Goal: Task Accomplishment & Management: Manage account settings

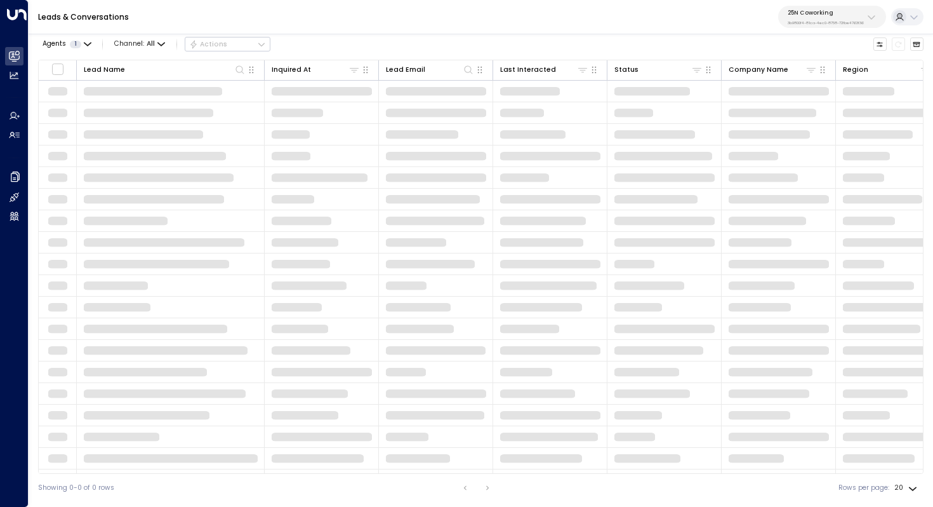
click at [827, 15] on p "25N Coworking" at bounding box center [826, 13] width 76 height 8
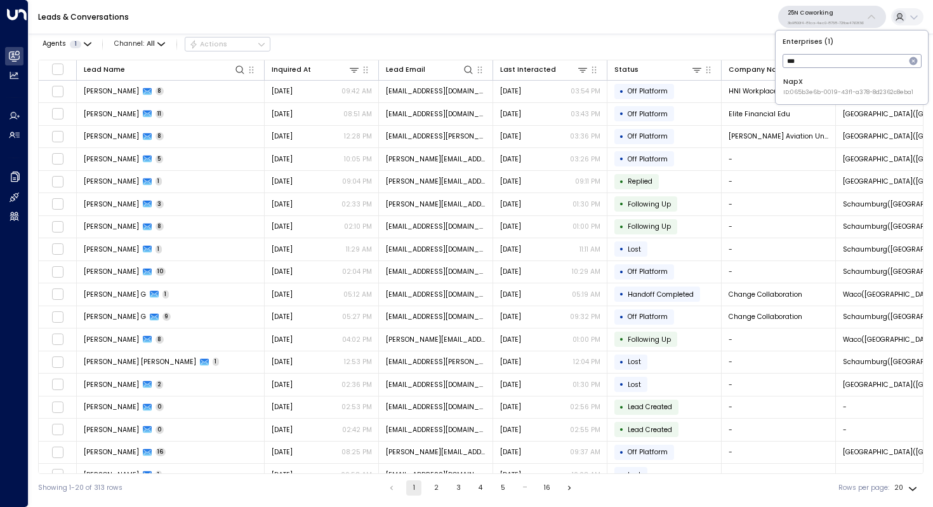
type input "***"
click at [815, 84] on div "NapX ID: 065b3e6b-0019-43f1-a378-8d2362c8eba1" at bounding box center [849, 87] width 130 height 20
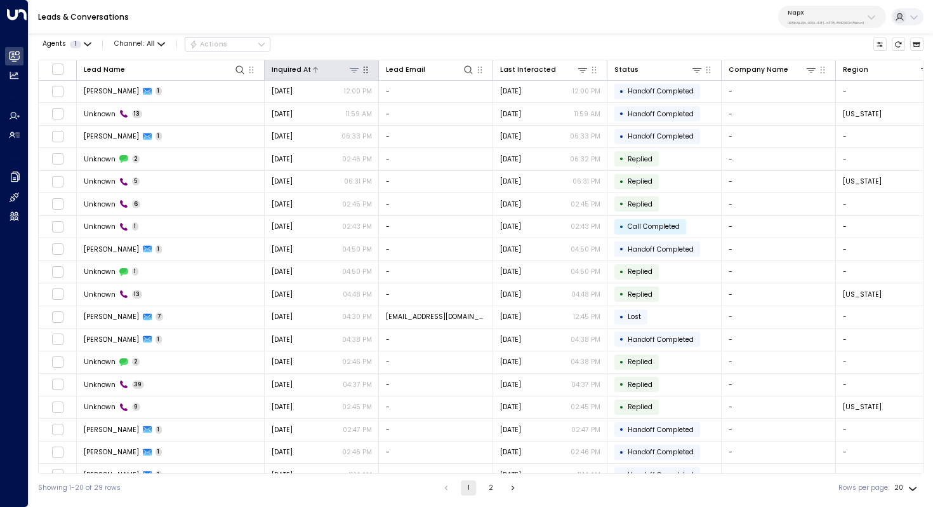
click at [315, 67] on icon at bounding box center [316, 70] width 8 height 8
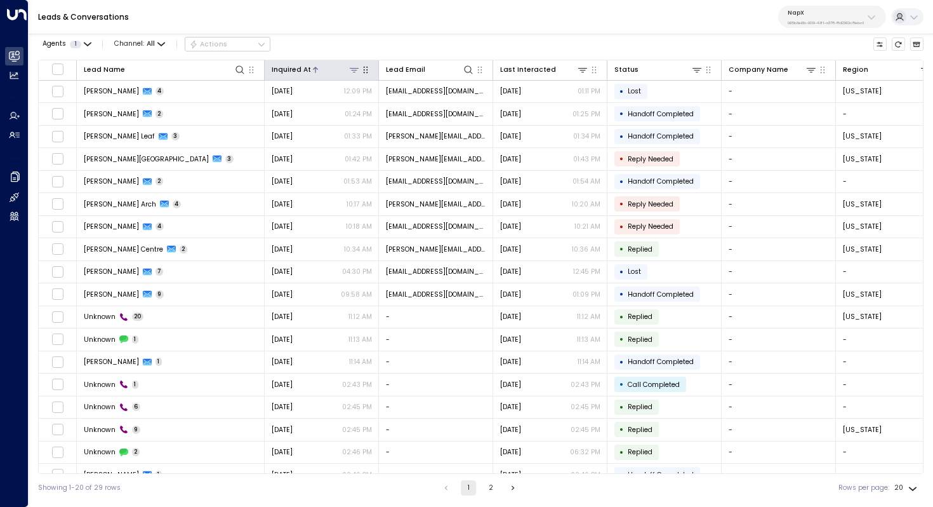
click at [315, 67] on icon at bounding box center [316, 70] width 8 height 8
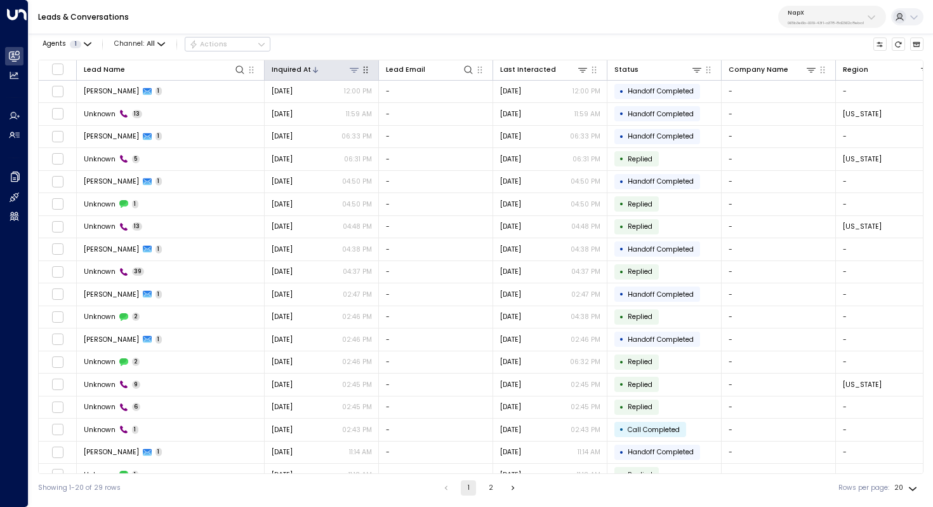
click at [315, 67] on icon at bounding box center [316, 70] width 8 height 8
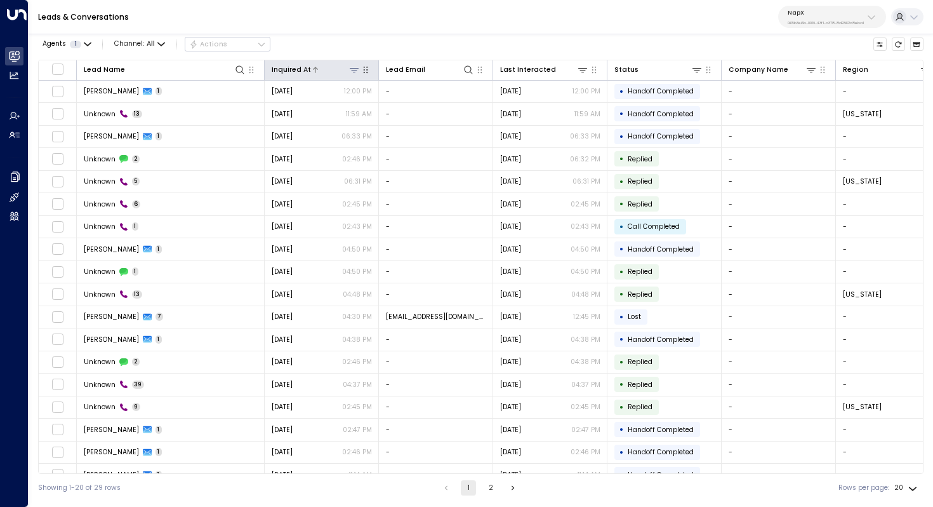
click at [315, 67] on icon at bounding box center [316, 70] width 8 height 8
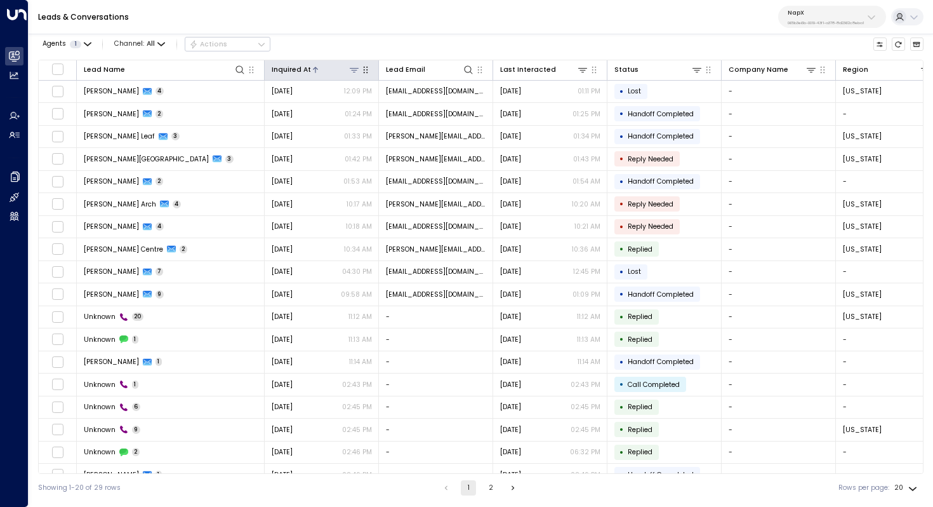
click at [315, 67] on icon at bounding box center [316, 70] width 8 height 8
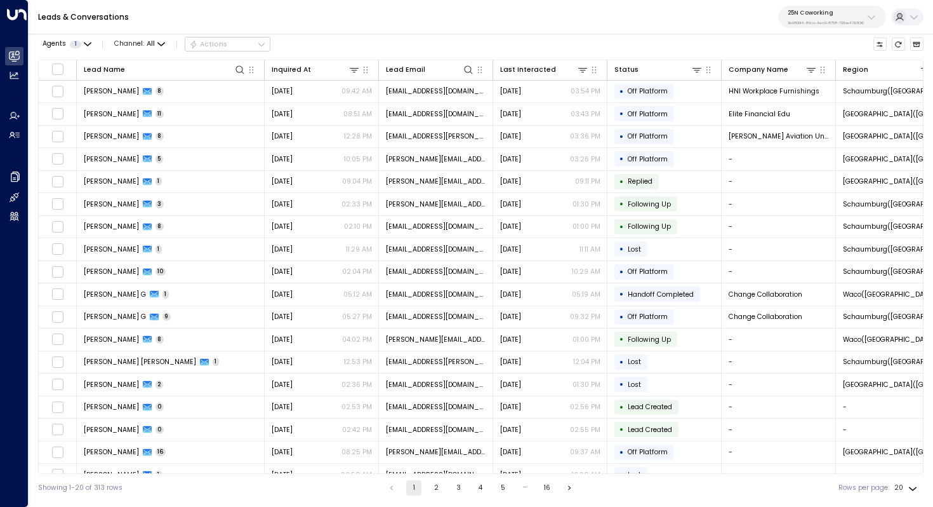
click at [830, 21] on p "3b9800f4-81ca-4ec0-8758-72fbe4763f36" at bounding box center [826, 22] width 76 height 5
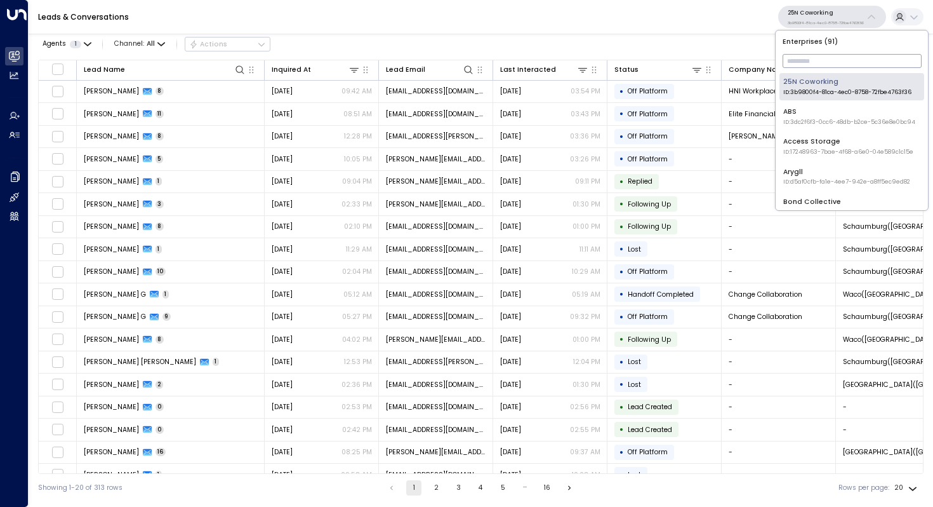
click at [813, 58] on input "text" at bounding box center [852, 61] width 139 height 20
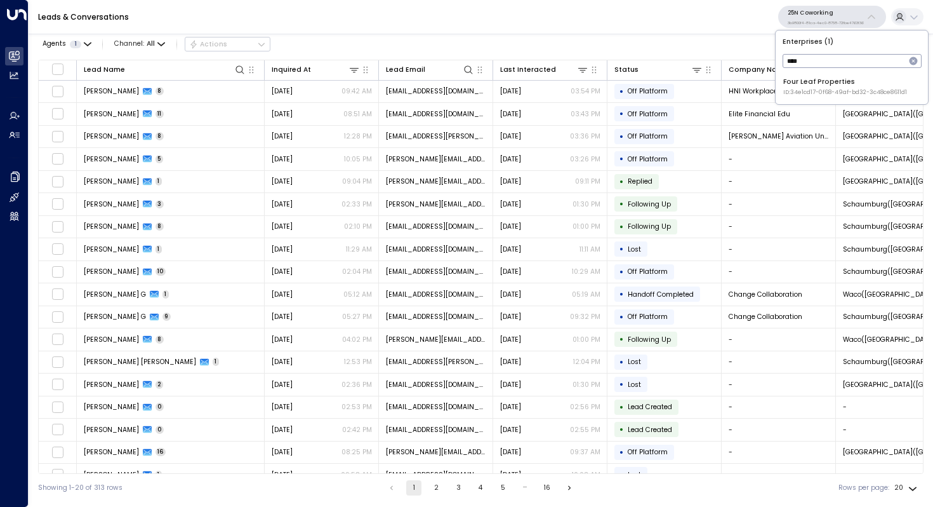
type input "****"
click at [798, 83] on div "Four Leaf Properties ID: 34e1cd17-0f68-49af-bd32-3c48ce8611d1" at bounding box center [846, 87] width 124 height 20
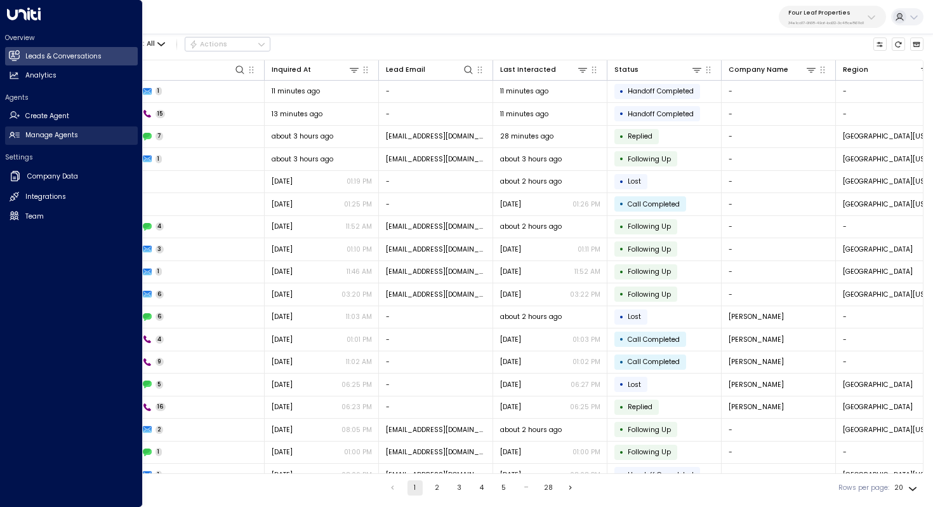
click at [49, 134] on h2 "Manage Agents" at bounding box center [51, 135] width 53 height 10
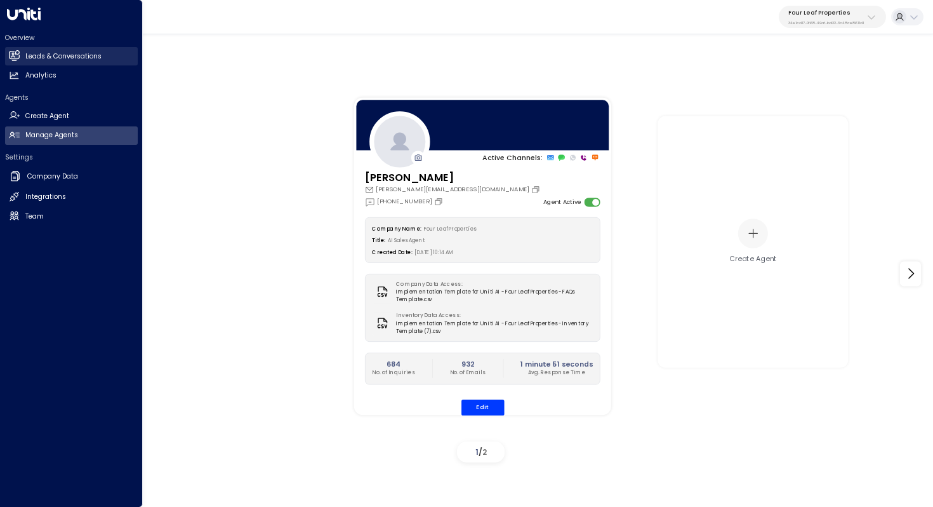
click at [42, 55] on h2 "Leads & Conversations" at bounding box center [63, 56] width 76 height 10
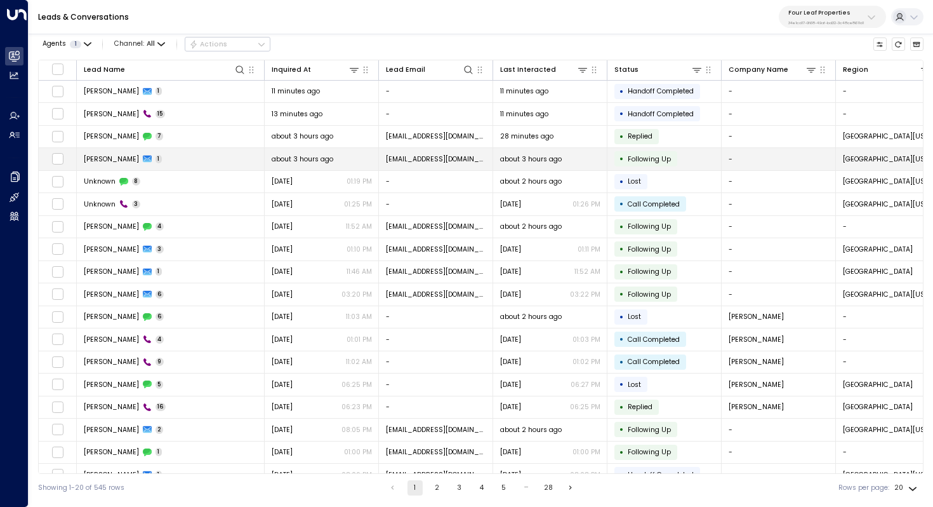
click at [187, 157] on td "[PERSON_NAME] 1" at bounding box center [171, 159] width 188 height 22
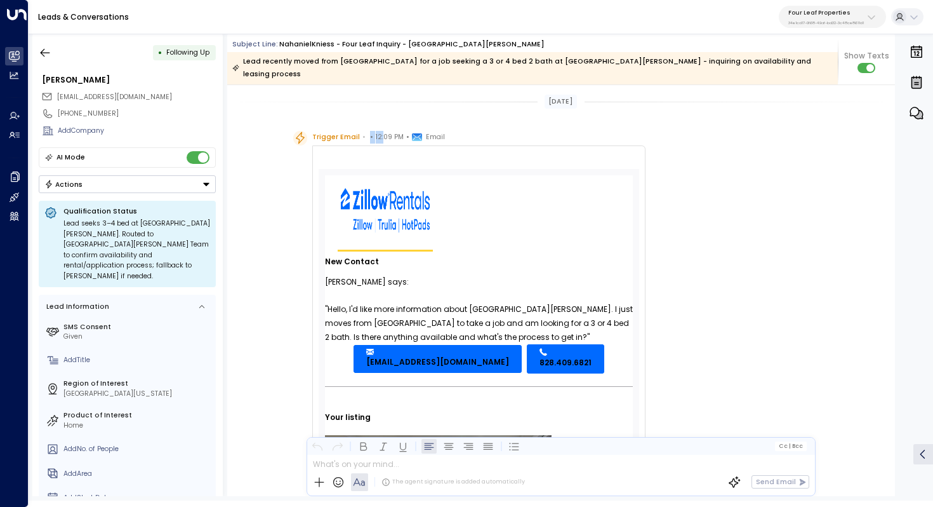
drag, startPoint x: 365, startPoint y: 125, endPoint x: 384, endPoint y: 125, distance: 19.0
click at [384, 131] on div "Trigger Email • • 12:09 PM • Email" at bounding box center [378, 137] width 133 height 13
click at [384, 131] on span "12:09 PM" at bounding box center [390, 137] width 28 height 13
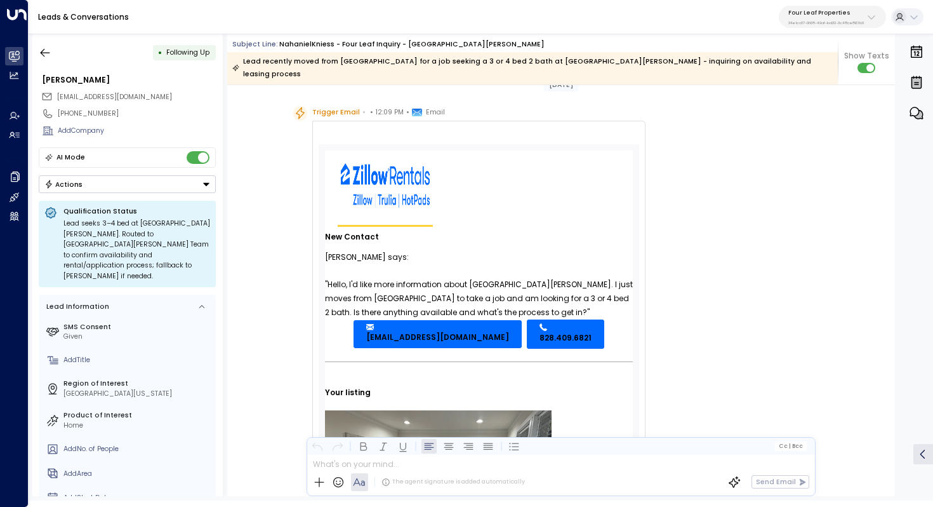
scroll to position [43, 0]
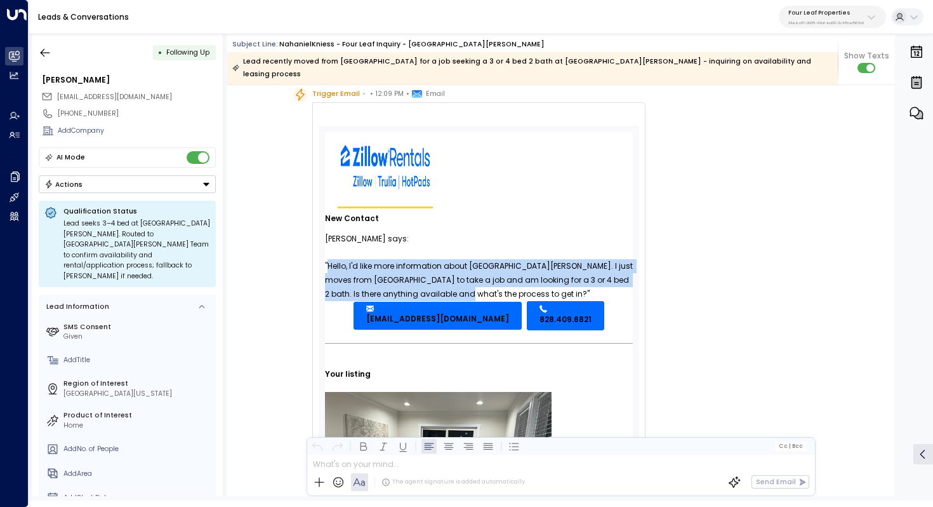
drag, startPoint x: 328, startPoint y: 249, endPoint x: 432, endPoint y: 275, distance: 107.3
click at [432, 275] on div ""Hello, I'd like more information about [GEOGRAPHIC_DATA][PERSON_NAME]. I just …" at bounding box center [479, 280] width 308 height 42
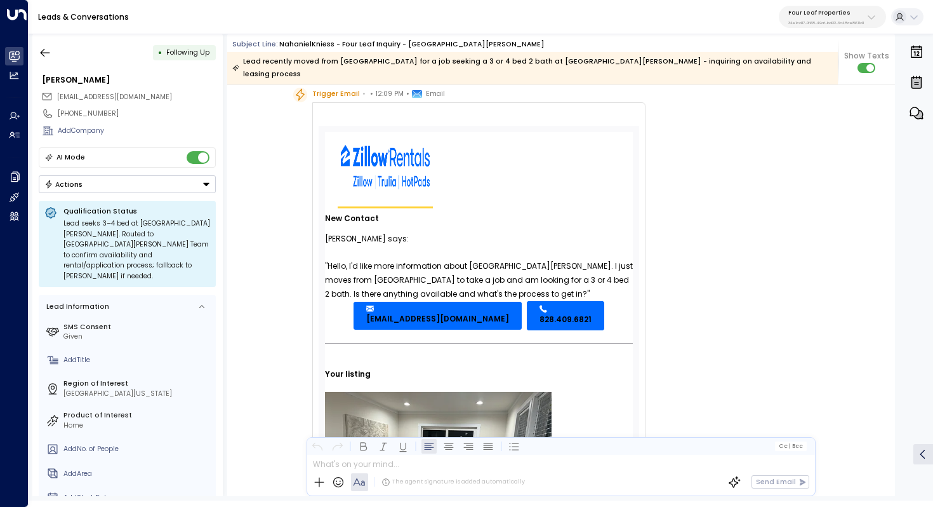
scroll to position [69, 0]
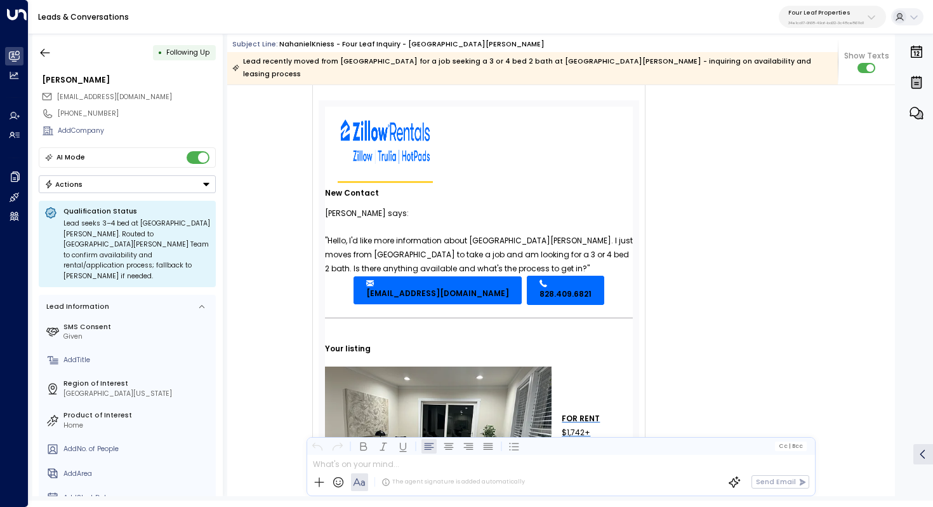
drag, startPoint x: 435, startPoint y: 253, endPoint x: 333, endPoint y: 219, distance: 107.8
click at [333, 219] on tbody "New Contact [PERSON_NAME] says: "Hello, I'd like more information about [GEOGRA…" at bounding box center [479, 380] width 308 height 395
click at [333, 219] on td "[PERSON_NAME] says:" at bounding box center [479, 218] width 308 height 30
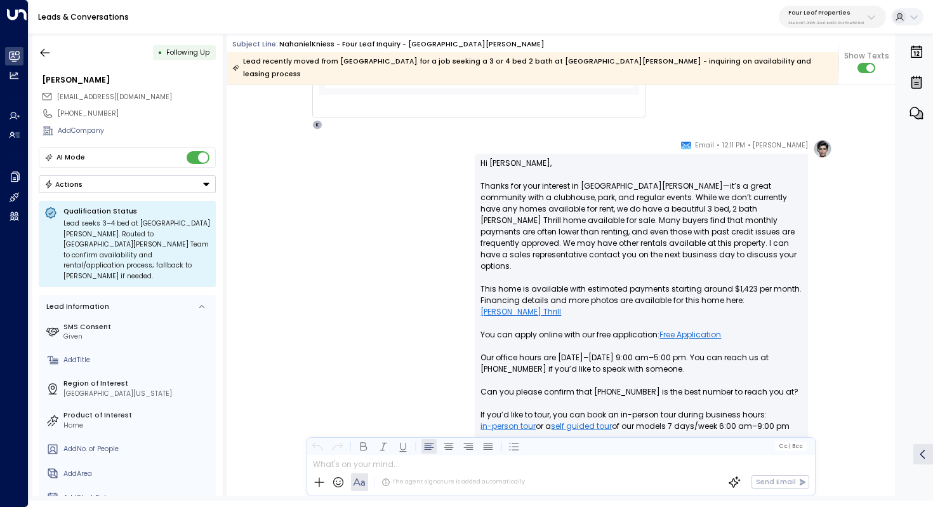
scroll to position [679, 0]
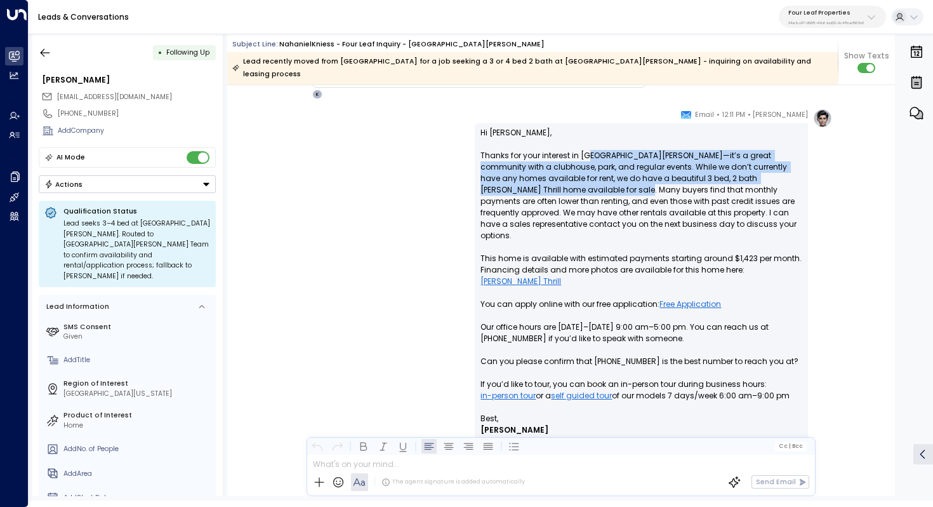
drag, startPoint x: 587, startPoint y: 142, endPoint x: 587, endPoint y: 182, distance: 40.0
click at [587, 182] on p "Hi [PERSON_NAME], Thanks for your interest in [GEOGRAPHIC_DATA][PERSON_NAME]—it…" at bounding box center [642, 270] width 322 height 286
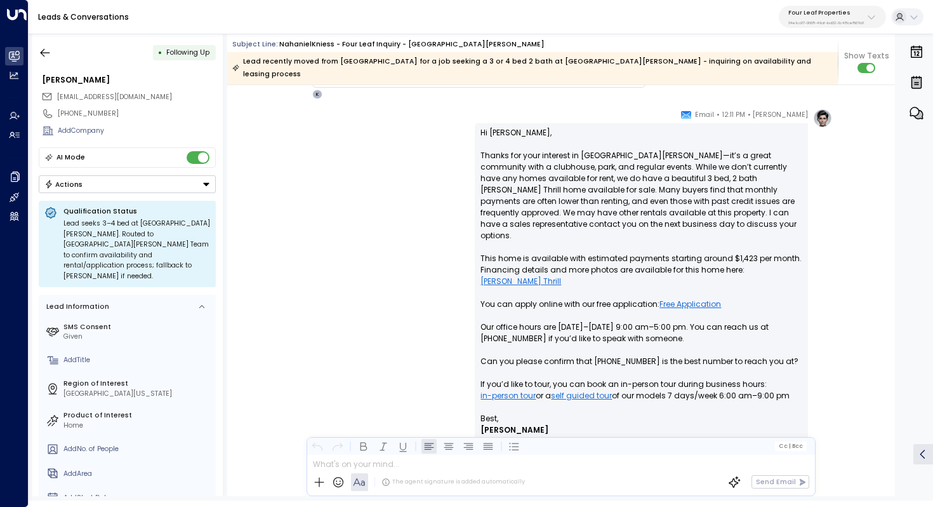
click at [583, 156] on p "Hi [PERSON_NAME], Thanks for your interest in [GEOGRAPHIC_DATA][PERSON_NAME]—it…" at bounding box center [642, 270] width 322 height 286
drag, startPoint x: 545, startPoint y: 167, endPoint x: 572, endPoint y: 167, distance: 27.3
click at [572, 167] on p "Hi [PERSON_NAME], Thanks for your interest in [GEOGRAPHIC_DATA][PERSON_NAME]—it…" at bounding box center [642, 270] width 322 height 286
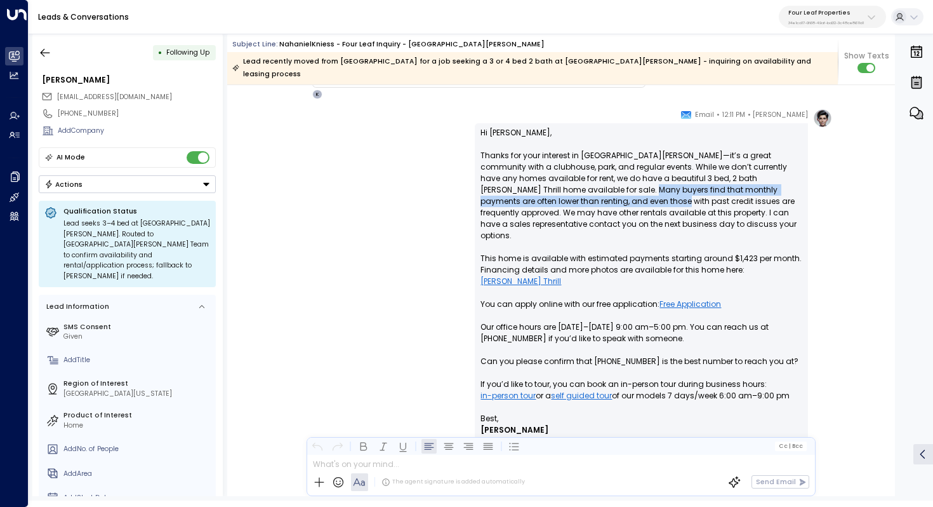
drag, startPoint x: 593, startPoint y: 175, endPoint x: 593, endPoint y: 189, distance: 14.0
click at [593, 189] on p "Hi [PERSON_NAME], Thanks for your interest in [GEOGRAPHIC_DATA][PERSON_NAME]—it…" at bounding box center [642, 270] width 322 height 286
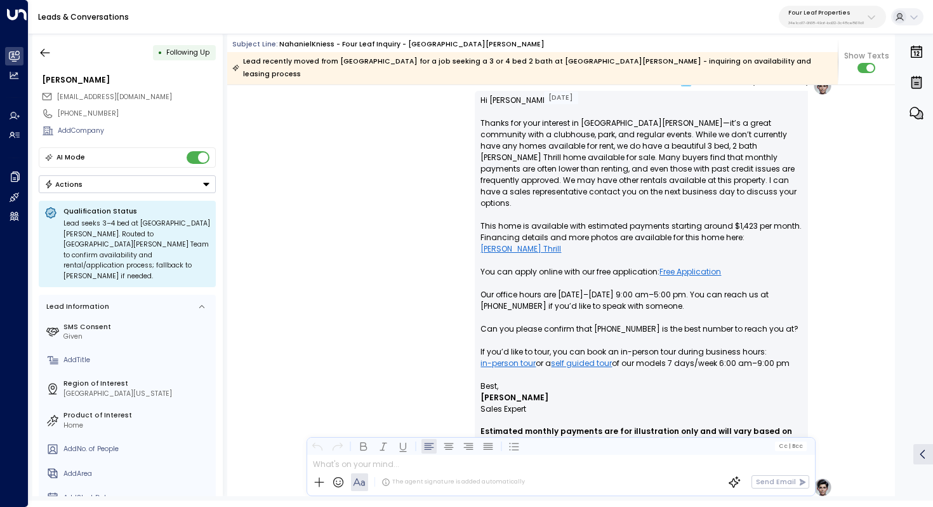
scroll to position [713, 0]
drag, startPoint x: 525, startPoint y: 199, endPoint x: 563, endPoint y: 199, distance: 38.1
click at [563, 199] on p "Hi [PERSON_NAME], Thanks for your interest in [GEOGRAPHIC_DATA][PERSON_NAME]—it…" at bounding box center [642, 236] width 322 height 286
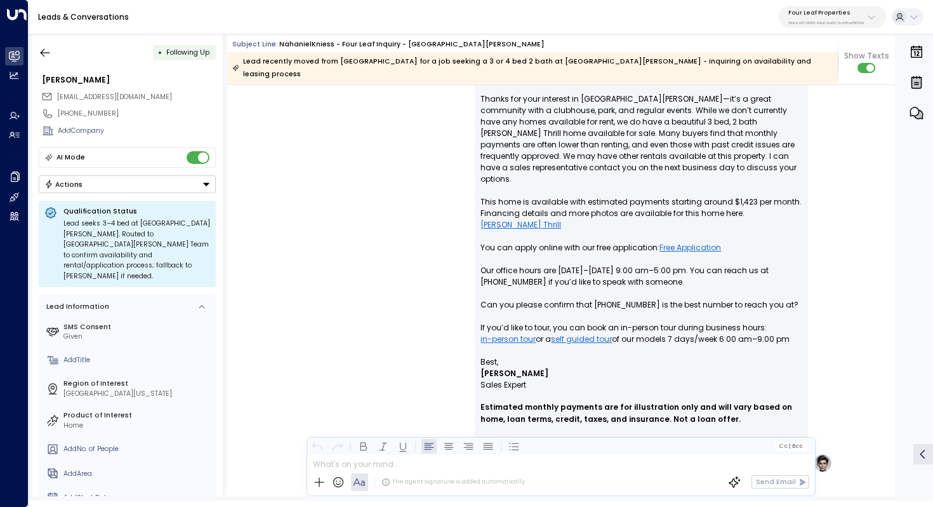
scroll to position [741, 0]
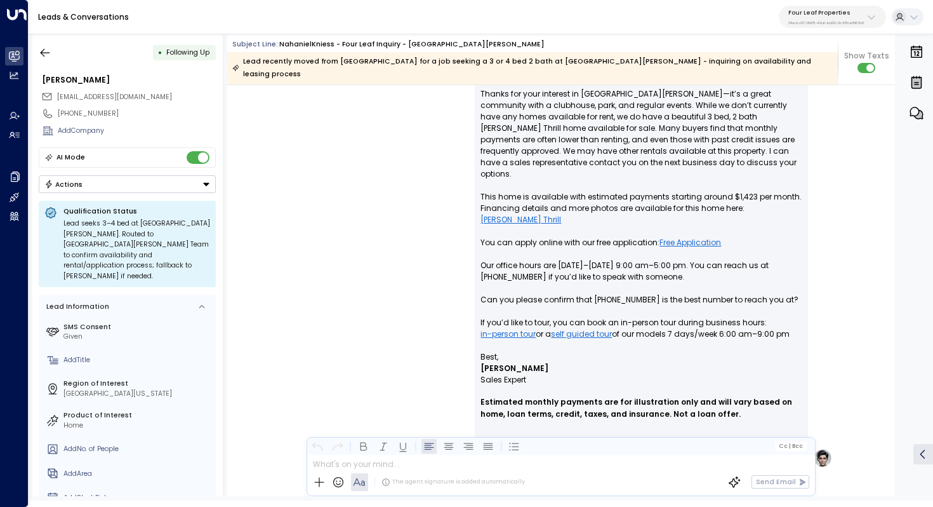
drag, startPoint x: 550, startPoint y: 199, endPoint x: 611, endPoint y: 199, distance: 61.6
click at [611, 199] on p "Hi [PERSON_NAME], Thanks for your interest in [GEOGRAPHIC_DATA][PERSON_NAME]—it…" at bounding box center [642, 208] width 322 height 286
drag, startPoint x: 524, startPoint y: 288, endPoint x: 547, endPoint y: 288, distance: 22.9
click at [547, 288] on p "Hi [PERSON_NAME], Thanks for your interest in [GEOGRAPHIC_DATA][PERSON_NAME]—it…" at bounding box center [642, 208] width 322 height 286
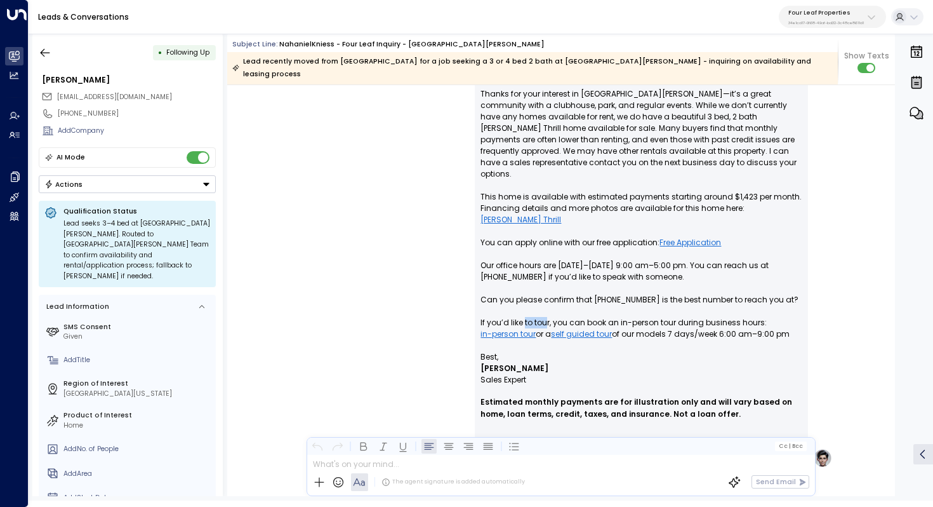
click at [547, 288] on p "Hi [PERSON_NAME], Thanks for your interest in [GEOGRAPHIC_DATA][PERSON_NAME]—it…" at bounding box center [642, 208] width 322 height 286
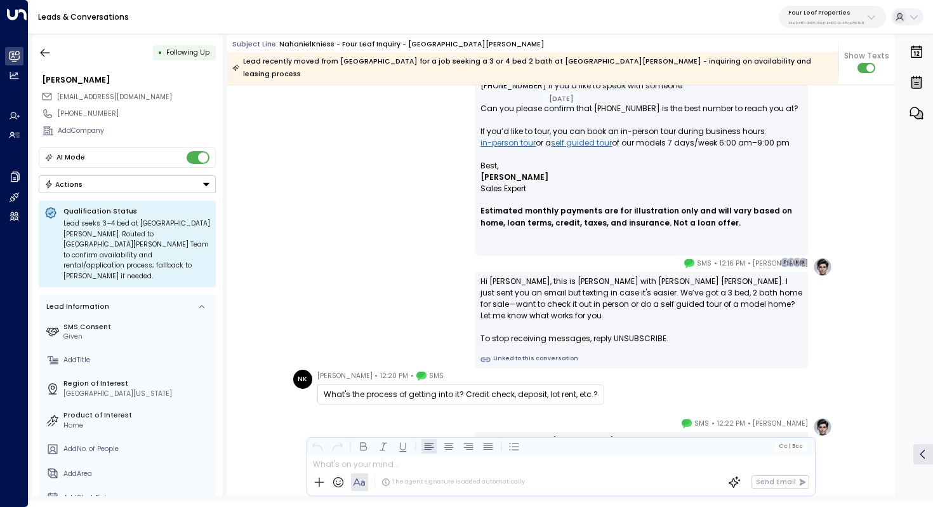
scroll to position [934, 0]
drag, startPoint x: 512, startPoint y: 277, endPoint x: 537, endPoint y: 277, distance: 24.8
click at [537, 277] on div "Hi [PERSON_NAME], this is [PERSON_NAME] with [PERSON_NAME] [PERSON_NAME]. I jus…" at bounding box center [642, 308] width 322 height 69
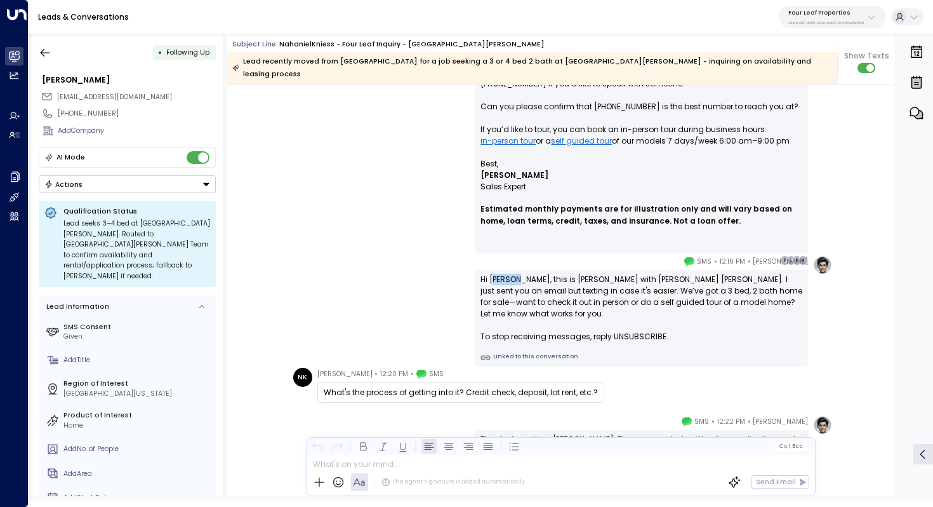
drag, startPoint x: 497, startPoint y: 268, endPoint x: 521, endPoint y: 268, distance: 23.5
click at [521, 274] on div "Hi [PERSON_NAME], this is [PERSON_NAME] with [PERSON_NAME] [PERSON_NAME]. I jus…" at bounding box center [642, 308] width 322 height 69
drag, startPoint x: 550, startPoint y: 267, endPoint x: 550, endPoint y: 274, distance: 7.0
click at [550, 274] on div "Hi [PERSON_NAME], this is [PERSON_NAME] with [PERSON_NAME] [PERSON_NAME]. I jus…" at bounding box center [642, 308] width 322 height 69
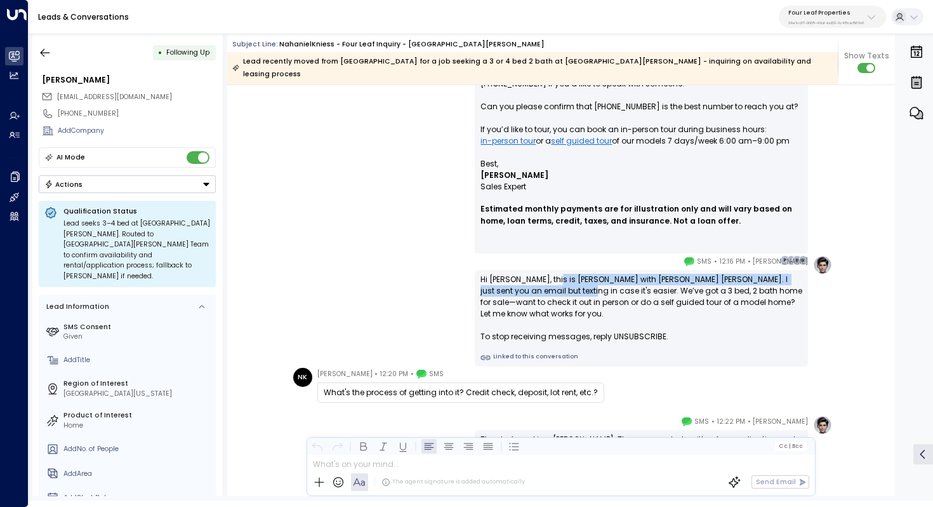
click at [550, 274] on div "Hi [PERSON_NAME], this is [PERSON_NAME] with [PERSON_NAME] [PERSON_NAME]. I jus…" at bounding box center [642, 308] width 322 height 69
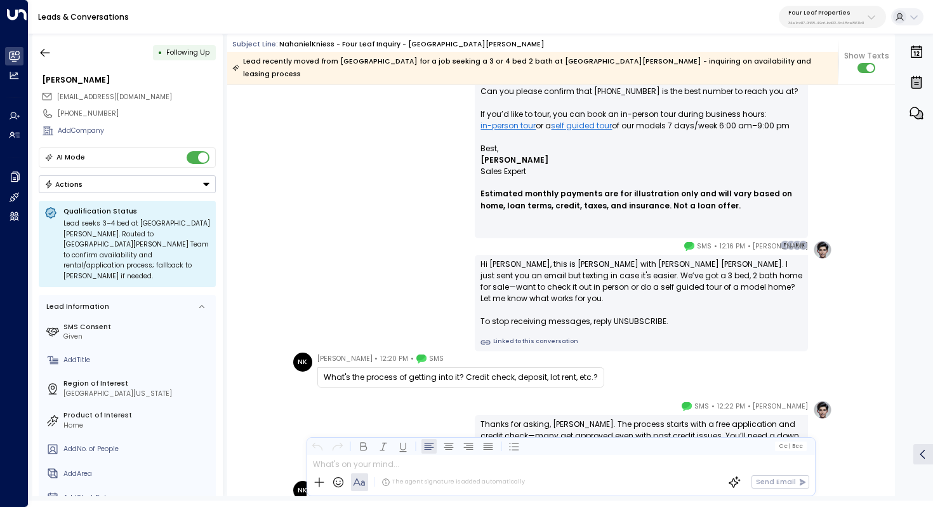
scroll to position [954, 0]
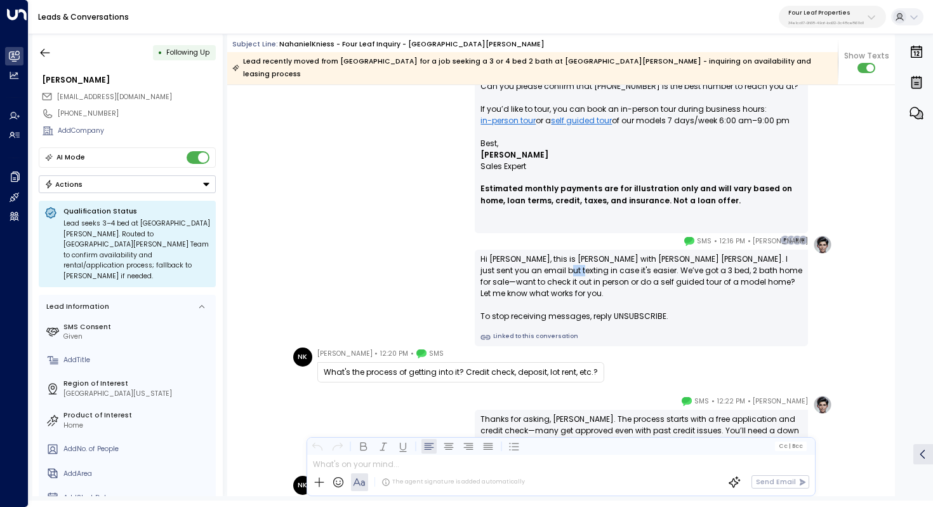
drag, startPoint x: 521, startPoint y: 259, endPoint x: 538, endPoint y: 259, distance: 17.1
click at [538, 259] on div "Hi [PERSON_NAME], this is [PERSON_NAME] with [PERSON_NAME] [PERSON_NAME]. I jus…" at bounding box center [642, 287] width 322 height 69
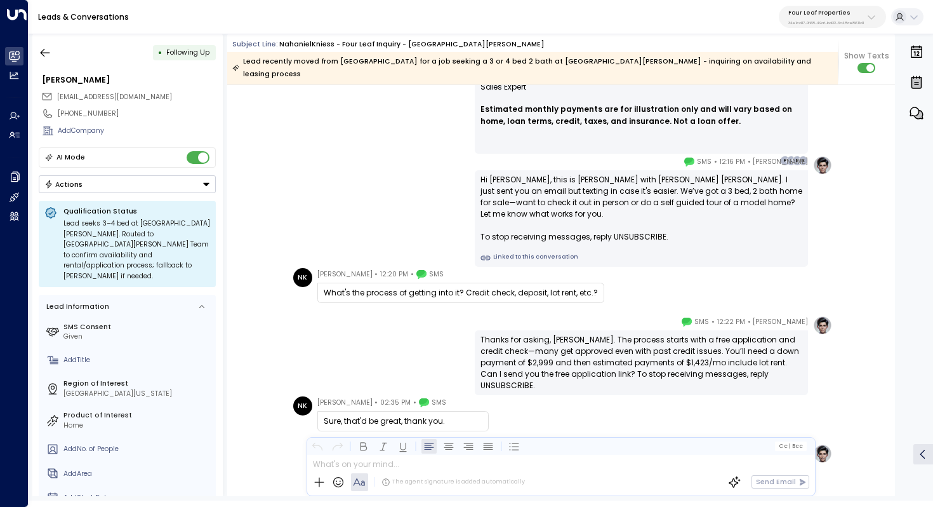
scroll to position [1049, 0]
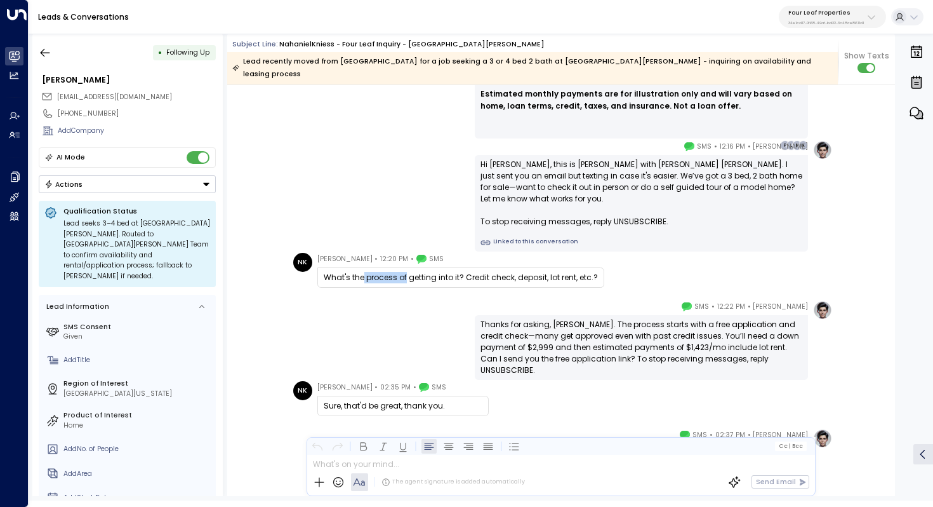
drag, startPoint x: 361, startPoint y: 263, endPoint x: 408, endPoint y: 263, distance: 46.4
click at [408, 272] on div "What's the process of getting into it? Credit check, deposit, lot rent, etc.?" at bounding box center [461, 277] width 274 height 11
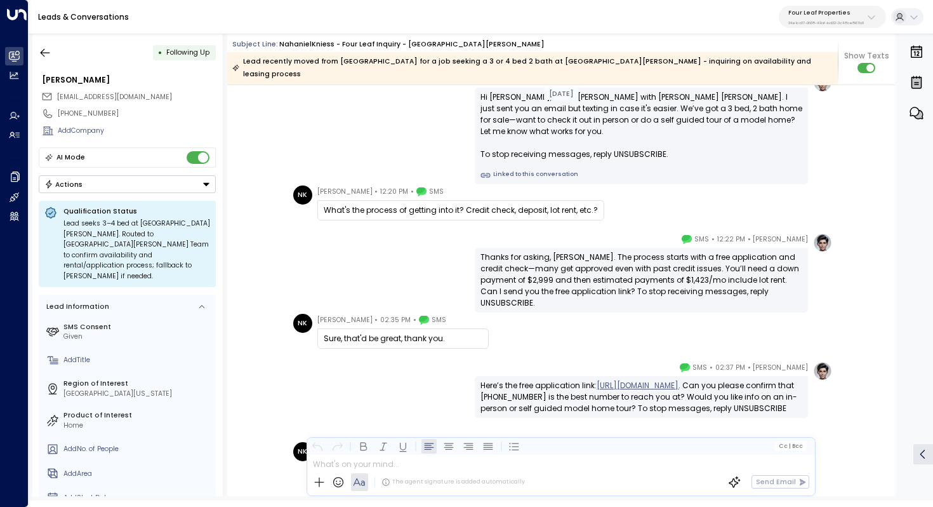
scroll to position [1119, 0]
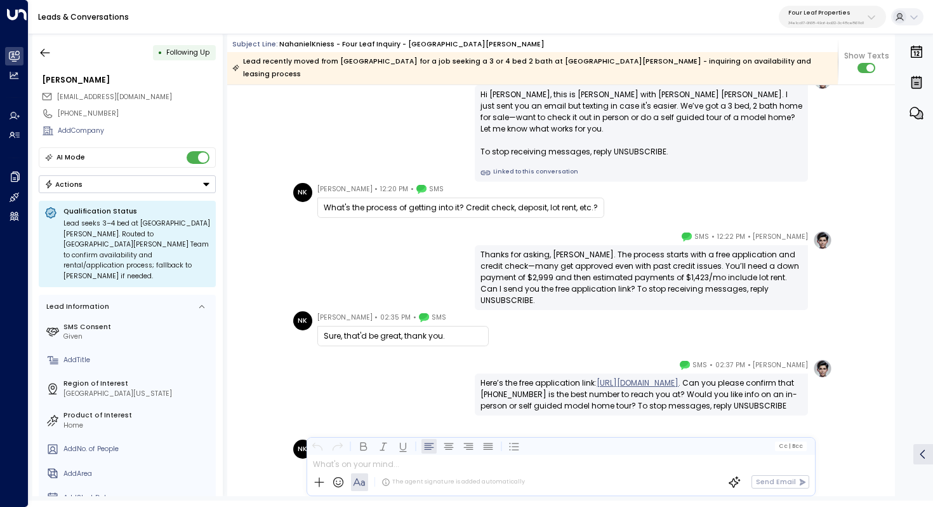
click at [559, 249] on div "Thanks for asking, [PERSON_NAME]. The process starts with a free application an…" at bounding box center [642, 277] width 322 height 57
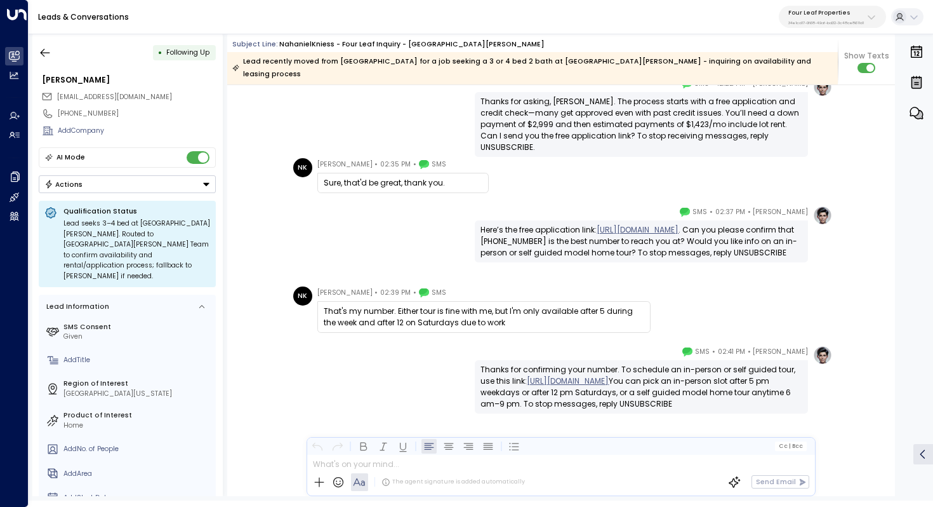
scroll to position [1272, 0]
click at [40, 53] on icon "button" at bounding box center [45, 52] width 13 height 13
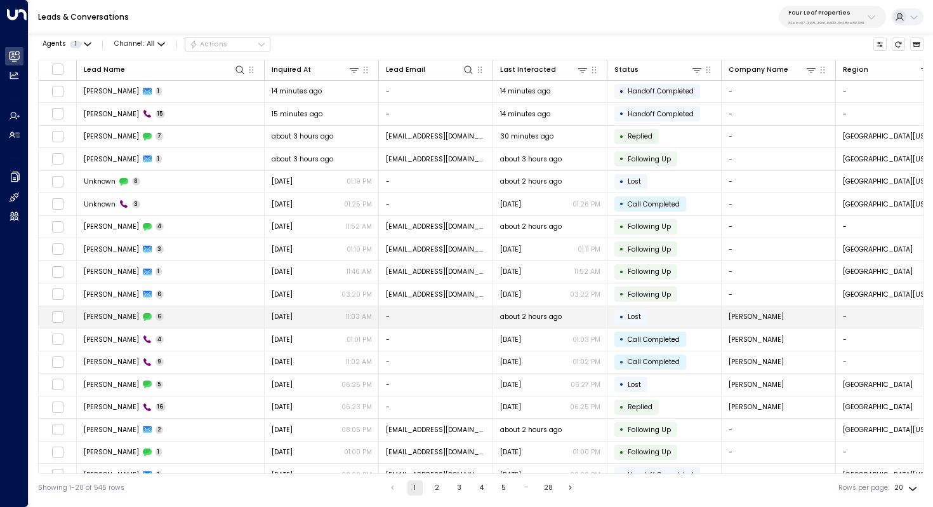
scroll to position [61, 0]
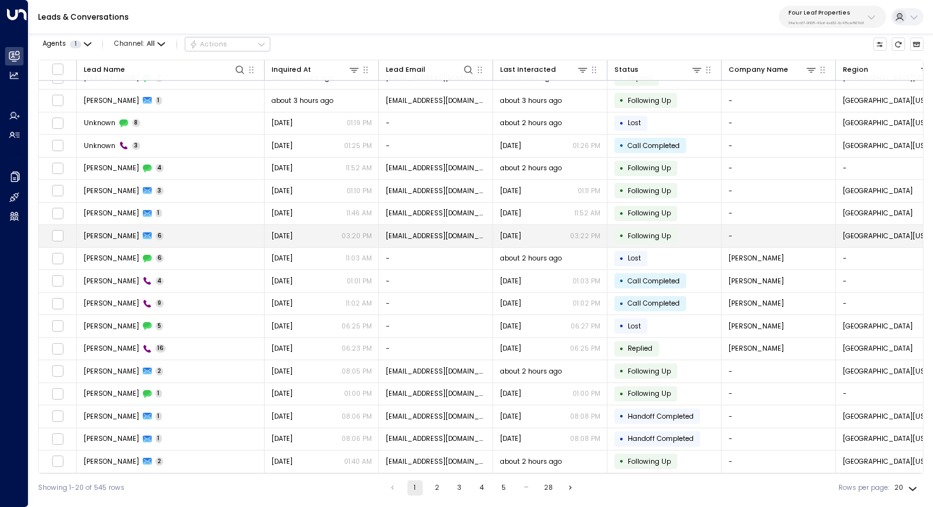
click at [192, 232] on td "[PERSON_NAME] 6" at bounding box center [171, 236] width 188 height 22
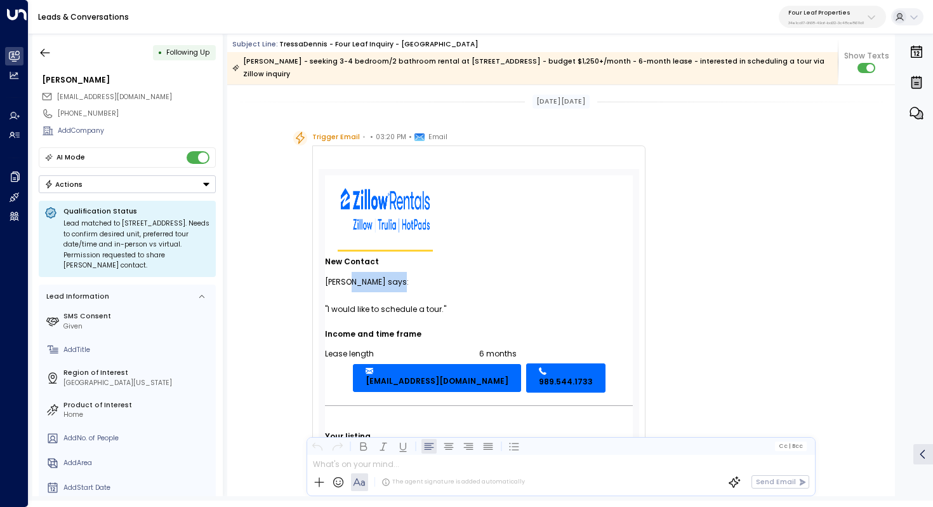
drag, startPoint x: 354, startPoint y: 286, endPoint x: 394, endPoint y: 286, distance: 39.4
click at [394, 286] on div "[PERSON_NAME] says:" at bounding box center [479, 282] width 308 height 20
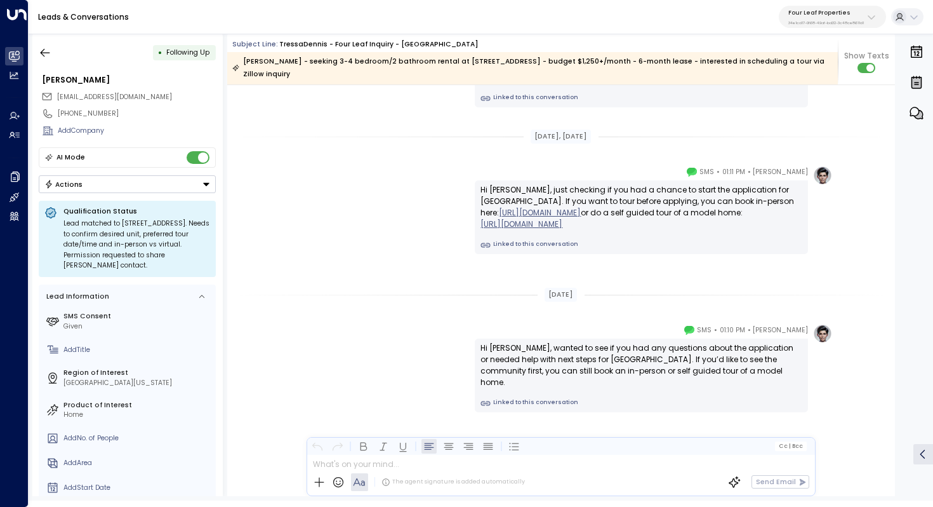
scroll to position [2566, 0]
click at [45, 56] on icon "button" at bounding box center [45, 52] width 13 height 13
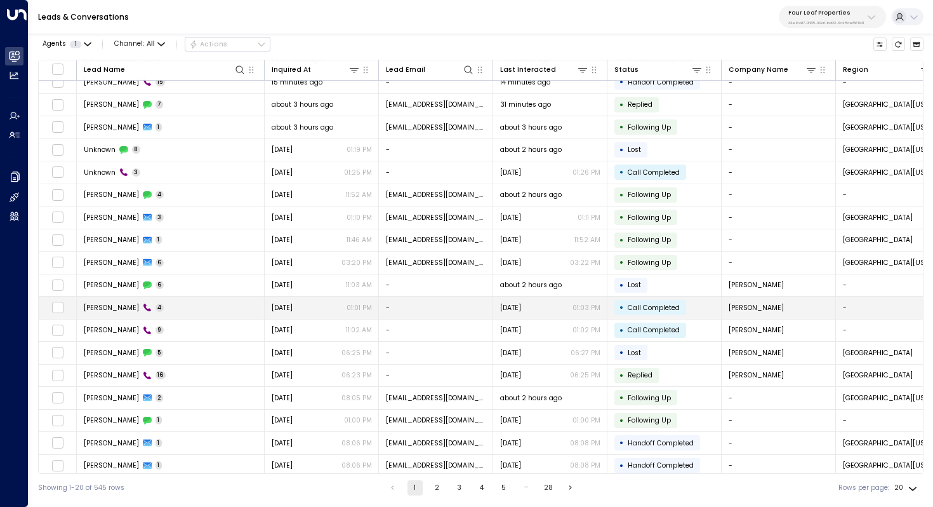
scroll to position [51, 0]
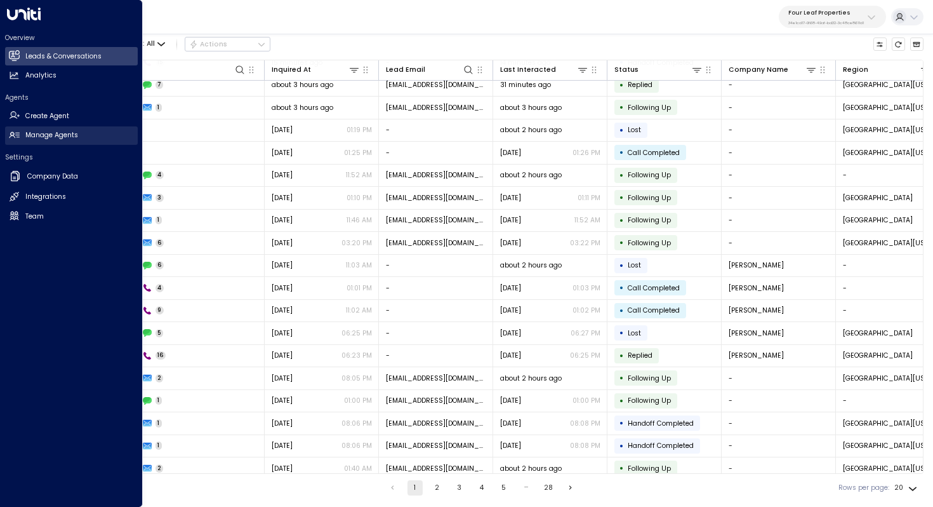
click at [62, 136] on h2 "Manage Agents" at bounding box center [51, 135] width 53 height 10
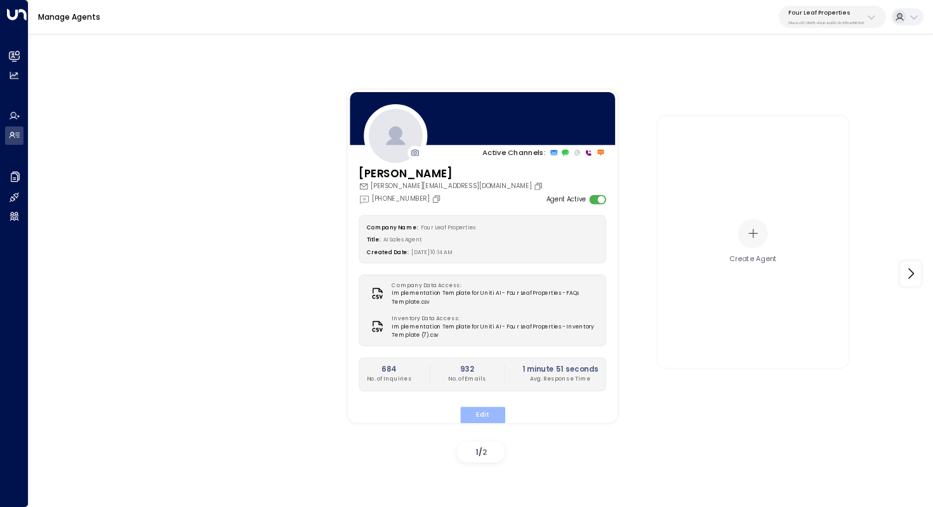
click at [487, 413] on button "Edit" at bounding box center [482, 414] width 45 height 17
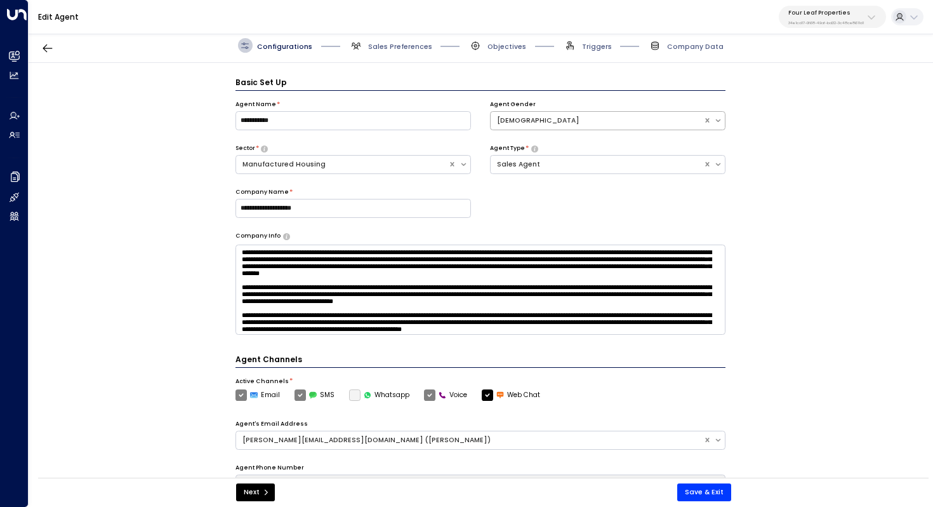
scroll to position [14, 0]
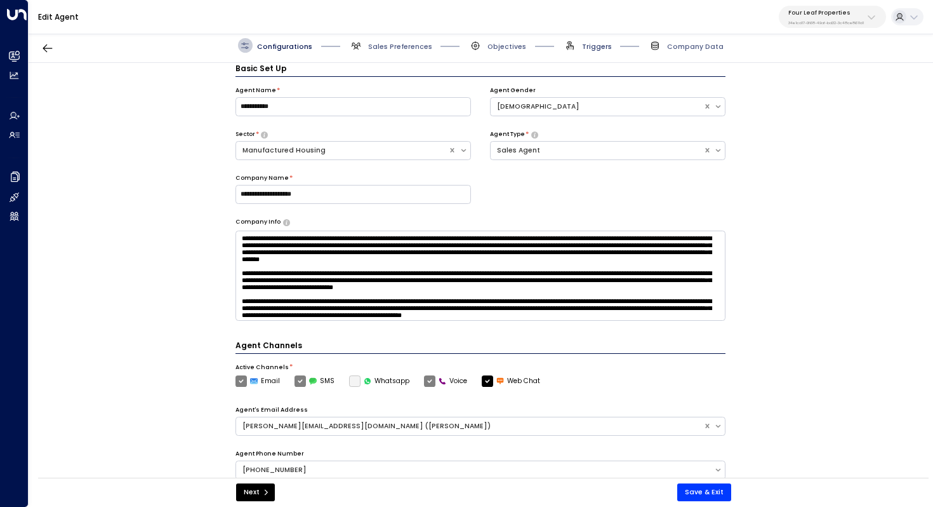
click at [595, 48] on span "Triggers" at bounding box center [597, 47] width 30 height 10
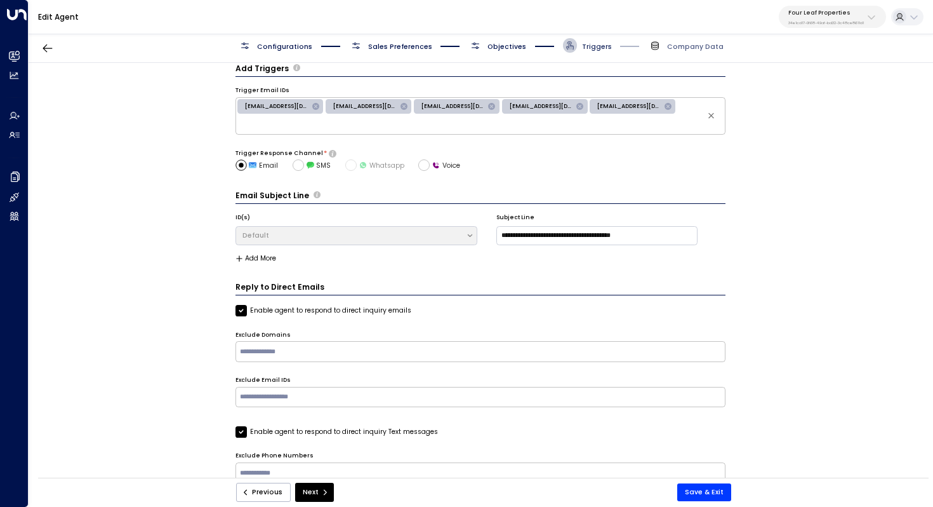
click at [595, 48] on span "Triggers" at bounding box center [597, 47] width 30 height 10
click at [46, 48] on icon "button" at bounding box center [48, 48] width 10 height 8
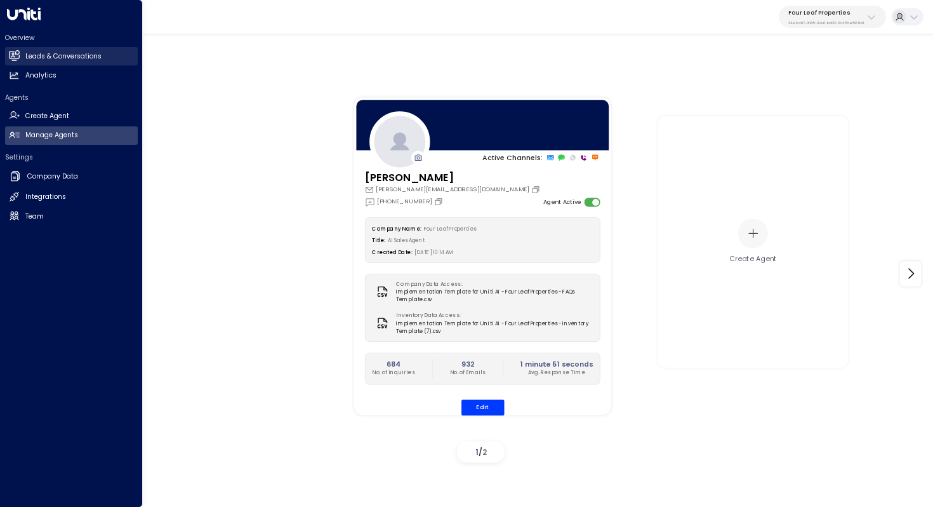
click at [37, 55] on h2 "Leads & Conversations" at bounding box center [63, 56] width 76 height 10
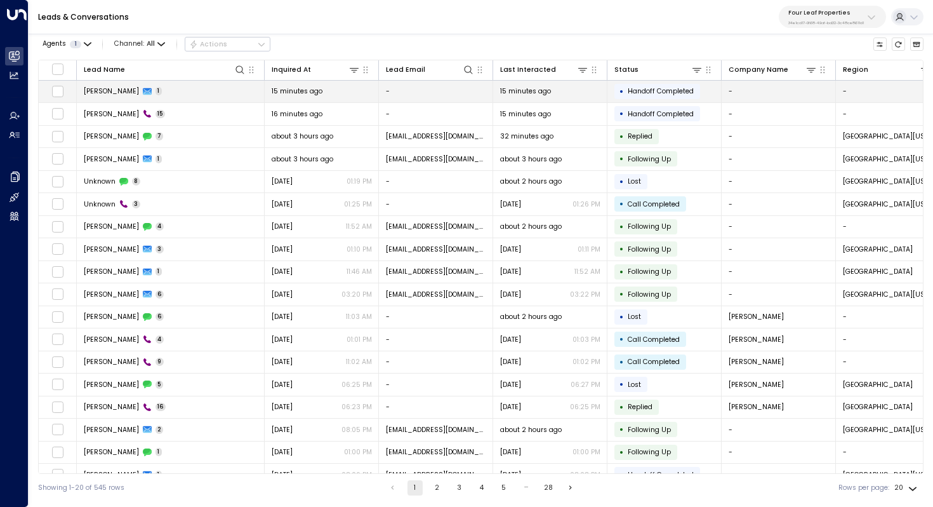
click at [98, 93] on span "[PERSON_NAME]" at bounding box center [111, 91] width 55 height 10
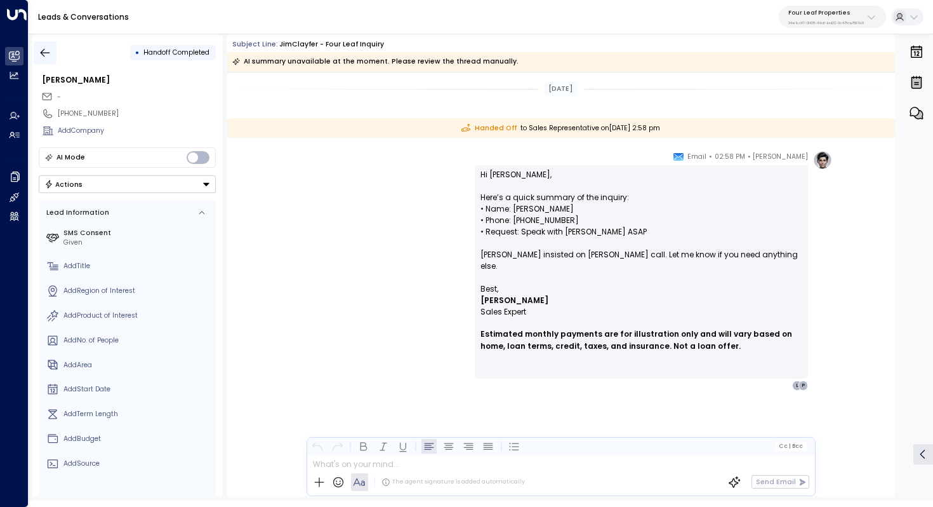
click at [39, 53] on icon "button" at bounding box center [45, 52] width 13 height 13
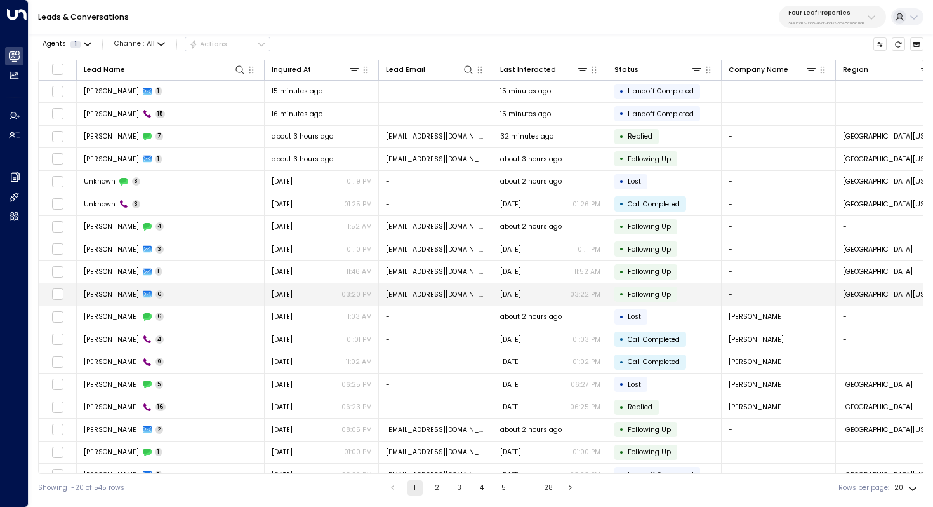
click at [178, 285] on td "[PERSON_NAME] 6" at bounding box center [171, 294] width 188 height 22
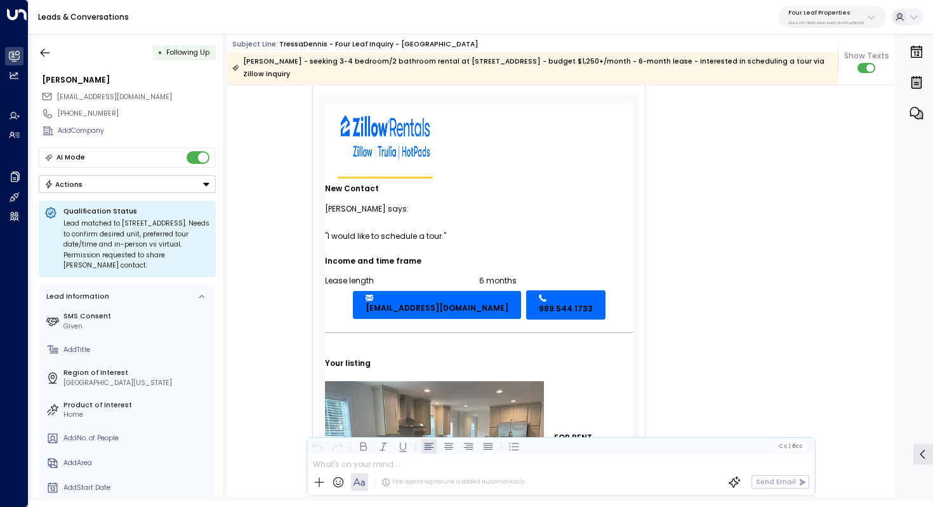
scroll to position [36, 0]
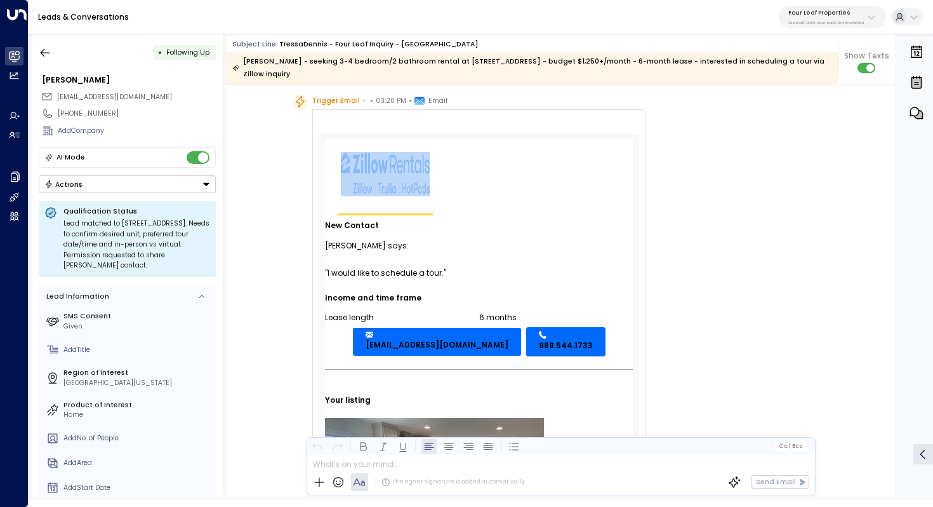
drag, startPoint x: 331, startPoint y: 154, endPoint x: 636, endPoint y: 371, distance: 374.8
click at [636, 371] on table "New Contact [PERSON_NAME] says: "I would like to schedule a tour." Income and t…" at bounding box center [479, 426] width 321 height 587
copy tbody
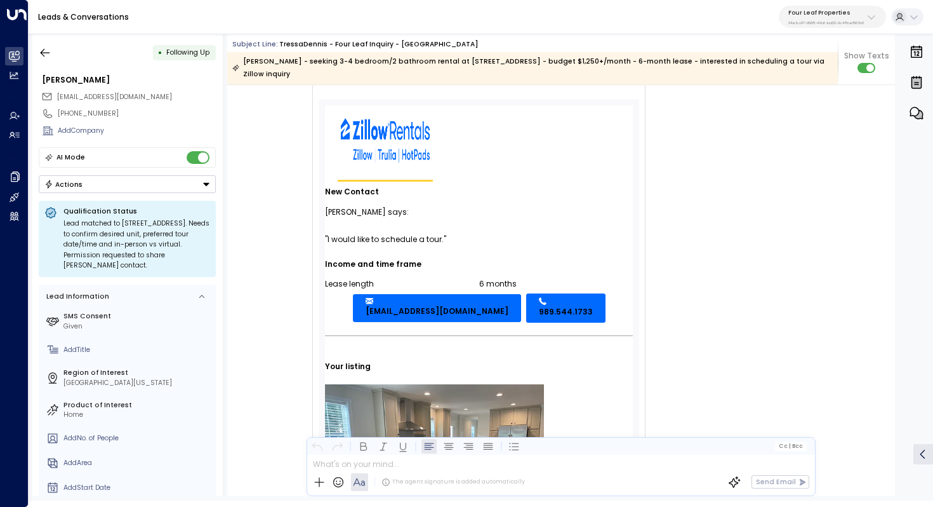
click at [396, 208] on div "[PERSON_NAME] says:" at bounding box center [479, 212] width 308 height 20
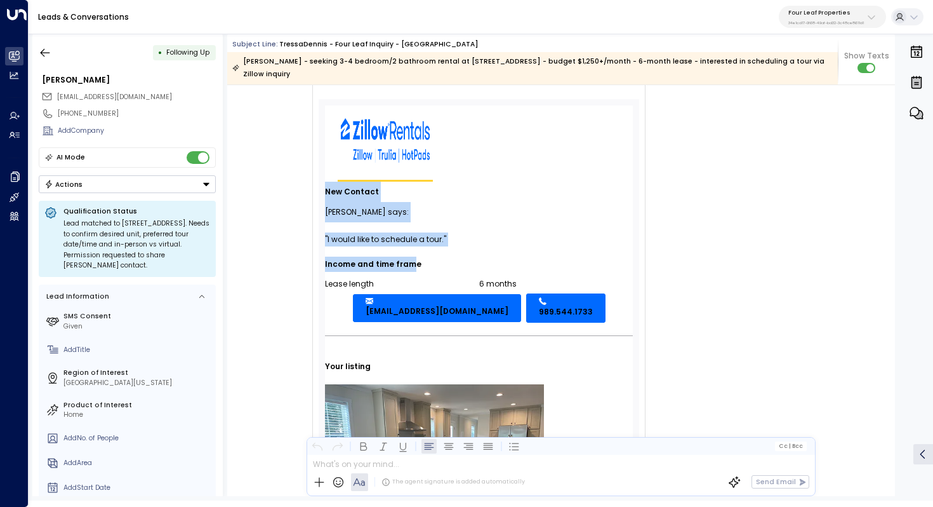
drag, startPoint x: 324, startPoint y: 193, endPoint x: 409, endPoint y: 259, distance: 107.2
click at [409, 259] on tbody "New Contact [PERSON_NAME] says: "I would like to schedule a tour." Income and t…" at bounding box center [479, 386] width 308 height 408
click at [409, 259] on div "Income and time frame" at bounding box center [479, 264] width 308 height 15
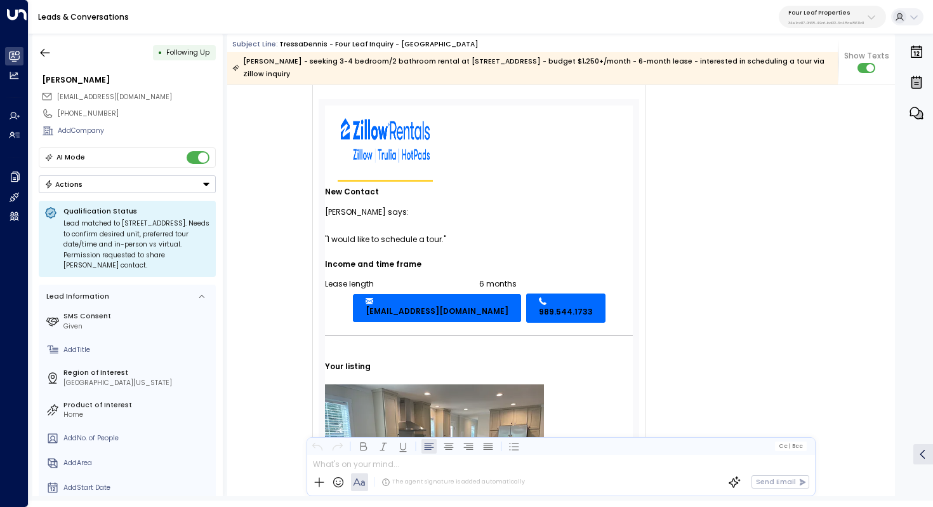
scroll to position [96, 0]
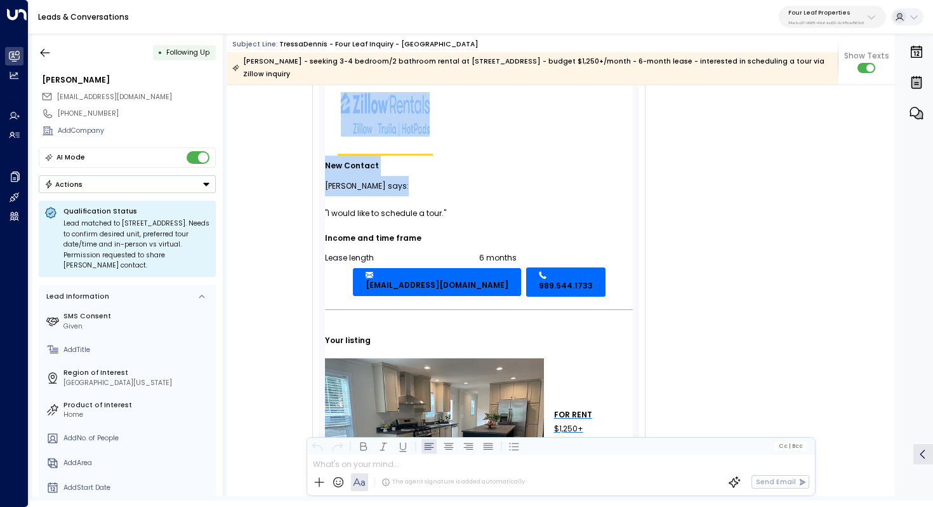
drag, startPoint x: 323, startPoint y: 184, endPoint x: 403, endPoint y: 185, distance: 79.4
click at [403, 185] on td "New Contact [PERSON_NAME] says: "I would like to schedule a tour." Income and t…" at bounding box center [479, 366] width 314 height 581
click at [403, 185] on div "[PERSON_NAME] says:" at bounding box center [479, 186] width 308 height 20
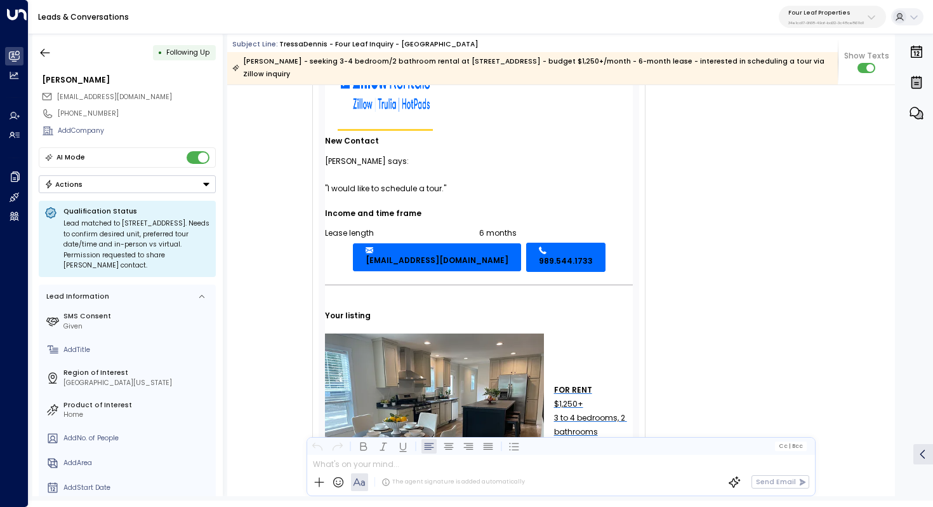
scroll to position [125, 0]
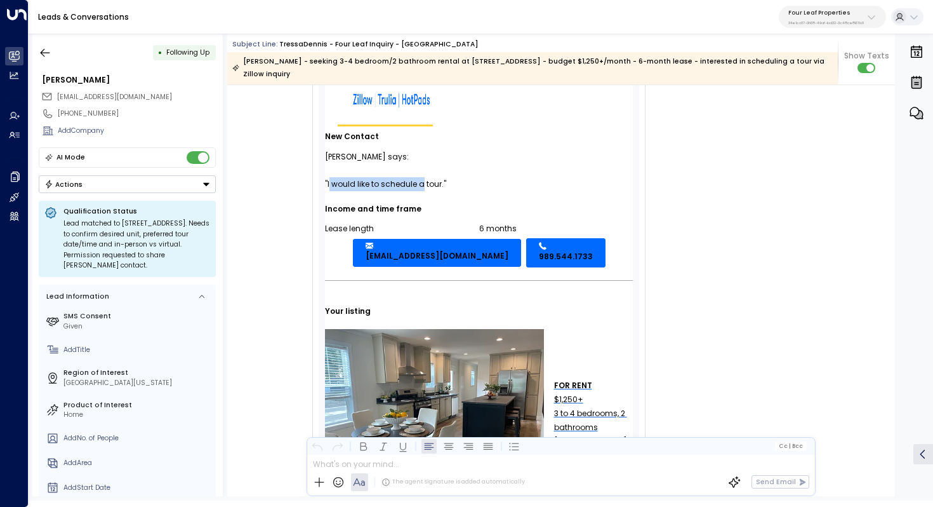
drag, startPoint x: 328, startPoint y: 180, endPoint x: 420, endPoint y: 180, distance: 91.4
click at [420, 180] on div ""I would like to schedule a tour."" at bounding box center [479, 184] width 308 height 14
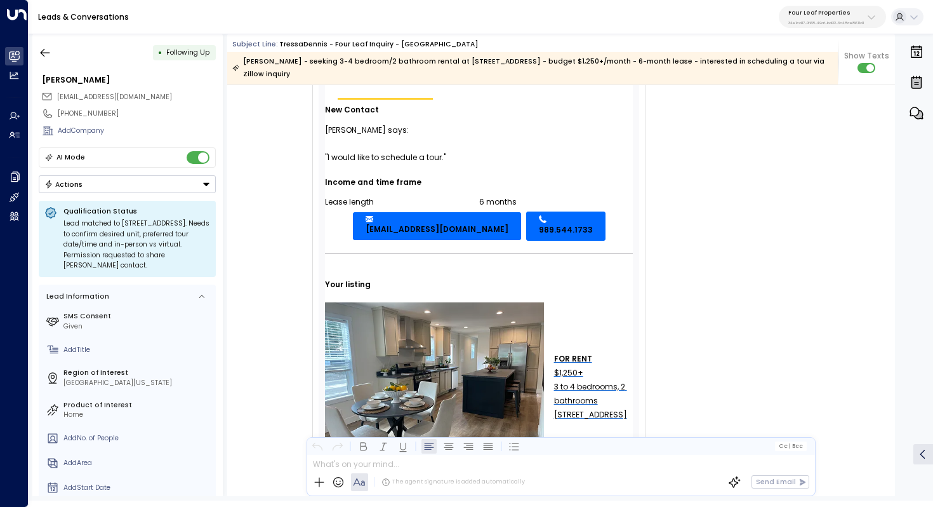
scroll to position [154, 0]
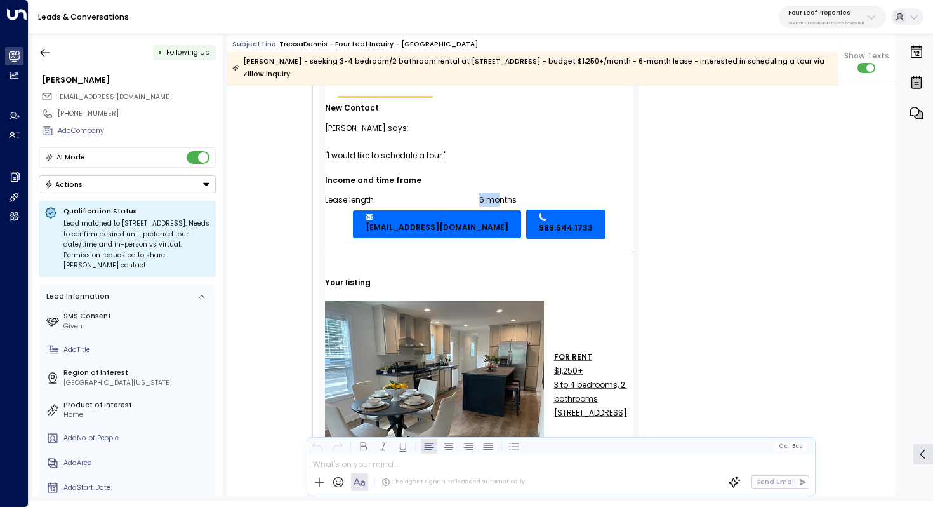
drag, startPoint x: 474, startPoint y: 196, endPoint x: 495, endPoint y: 194, distance: 21.0
click at [495, 194] on tr "Lease length 6 months" at bounding box center [479, 199] width 308 height 19
click at [495, 194] on div "6 months" at bounding box center [556, 200] width 154 height 14
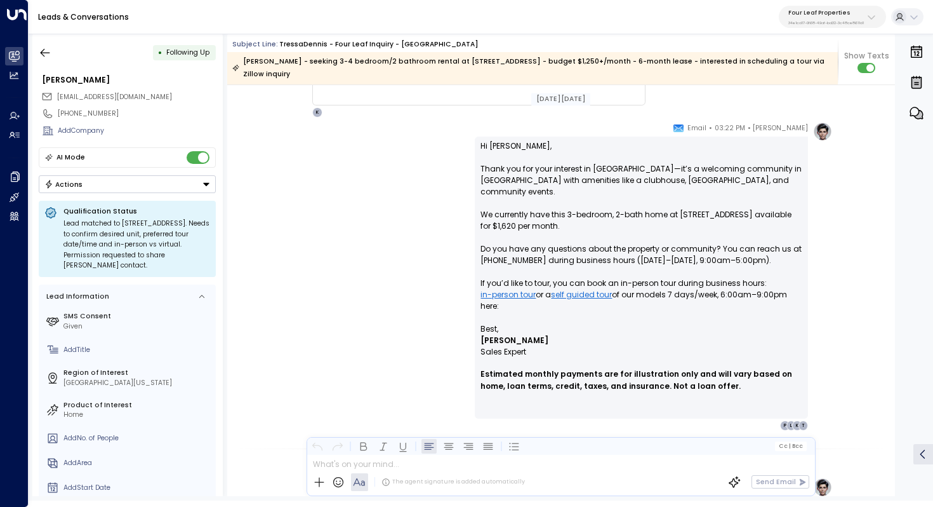
scroll to position [679, 0]
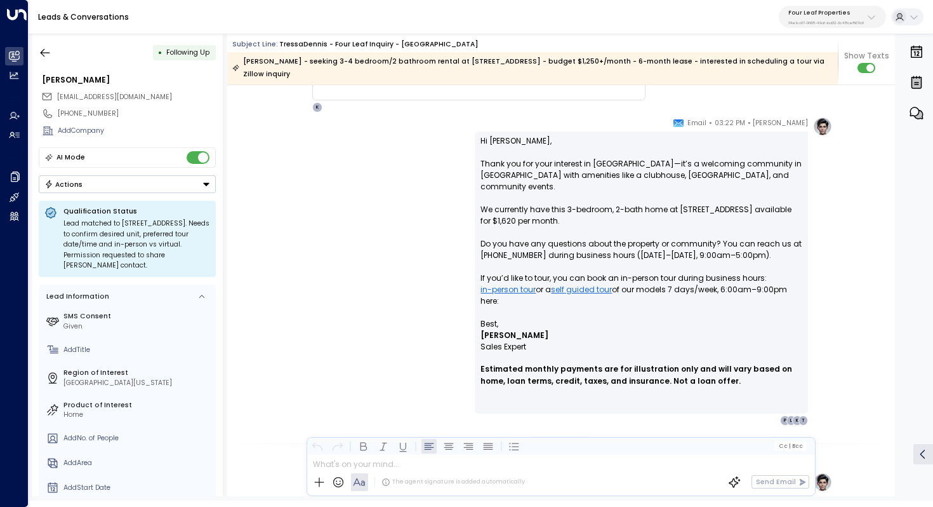
click at [545, 206] on p "Hi [PERSON_NAME], Thank you for your interest in [GEOGRAPHIC_DATA]—it’s a welco…" at bounding box center [642, 226] width 322 height 183
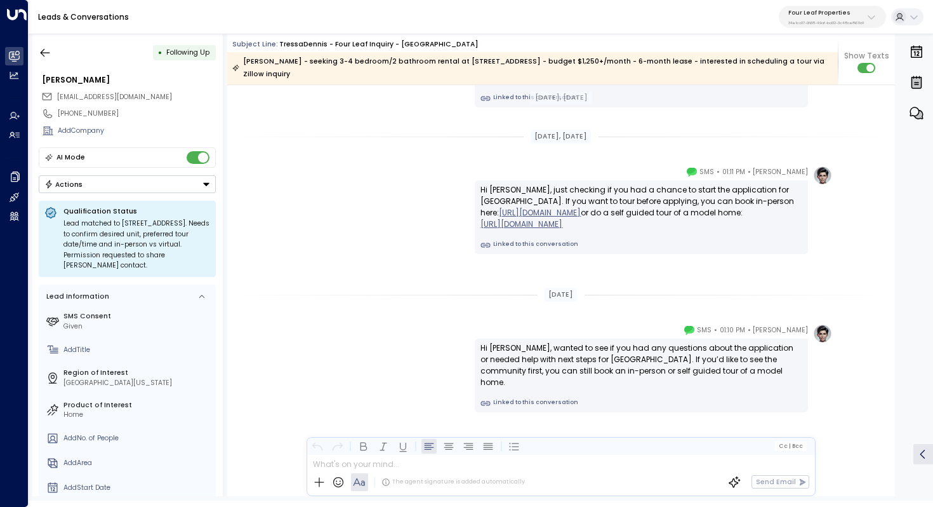
scroll to position [2566, 0]
click at [40, 55] on icon "button" at bounding box center [45, 52] width 13 height 13
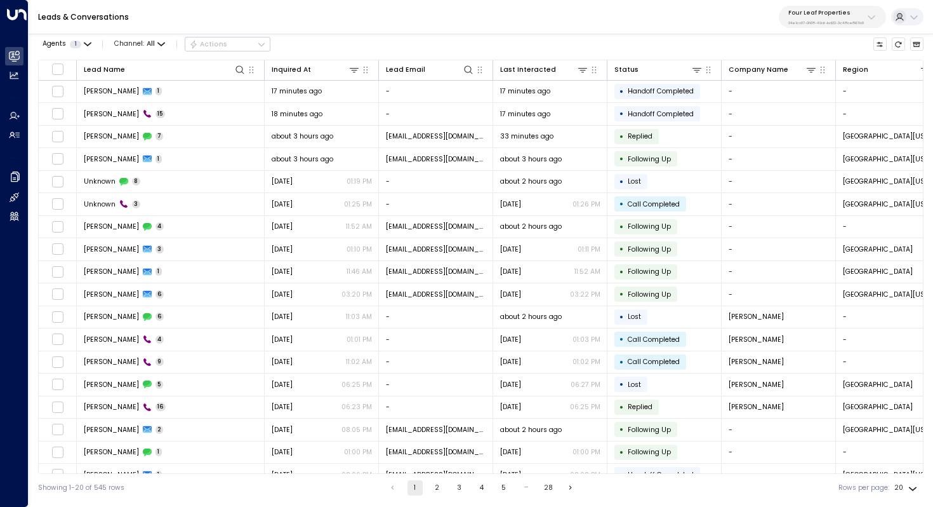
click at [840, 10] on p "Four Leaf Properties" at bounding box center [827, 13] width 76 height 8
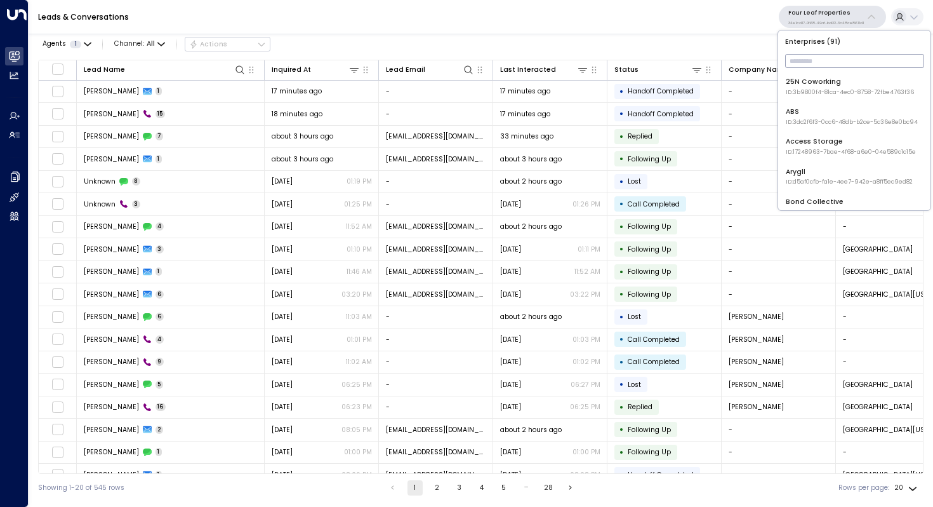
type input "*"
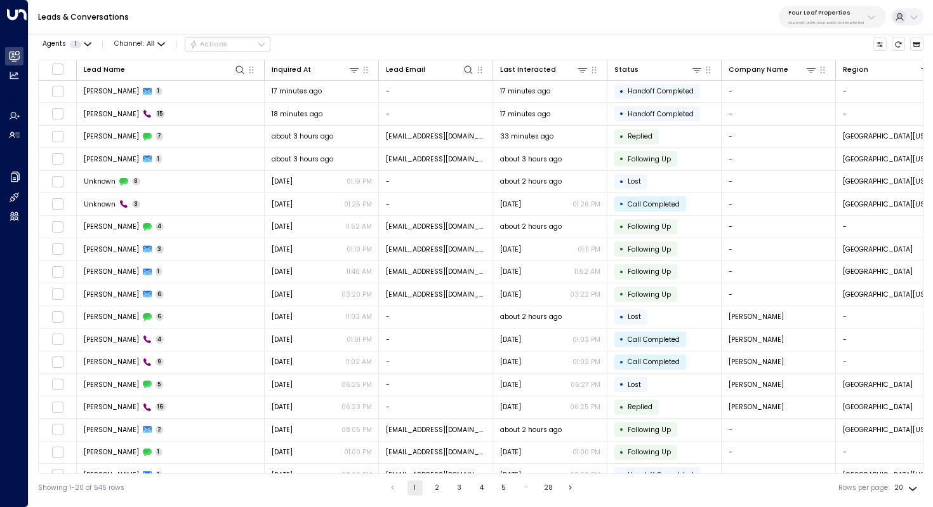
click at [683, 18] on div "Leads & Conversations Four Leaf Properties 34e1cd17-0f68-49af-bd32-3c48ce8611d1" at bounding box center [481, 17] width 905 height 34
click at [848, 15] on p "Four Leaf Properties" at bounding box center [827, 13] width 76 height 8
type input "*****"
click at [819, 81] on div "Havenpark ID: 413dacf9-5485-402c-a519-14108c614857" at bounding box center [849, 87] width 126 height 20
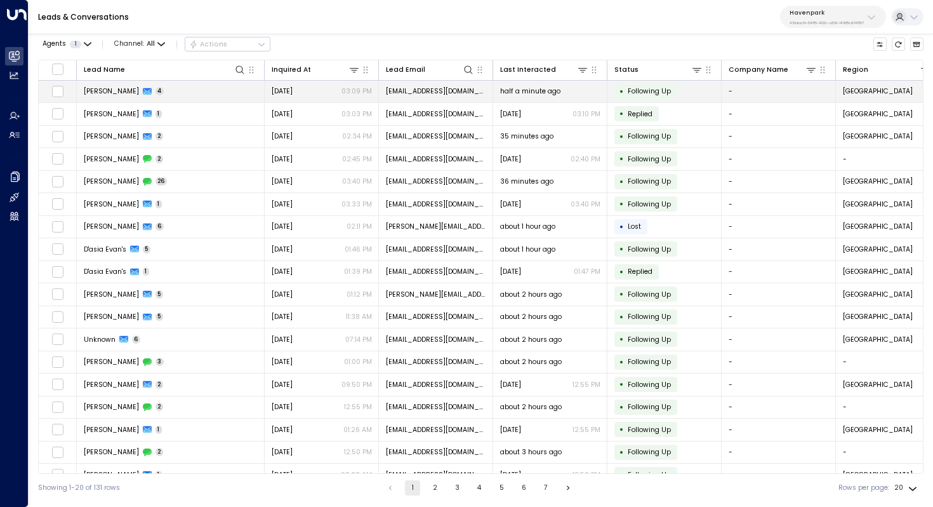
click at [105, 93] on span "[PERSON_NAME]" at bounding box center [111, 91] width 55 height 10
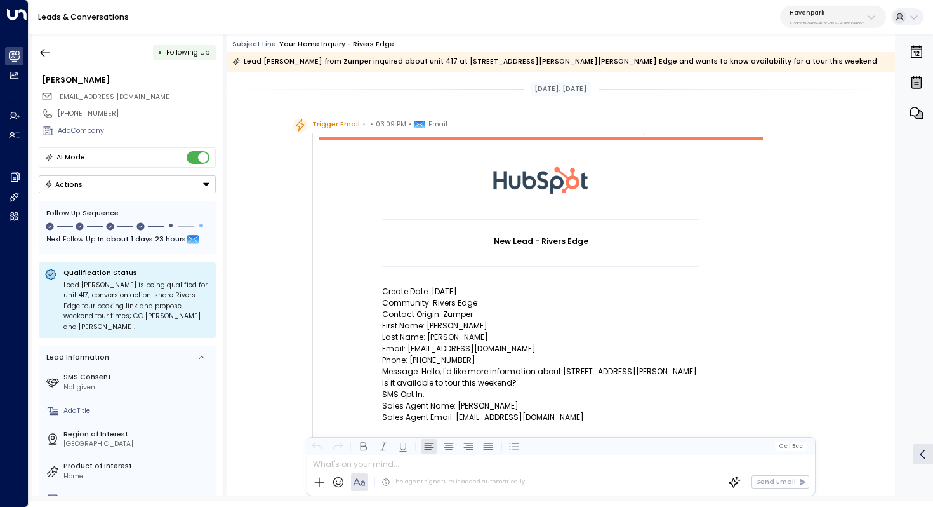
drag, startPoint x: 448, startPoint y: 169, endPoint x: 553, endPoint y: 295, distance: 163.7
click at [553, 295] on td "New Lead - Rivers Edge Create Date: [DATE] Community: Rivers Edge Contact Origi…" at bounding box center [541, 336] width 444 height 398
click at [553, 295] on p "Create Date: [DATE]" at bounding box center [540, 291] width 317 height 11
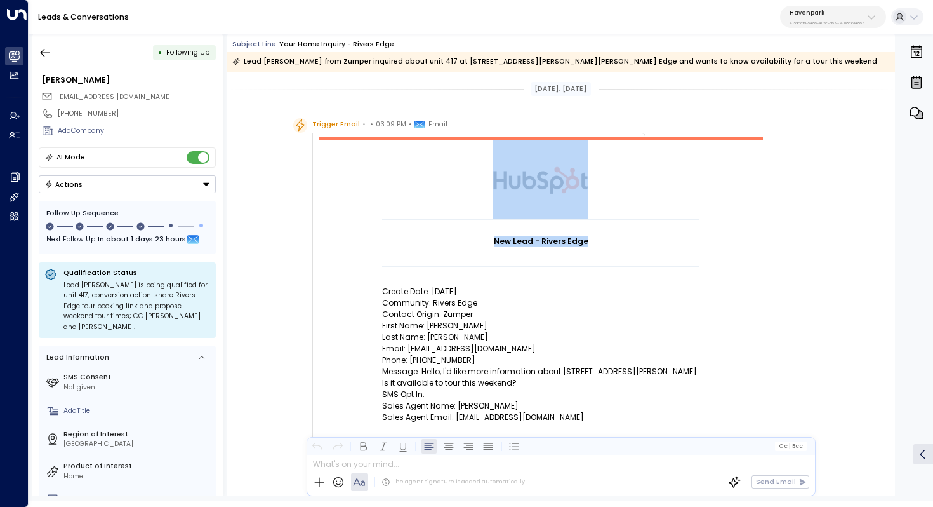
drag, startPoint x: 460, startPoint y: 156, endPoint x: 507, endPoint y: 247, distance: 102.0
click at [507, 247] on td "New Lead - Rivers Edge Create Date: [DATE] Community: Rivers Edge Contact Origi…" at bounding box center [541, 336] width 444 height 398
click at [507, 247] on td at bounding box center [540, 256] width 317 height 19
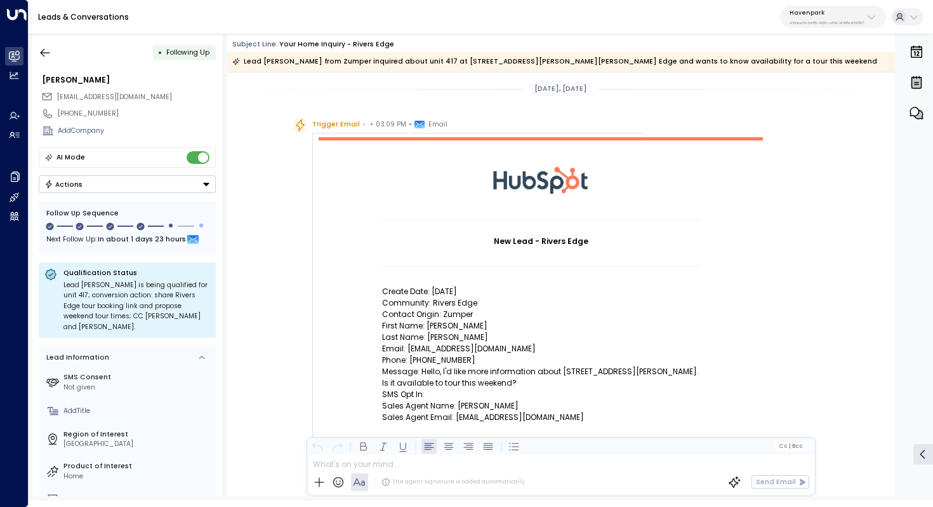
scroll to position [98, 0]
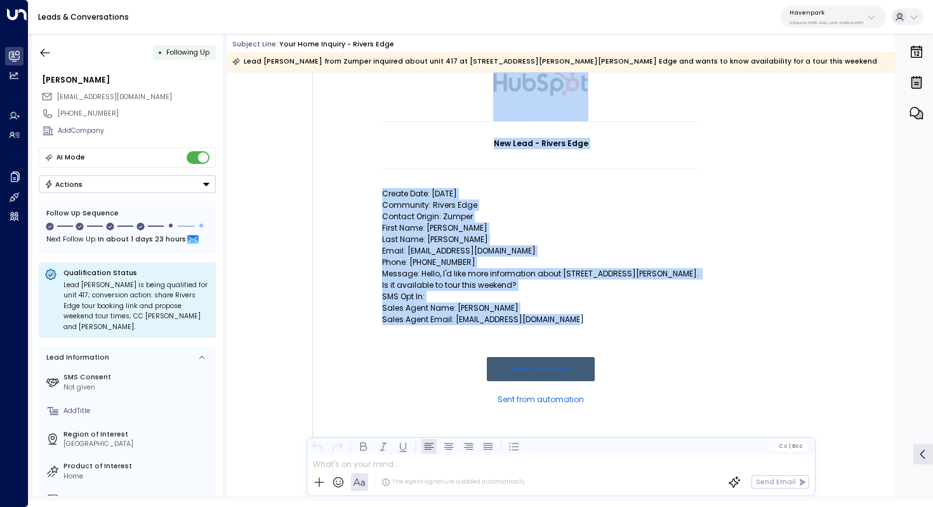
drag, startPoint x: 377, startPoint y: 193, endPoint x: 595, endPoint y: 316, distance: 250.8
click at [595, 316] on td "New Lead - Rivers Edge Create Date: [DATE] Community: Rivers Edge Contact Origi…" at bounding box center [541, 238] width 444 height 398
click at [595, 316] on p "Sales Agent Email: [EMAIL_ADDRESS][DOMAIN_NAME]" at bounding box center [540, 319] width 317 height 11
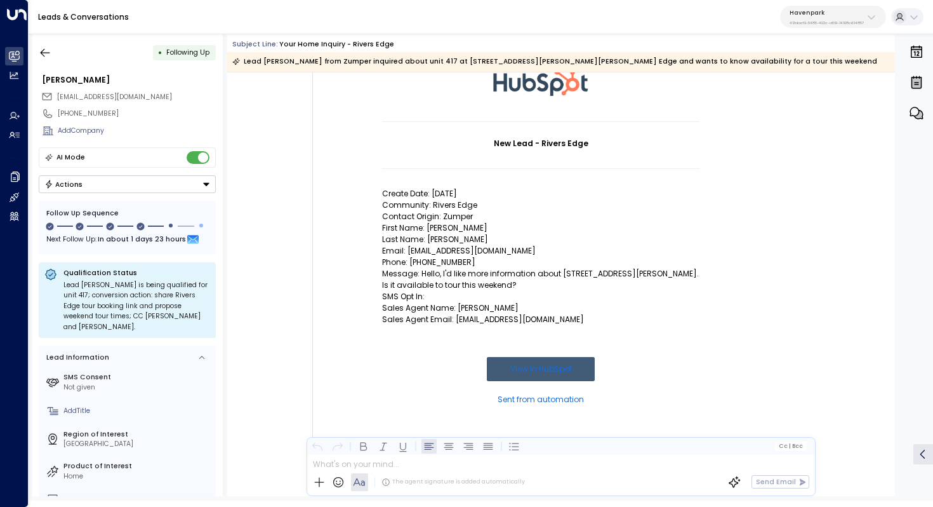
scroll to position [88, 0]
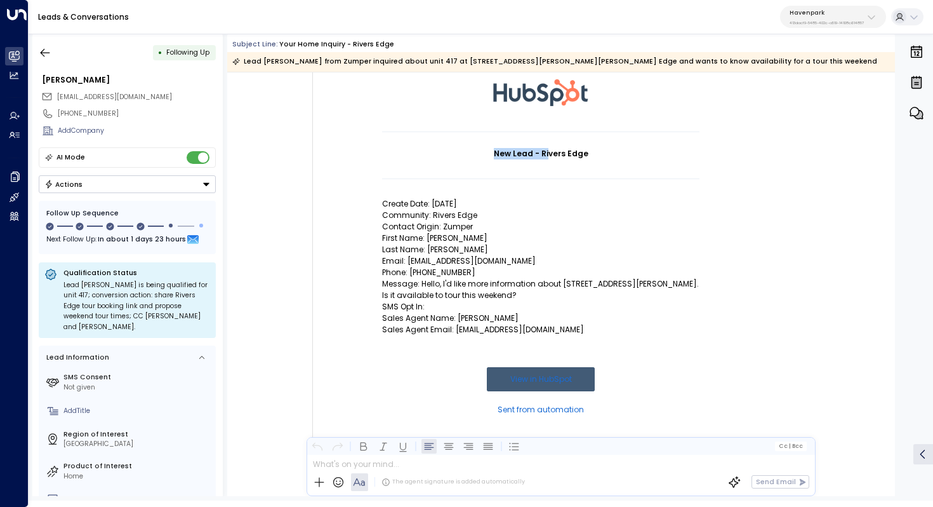
drag, startPoint x: 487, startPoint y: 155, endPoint x: 548, endPoint y: 155, distance: 61.0
click at [547, 155] on h1 "New Lead - Rivers Edge" at bounding box center [540, 153] width 317 height 11
click at [548, 155] on h1 "New Lead - Rivers Edge" at bounding box center [540, 153] width 317 height 11
drag, startPoint x: 619, startPoint y: 155, endPoint x: 458, endPoint y: 155, distance: 160.7
click at [458, 155] on h1 "New Lead - Rivers Edge" at bounding box center [540, 153] width 317 height 11
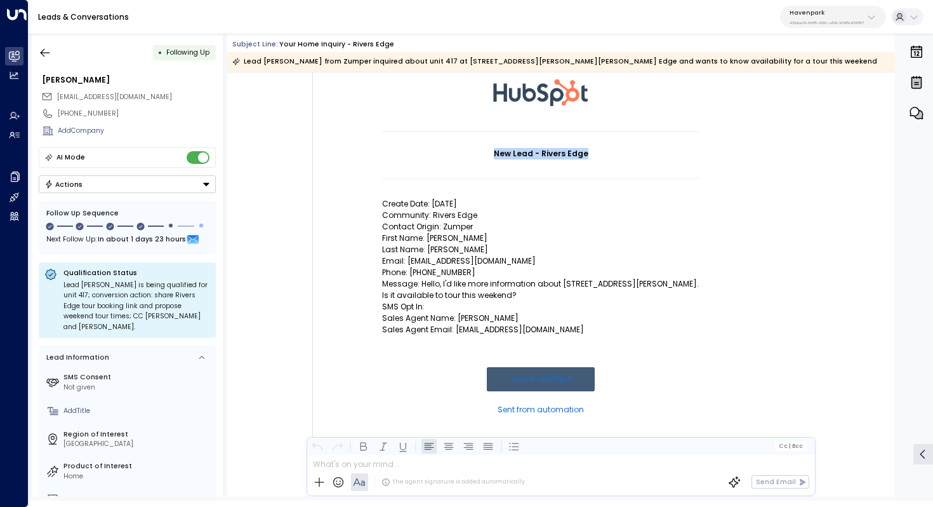
click at [458, 155] on h1 "New Lead - Rivers Edge" at bounding box center [540, 153] width 317 height 11
drag, startPoint x: 481, startPoint y: 92, endPoint x: 542, endPoint y: 91, distance: 61.0
click at [542, 92] on td at bounding box center [541, 92] width 444 height 79
click at [542, 91] on img at bounding box center [540, 92] width 95 height 79
click at [482, 148] on h1 "New Lead - Rivers Edge" at bounding box center [540, 153] width 317 height 11
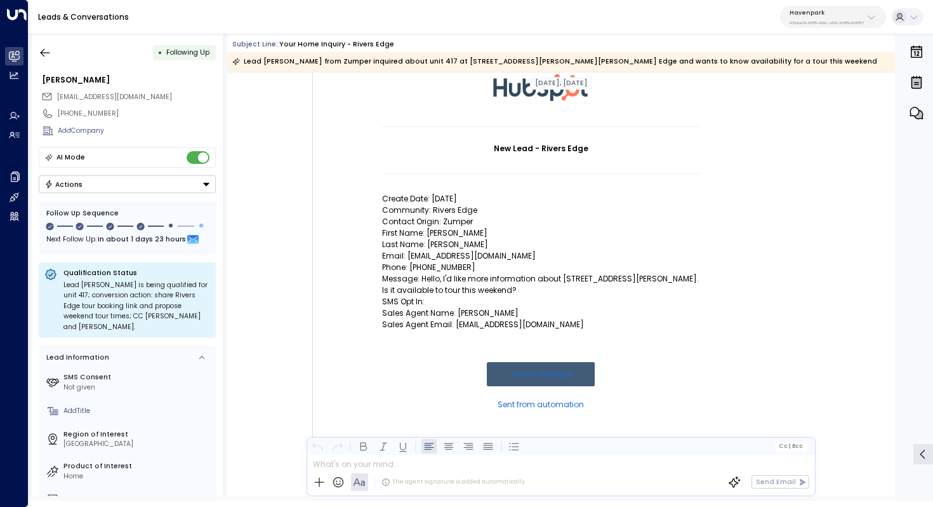
scroll to position [72, 0]
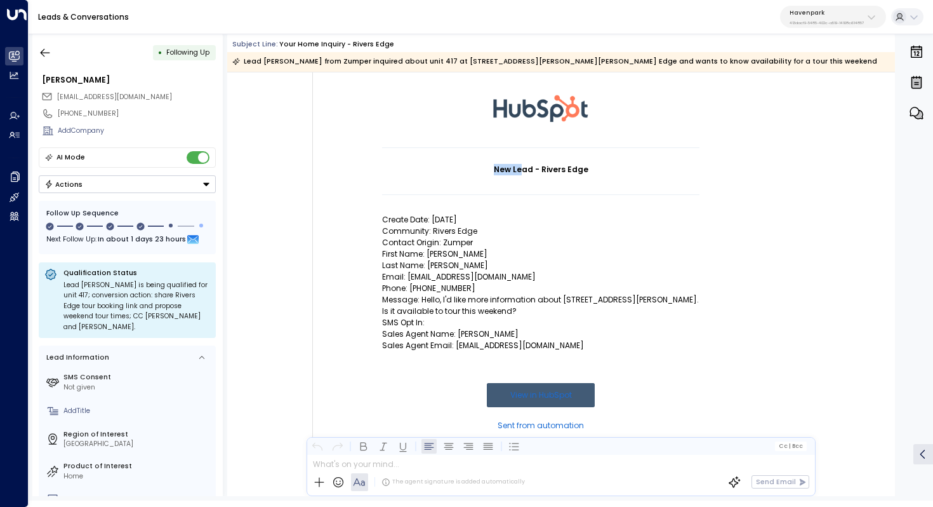
drag, startPoint x: 464, startPoint y: 171, endPoint x: 526, endPoint y: 171, distance: 61.6
click at [526, 171] on h1 "New Lead - Rivers Edge" at bounding box center [540, 169] width 317 height 11
click at [462, 196] on td at bounding box center [540, 204] width 317 height 19
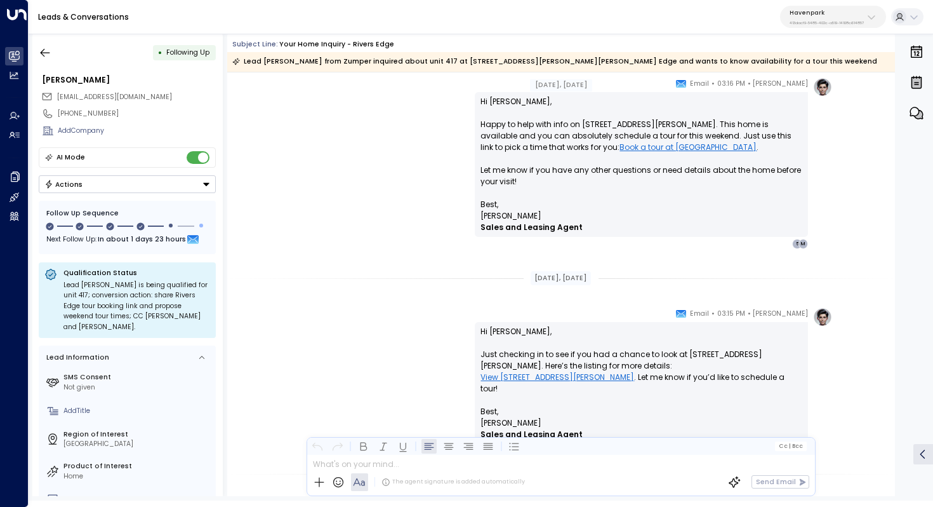
scroll to position [695, 0]
drag, startPoint x: 514, startPoint y: 122, endPoint x: 540, endPoint y: 122, distance: 26.7
click at [540, 122] on p "Hi [PERSON_NAME], Happy to help with info on [STREET_ADDRESS][PERSON_NAME]. Thi…" at bounding box center [642, 148] width 322 height 103
click at [565, 130] on p "Hi [PERSON_NAME], Happy to help with info on [STREET_ADDRESS][PERSON_NAME]. Thi…" at bounding box center [642, 148] width 322 height 103
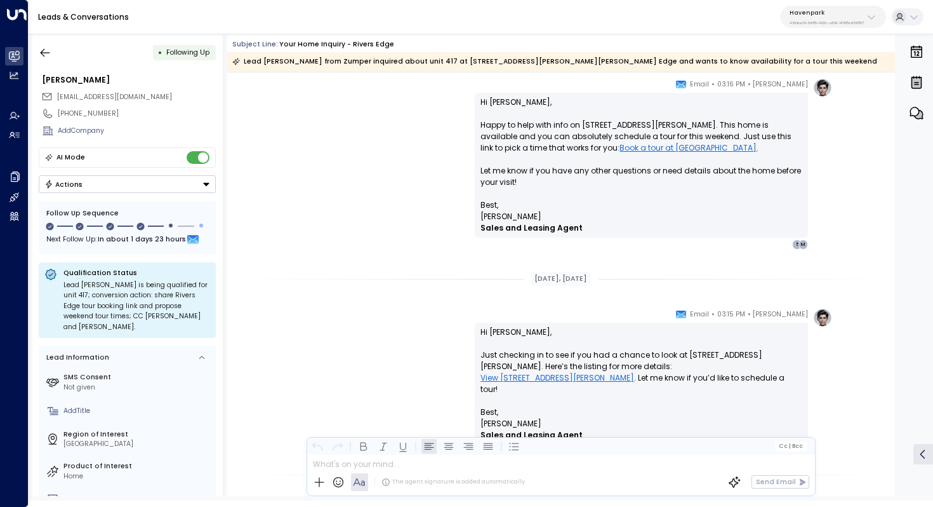
click at [565, 130] on p "Hi [PERSON_NAME], Happy to help with info on [STREET_ADDRESS][PERSON_NAME]. Thi…" at bounding box center [642, 148] width 322 height 103
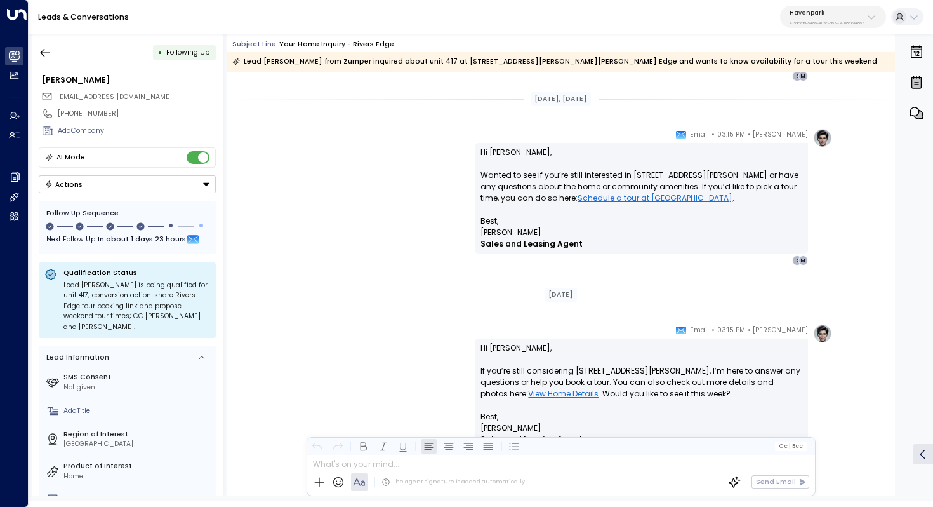
scroll to position [1131, 0]
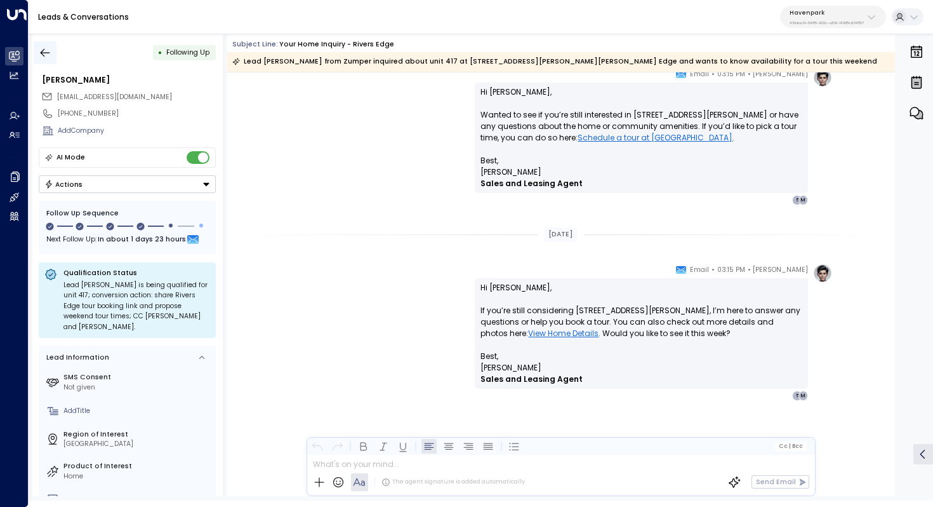
click at [40, 48] on icon "button" at bounding box center [45, 52] width 13 height 13
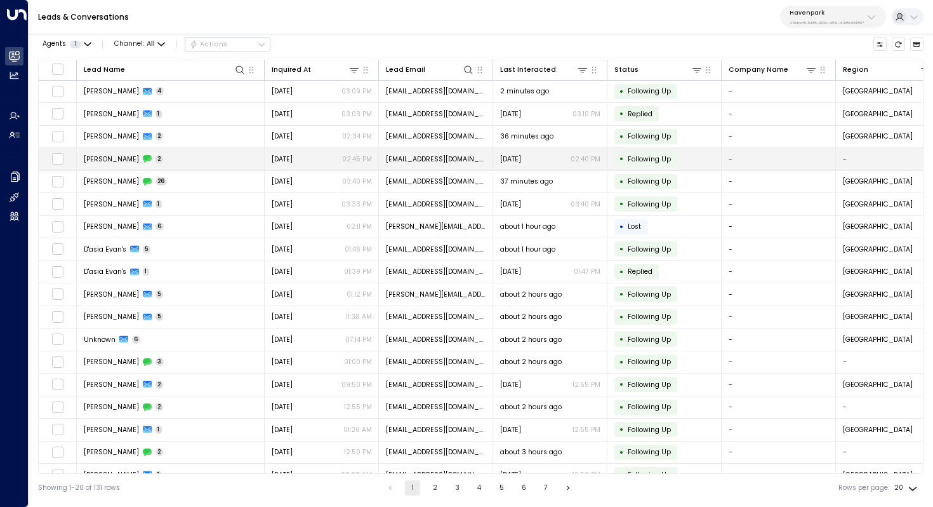
click at [175, 151] on td "[PERSON_NAME] 2" at bounding box center [171, 159] width 188 height 22
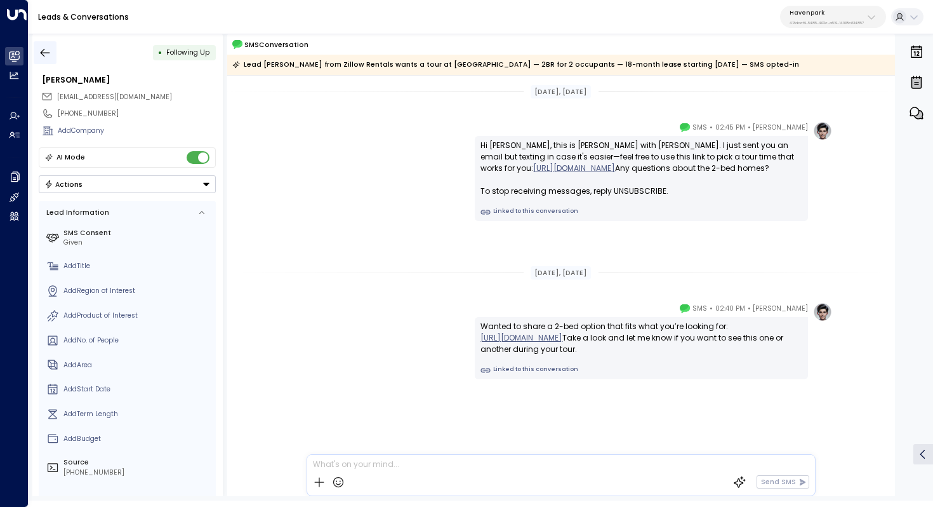
click at [47, 51] on icon "button" at bounding box center [45, 52] width 13 height 13
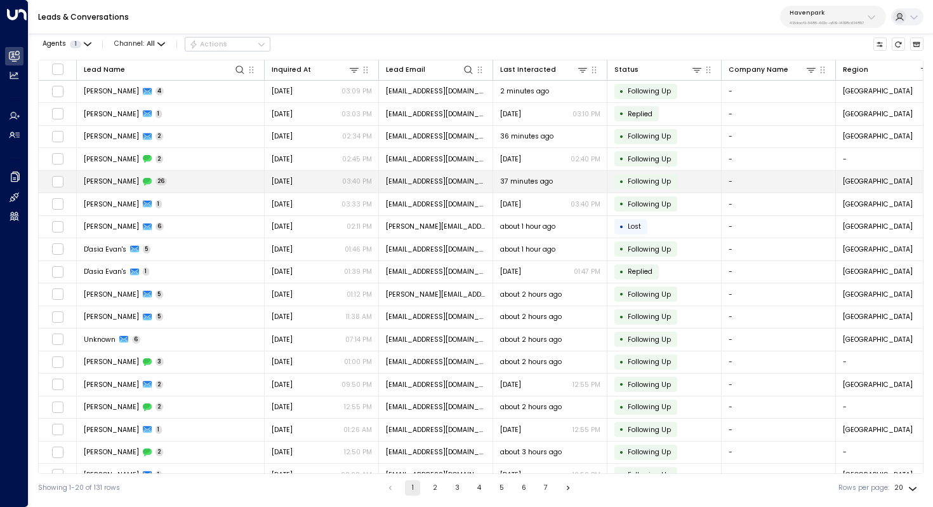
click at [182, 183] on td "[PERSON_NAME] 26" at bounding box center [171, 182] width 188 height 22
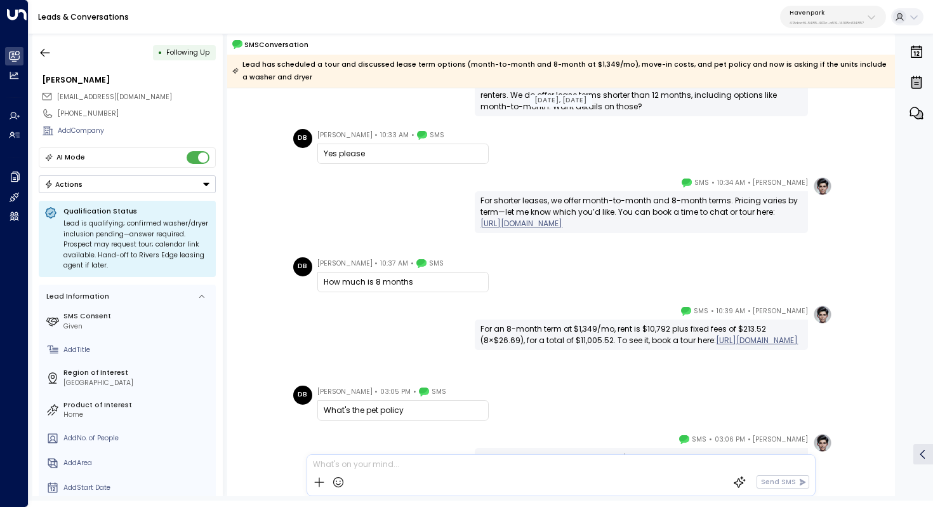
scroll to position [1053, 0]
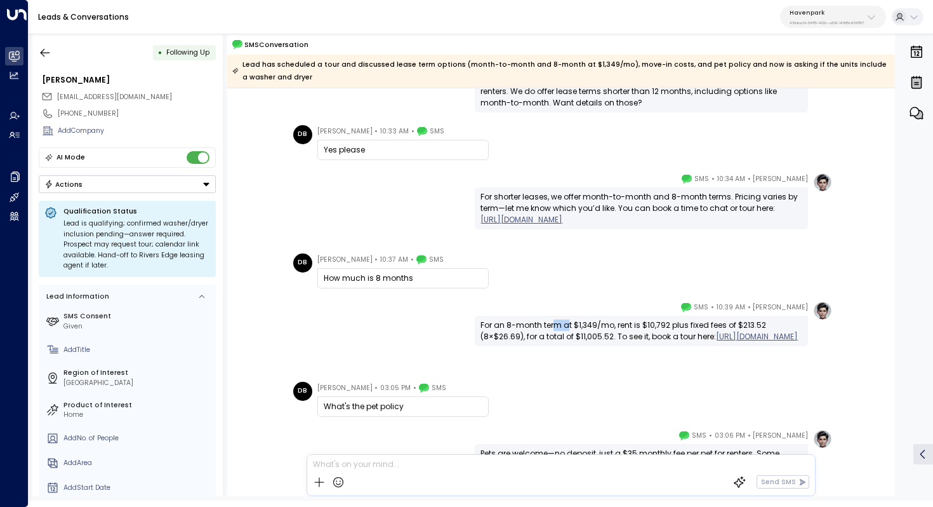
drag, startPoint x: 551, startPoint y: 323, endPoint x: 573, endPoint y: 323, distance: 22.2
click at [573, 323] on div "For an 8-month term at $1,349/mo, rent is $10,792 plus fixed fees of $213.52 (8…" at bounding box center [642, 330] width 322 height 23
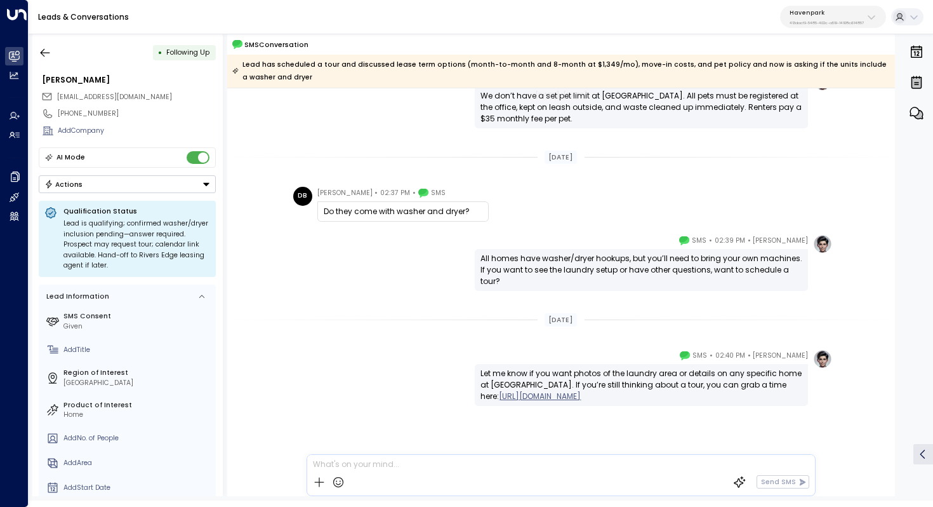
scroll to position [1544, 0]
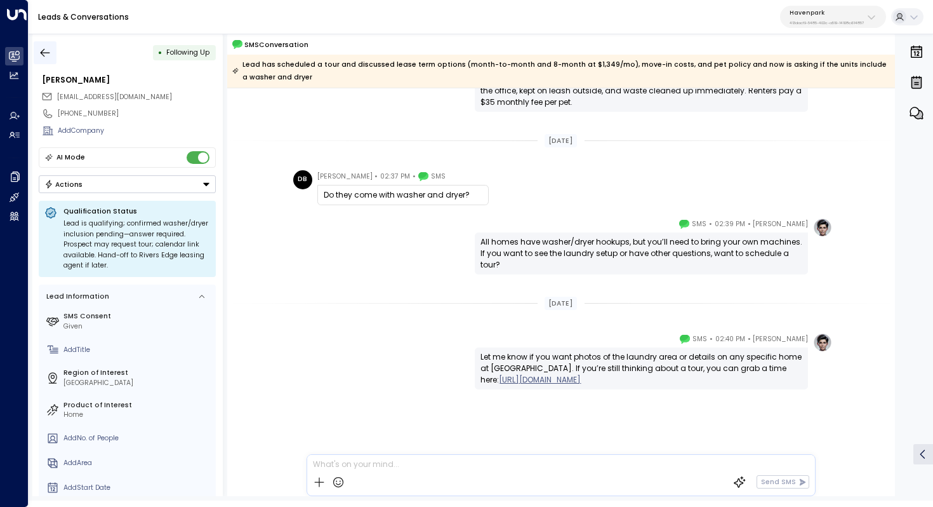
click at [44, 51] on icon "button" at bounding box center [45, 52] width 13 height 13
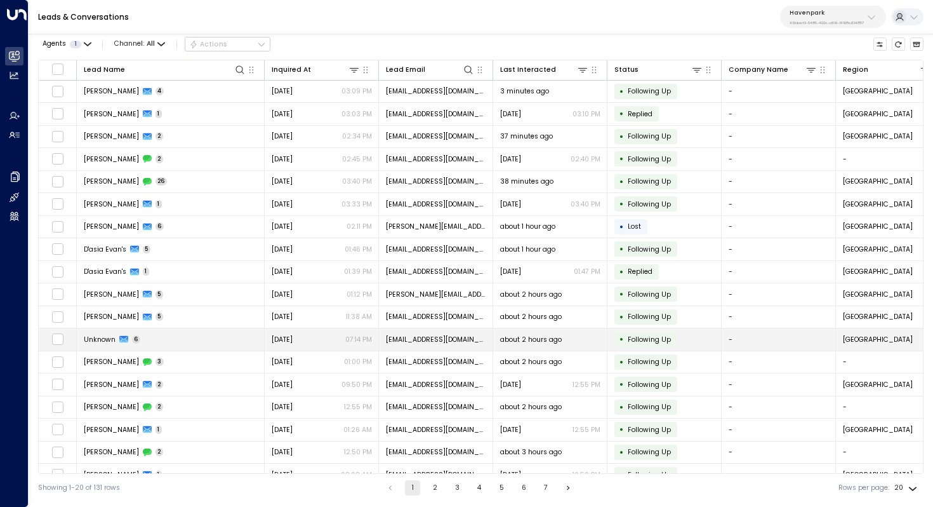
click at [165, 337] on td "Unknown 6" at bounding box center [171, 339] width 188 height 22
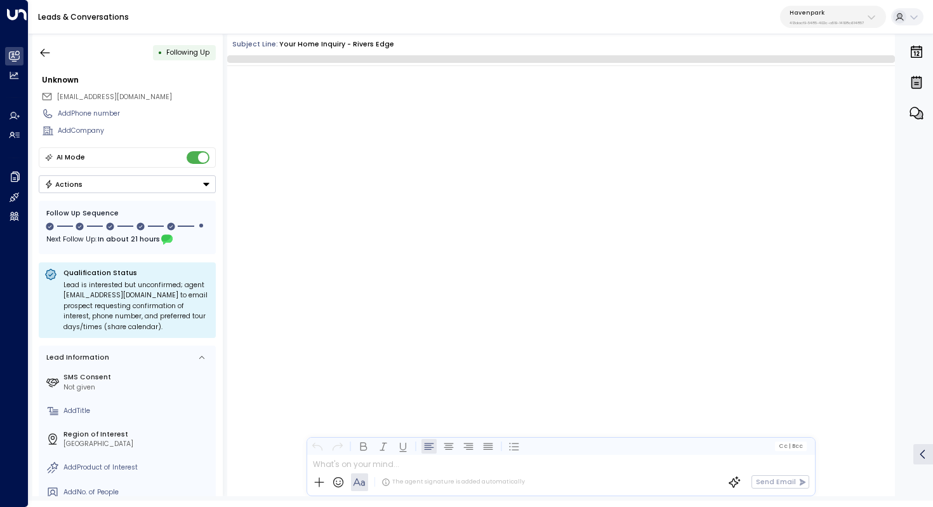
scroll to position [2783, 0]
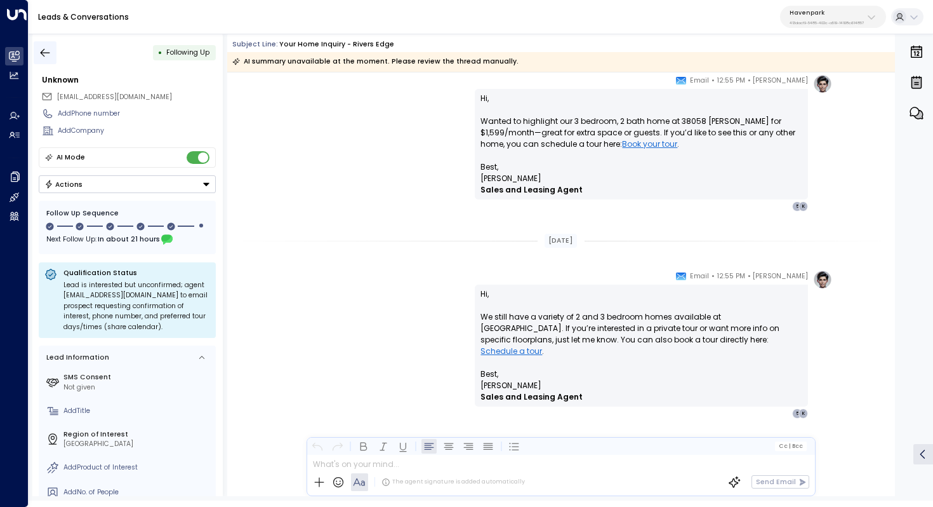
click at [46, 50] on icon "button" at bounding box center [45, 52] width 13 height 13
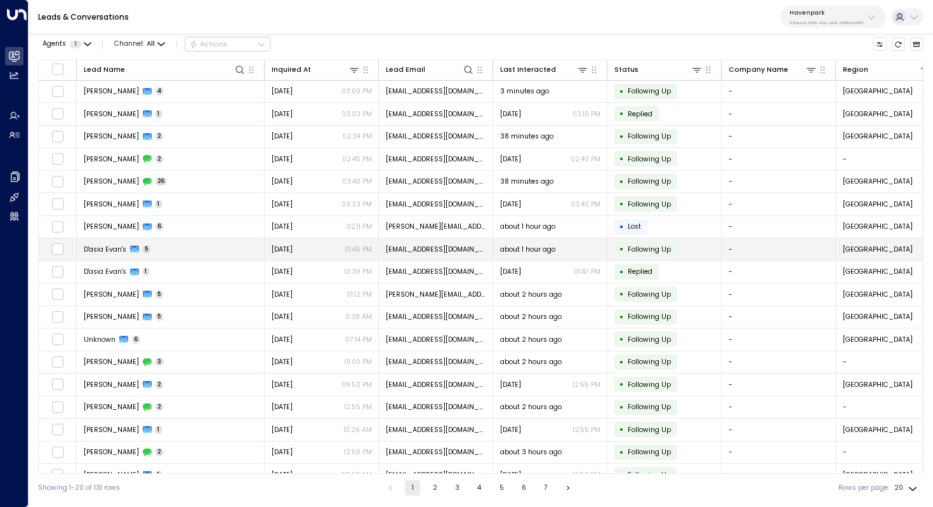
scroll to position [0, 8]
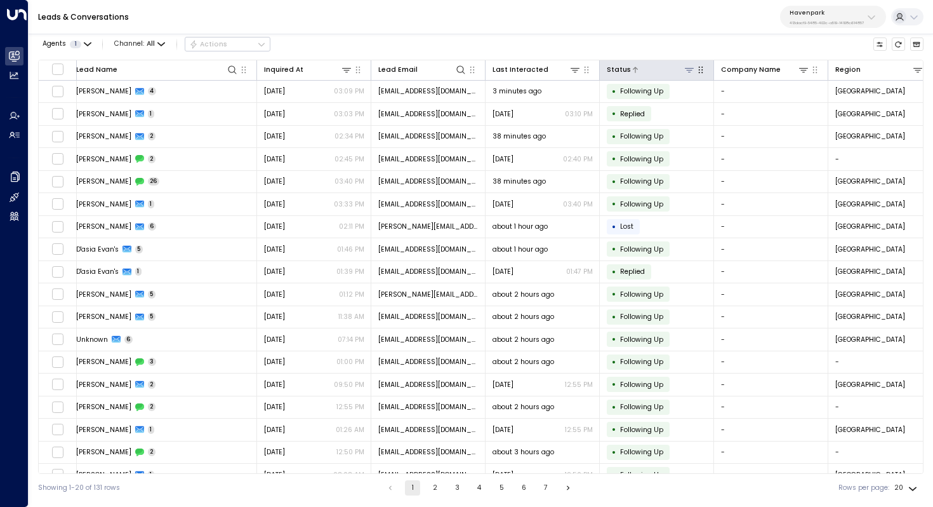
click at [688, 69] on icon at bounding box center [690, 70] width 10 height 10
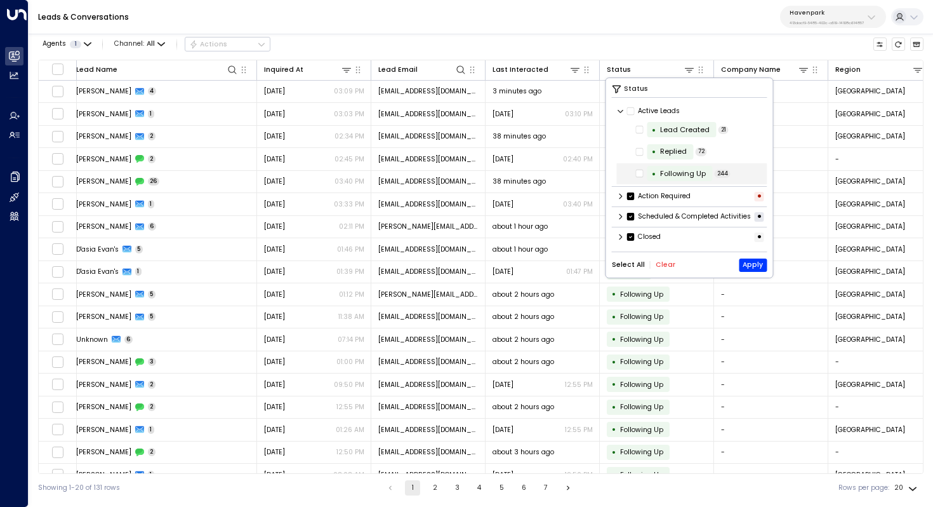
scroll to position [0, 0]
click at [620, 198] on icon at bounding box center [621, 197] width 3 height 6
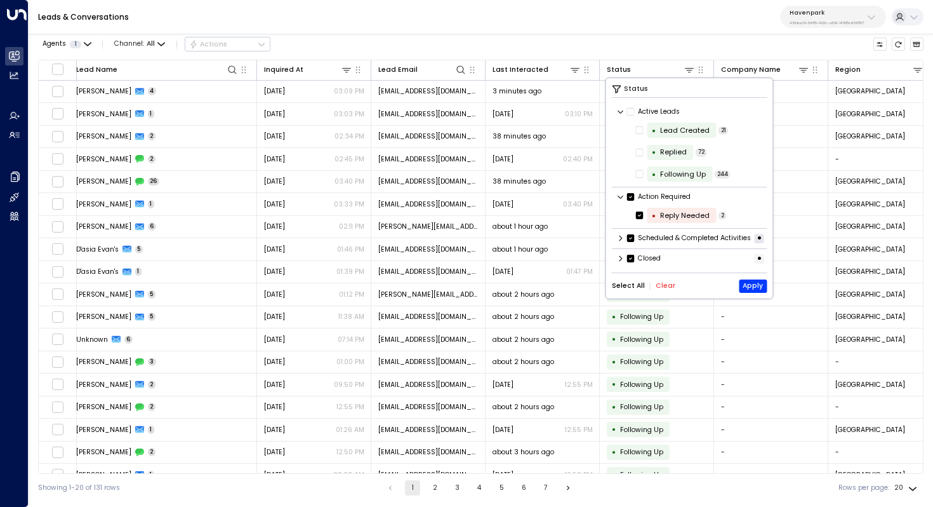
click at [621, 241] on icon at bounding box center [621, 239] width 3 height 6
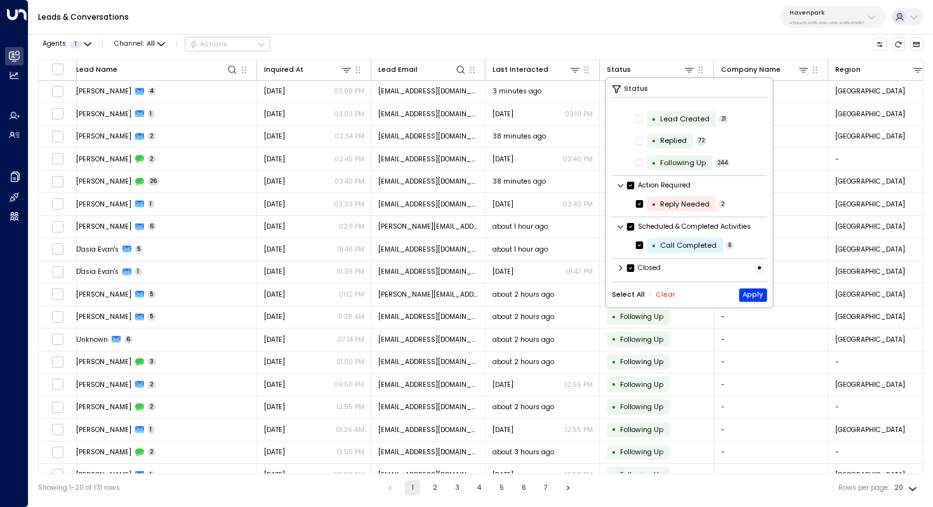
click at [622, 267] on icon at bounding box center [621, 268] width 3 height 6
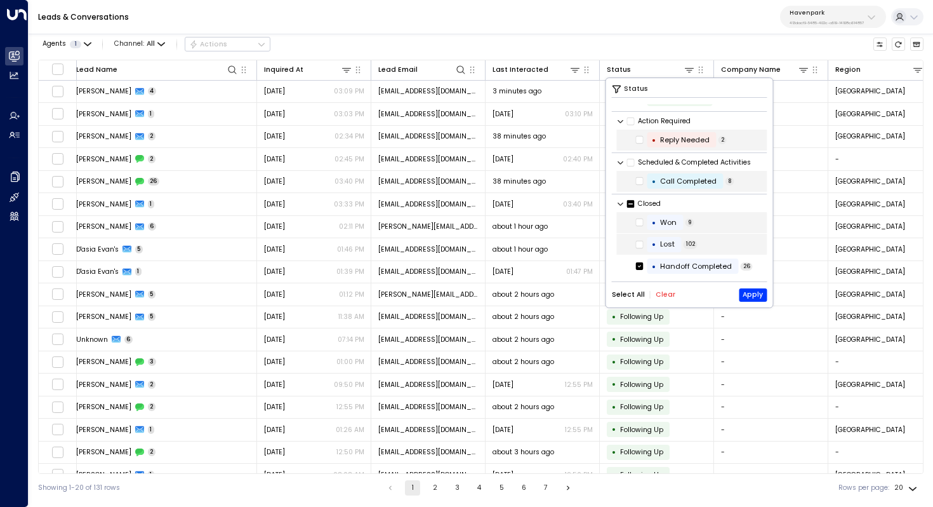
scroll to position [0, 0]
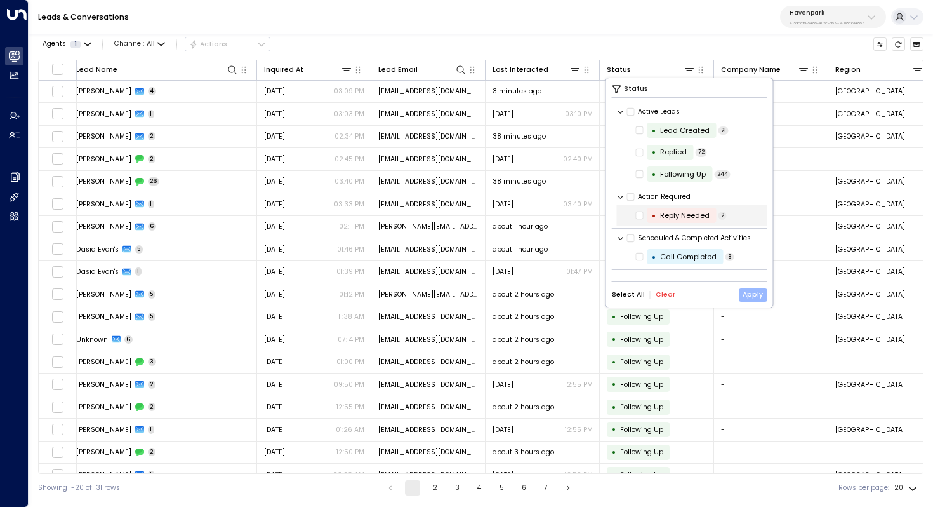
click at [758, 293] on button "Apply" at bounding box center [753, 294] width 28 height 13
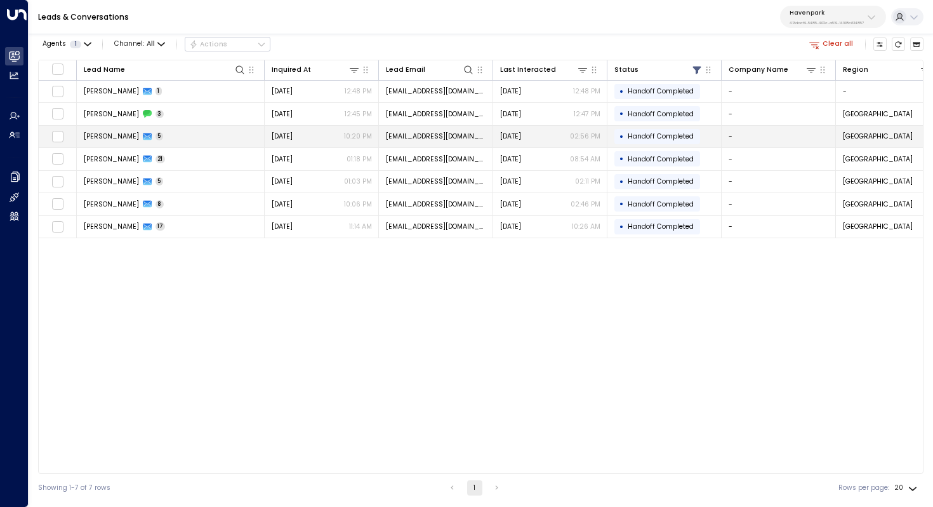
click at [173, 133] on td "[PERSON_NAME] 5" at bounding box center [171, 137] width 188 height 22
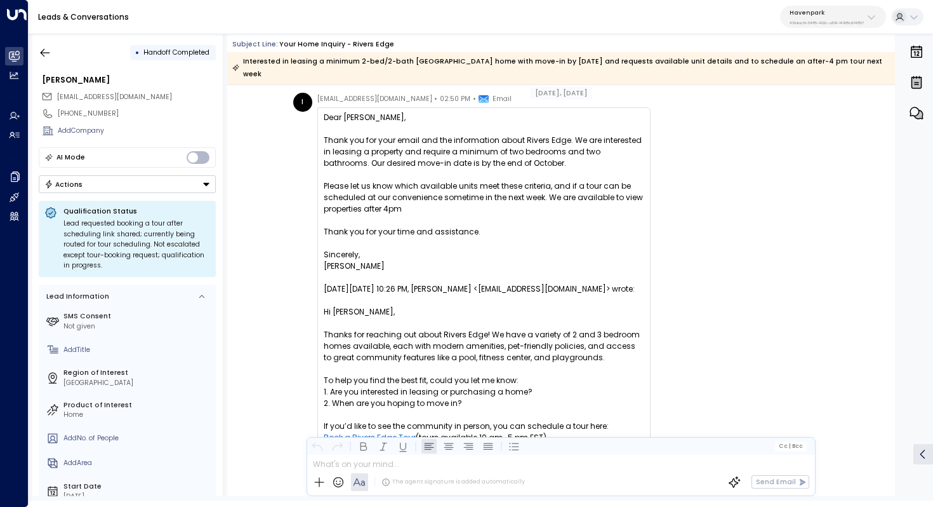
scroll to position [1394, 0]
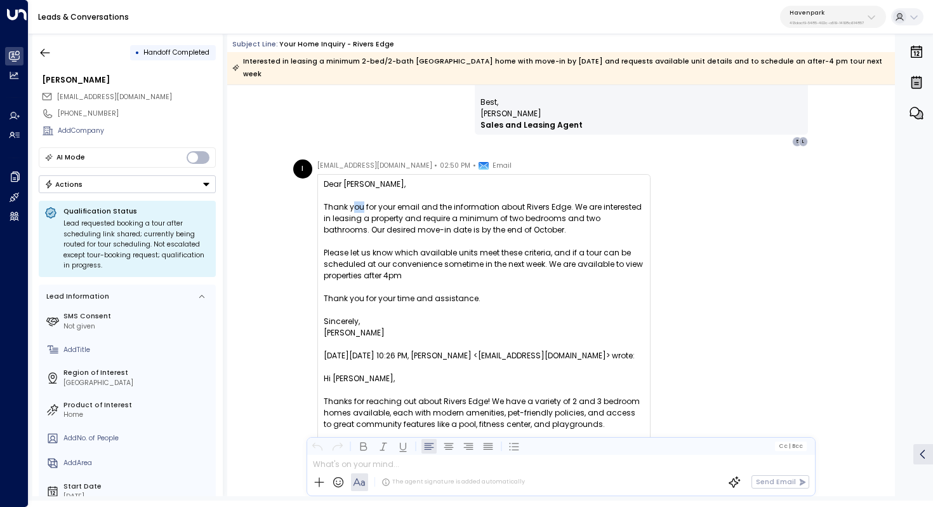
drag, startPoint x: 350, startPoint y: 197, endPoint x: 361, endPoint y: 197, distance: 10.8
click at [361, 201] on div "Thank you for your email and the information about Rivers Edge. We are interest…" at bounding box center [484, 218] width 321 height 34
drag, startPoint x: 380, startPoint y: 194, endPoint x: 372, endPoint y: 210, distance: 17.3
click at [372, 210] on div "Thank you for your email and the information about Rivers Edge. We are interest…" at bounding box center [484, 218] width 321 height 34
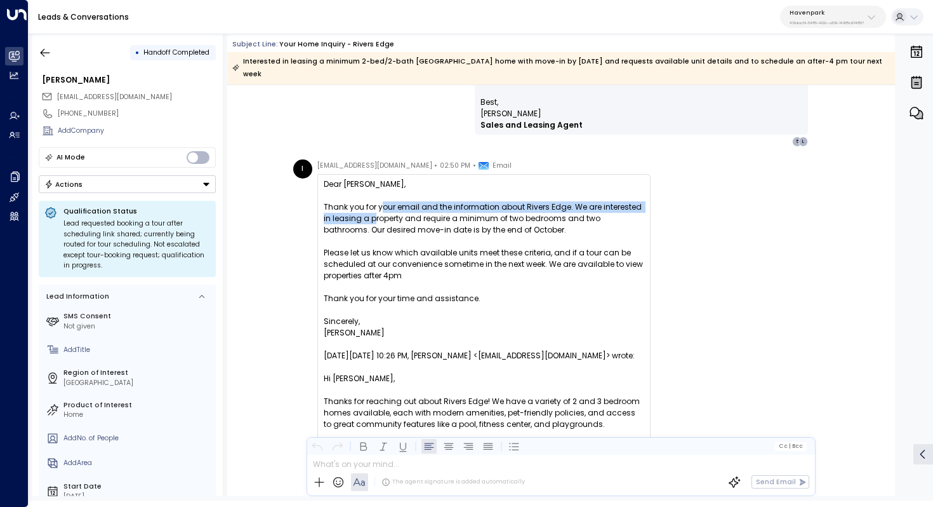
click at [372, 210] on div "Thank you for your email and the information about Rivers Edge. We are interest…" at bounding box center [484, 218] width 321 height 34
drag, startPoint x: 436, startPoint y: 197, endPoint x: 432, endPoint y: 210, distance: 13.5
click at [432, 210] on div "Thank you for your email and the information about Rivers Edge. We are interest…" at bounding box center [484, 218] width 321 height 34
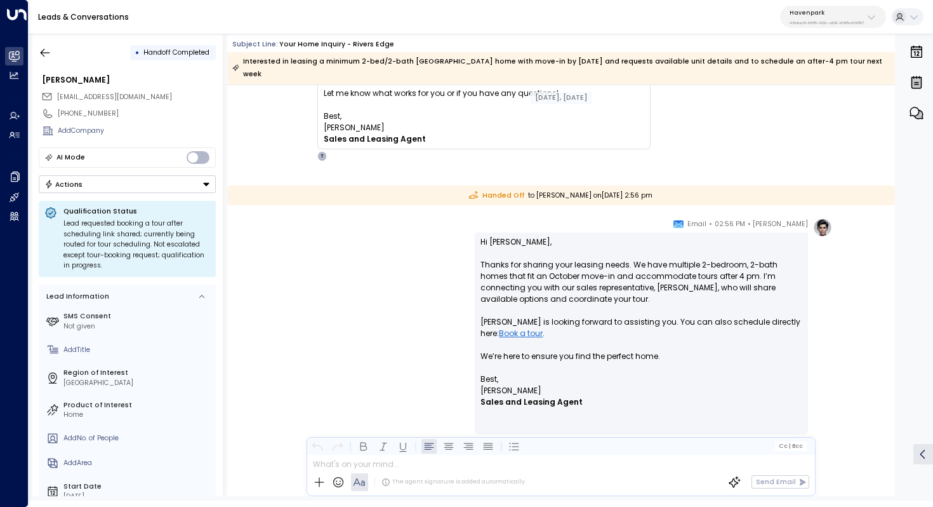
scroll to position [1842, 0]
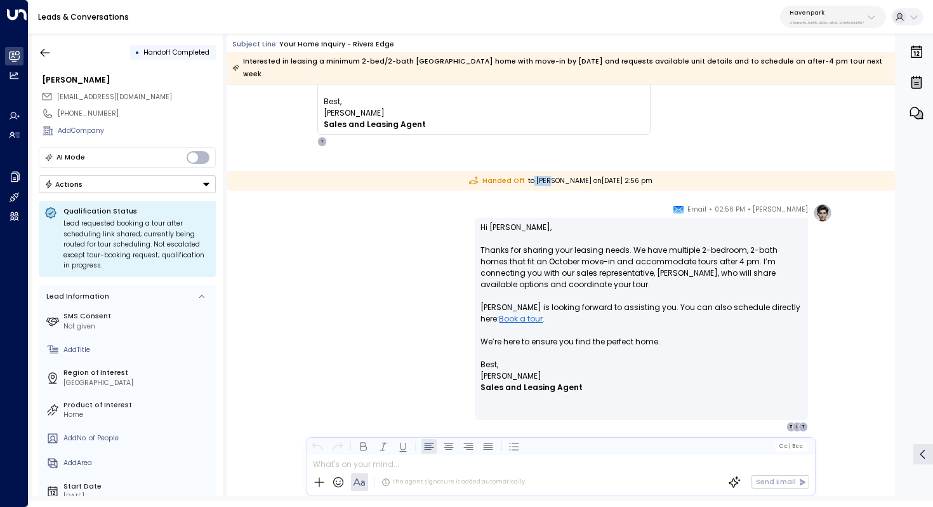
drag, startPoint x: 515, startPoint y: 166, endPoint x: 535, endPoint y: 166, distance: 20.3
click at [535, 171] on div "Handed Off to [PERSON_NAME] [DATE][DATE] 2:56 pm" at bounding box center [561, 181] width 668 height 20
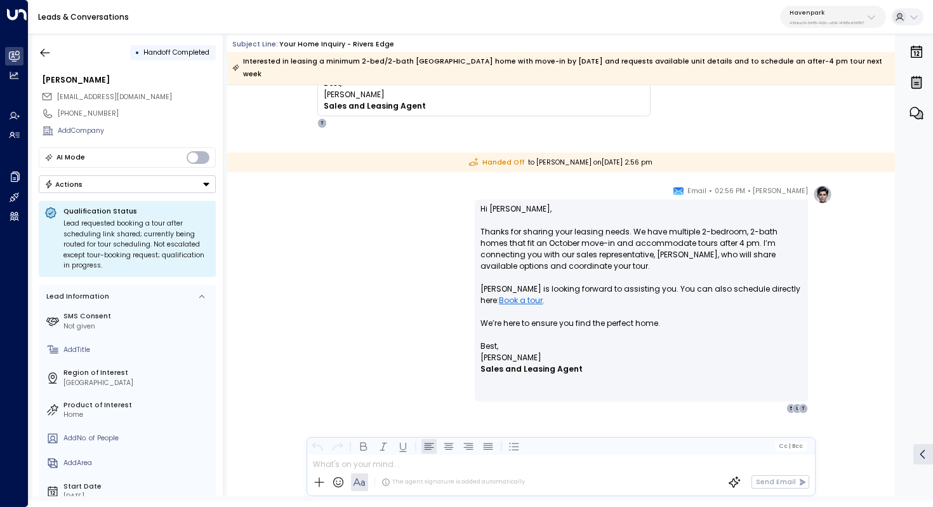
scroll to position [1861, 0]
drag, startPoint x: 586, startPoint y: 216, endPoint x: 585, endPoint y: 225, distance: 9.5
click at [585, 224] on p "Hi [PERSON_NAME], Thanks for sharing your leasing needs. We have multiple 2-bed…" at bounding box center [642, 271] width 322 height 137
click at [585, 225] on p "Hi [PERSON_NAME], Thanks for sharing your leasing needs. We have multiple 2-bed…" at bounding box center [642, 271] width 322 height 137
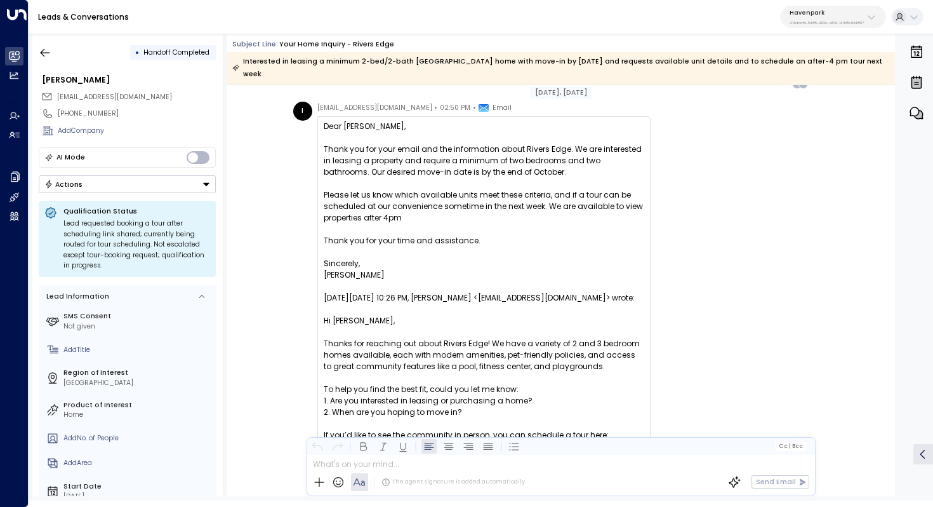
scroll to position [1398, 0]
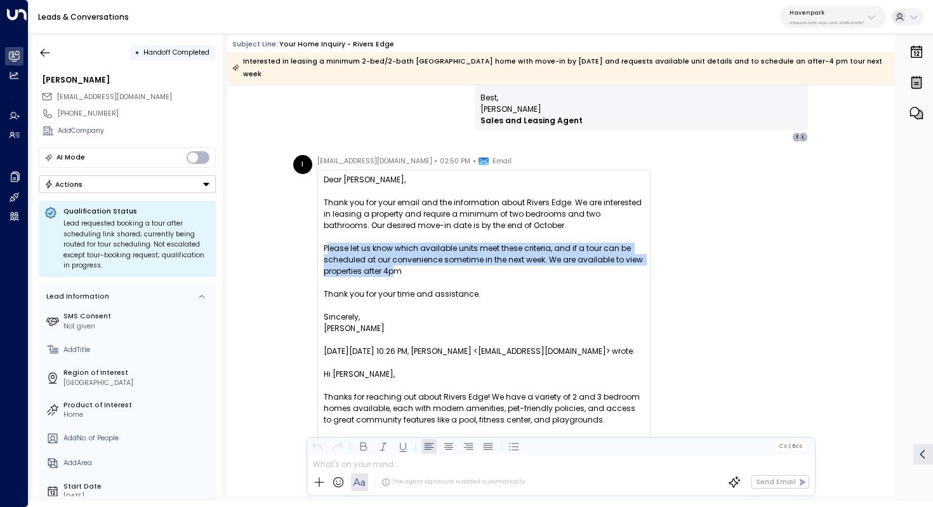
drag, startPoint x: 326, startPoint y: 232, endPoint x: 391, endPoint y: 255, distance: 68.5
click at [391, 255] on div "Please let us know which available units meet these criteria, and if a tour can…" at bounding box center [484, 260] width 321 height 34
drag, startPoint x: 404, startPoint y: 255, endPoint x: 315, endPoint y: 230, distance: 92.5
click at [315, 230] on div "l [EMAIL_ADDRESS][DOMAIN_NAME] • 02:50 PM • Email Dear [PERSON_NAME], Thank you…" at bounding box center [472, 373] width 358 height 436
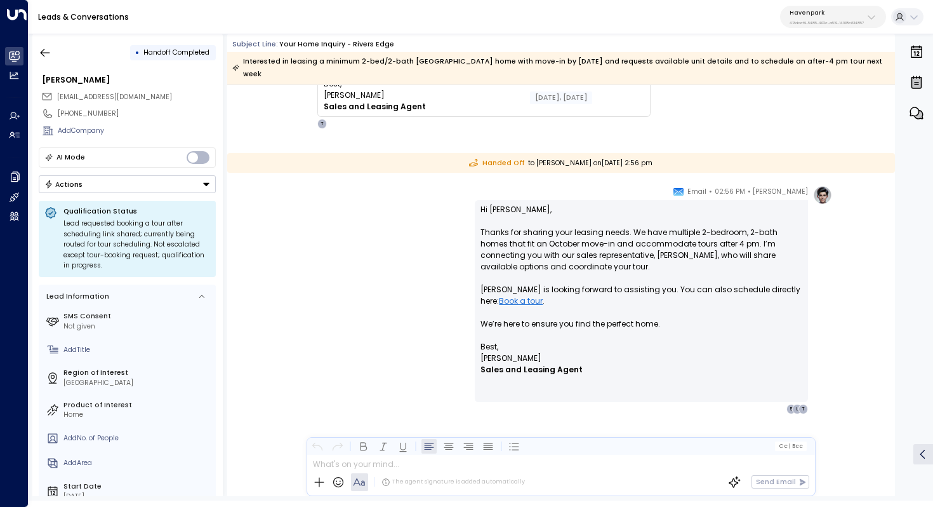
scroll to position [1861, 0]
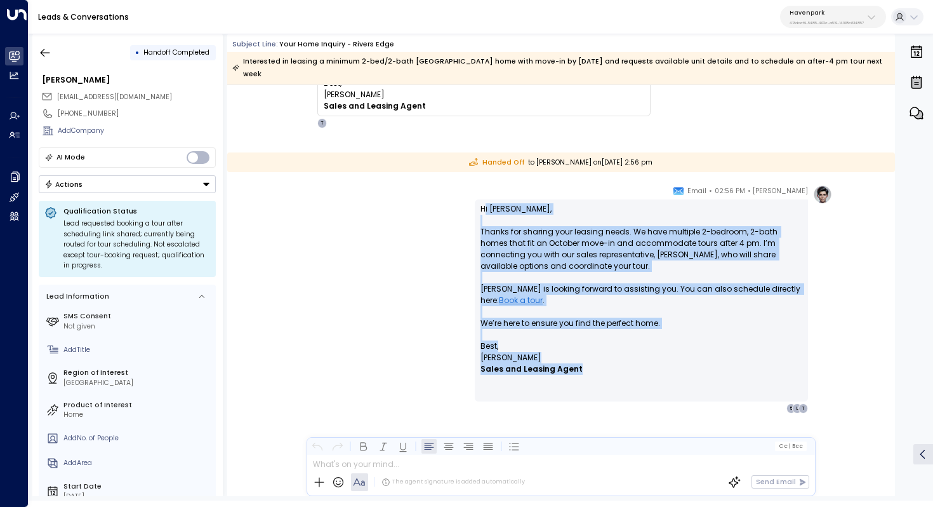
drag, startPoint x: 484, startPoint y: 197, endPoint x: 660, endPoint y: 351, distance: 232.7
click at [660, 351] on div "Hi [PERSON_NAME], Thanks for sharing your leasing needs. We have multiple 2-bed…" at bounding box center [642, 300] width 322 height 194
click at [660, 363] on p "Sales and Leasing Agent" at bounding box center [642, 368] width 322 height 11
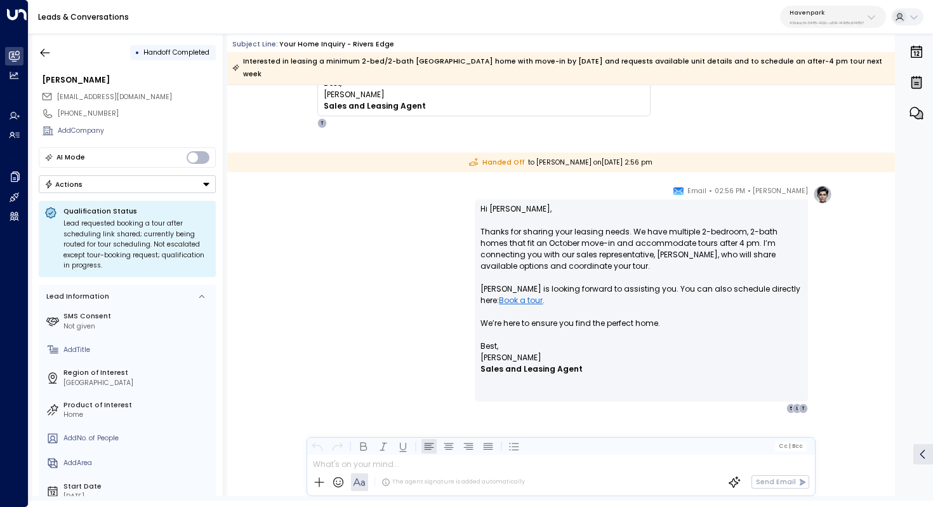
click at [495, 203] on p "Hi [PERSON_NAME], Thanks for sharing your leasing needs. We have multiple 2-bed…" at bounding box center [642, 271] width 322 height 137
click at [520, 227] on p "Hi [PERSON_NAME], Thanks for sharing your leasing needs. We have multiple 2-bed…" at bounding box center [642, 271] width 322 height 137
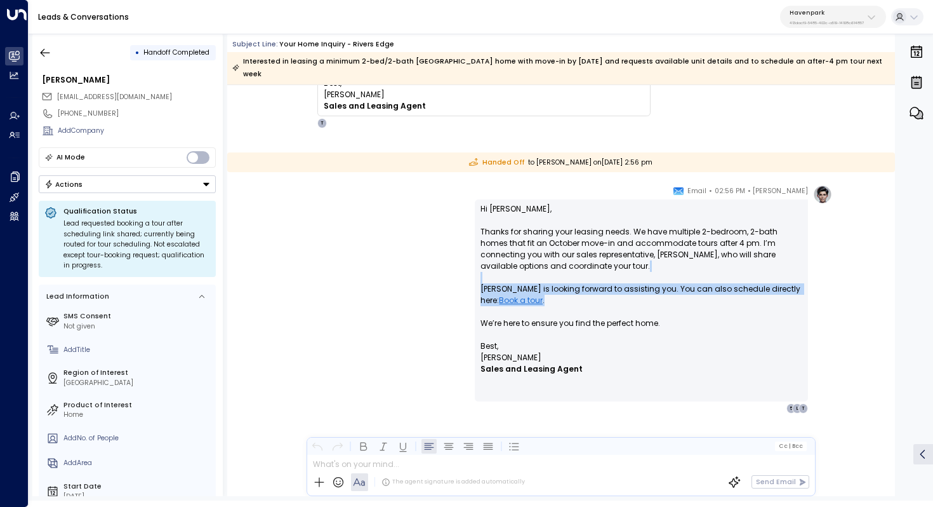
drag, startPoint x: 558, startPoint y: 287, endPoint x: 476, endPoint y: 260, distance: 86.8
click at [476, 260] on div "Hi [PERSON_NAME], Thanks for sharing your leasing needs. We have multiple 2-bed…" at bounding box center [641, 300] width 333 height 202
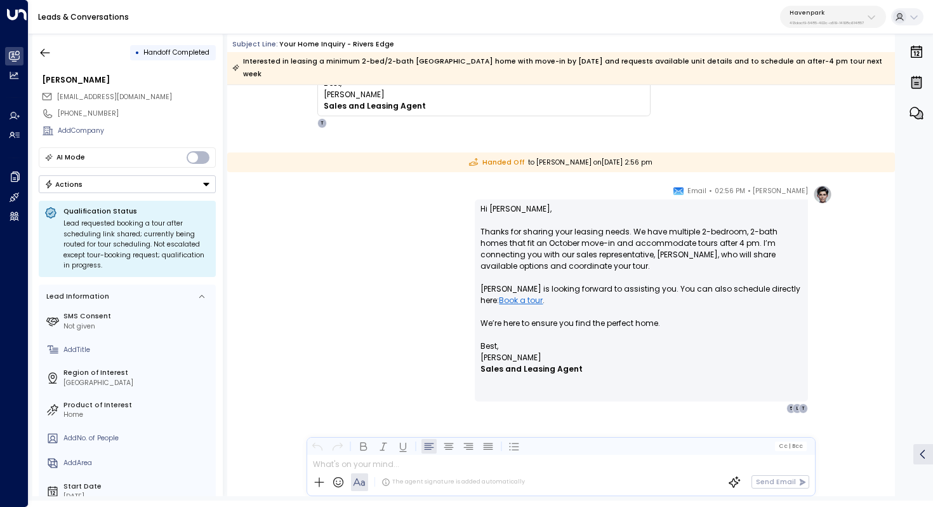
click at [540, 220] on p "Hi [PERSON_NAME], Thanks for sharing your leasing needs. We have multiple 2-bed…" at bounding box center [642, 271] width 322 height 137
drag, startPoint x: 519, startPoint y: 272, endPoint x: 589, endPoint y: 272, distance: 69.2
click at [587, 272] on p "Hi [PERSON_NAME], Thanks for sharing your leasing needs. We have multiple 2-bed…" at bounding box center [642, 271] width 322 height 137
click at [589, 272] on p "Hi [PERSON_NAME], Thanks for sharing your leasing needs. We have multiple 2-bed…" at bounding box center [642, 271] width 322 height 137
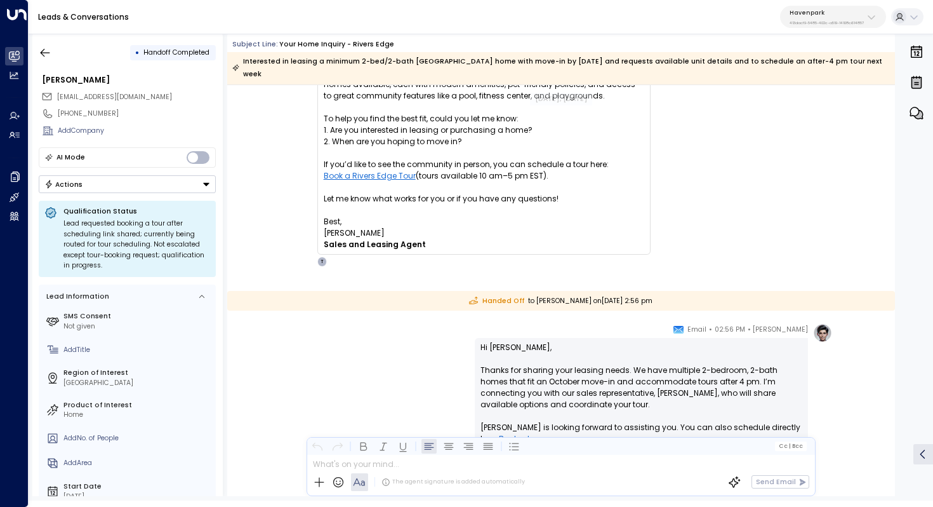
scroll to position [1631, 0]
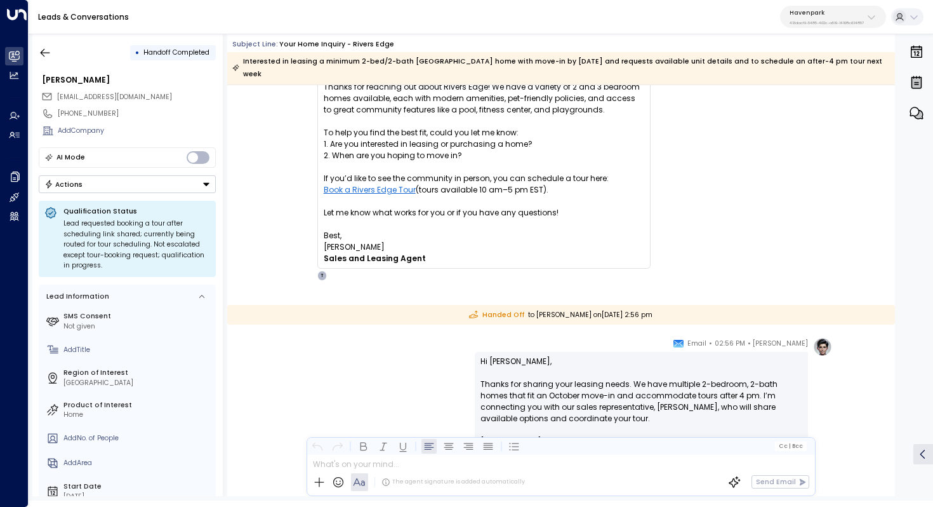
click at [837, 20] on p "413dacf9-5485-402c-a519-14108c614857" at bounding box center [827, 22] width 74 height 5
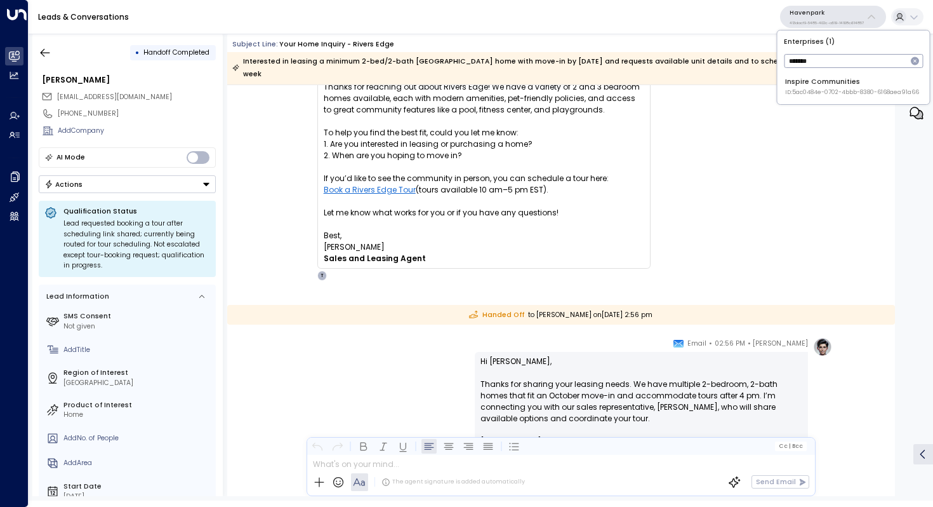
type input "*******"
click at [829, 83] on div "Inspire Communities ID: 5ac0484e-0702-4bbb-8380-6168aea91a66" at bounding box center [852, 87] width 134 height 20
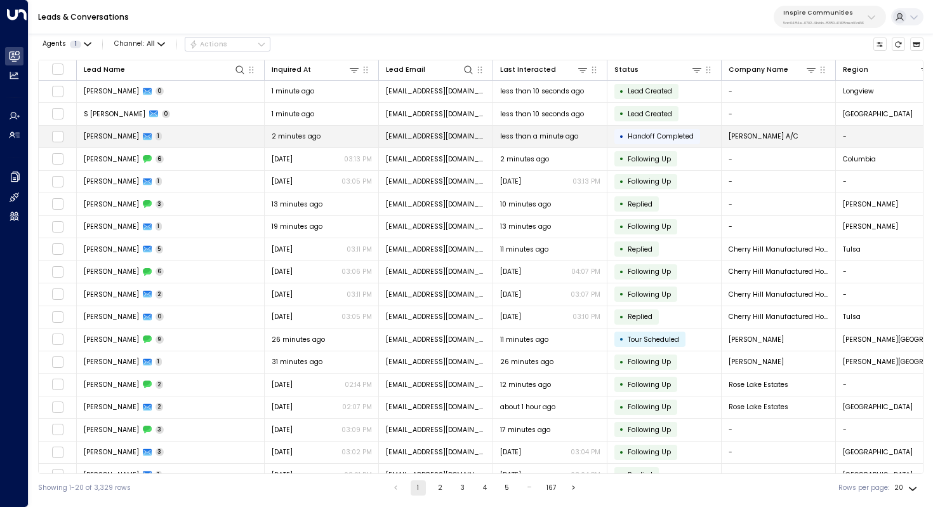
click at [156, 134] on span "1" at bounding box center [159, 136] width 7 height 8
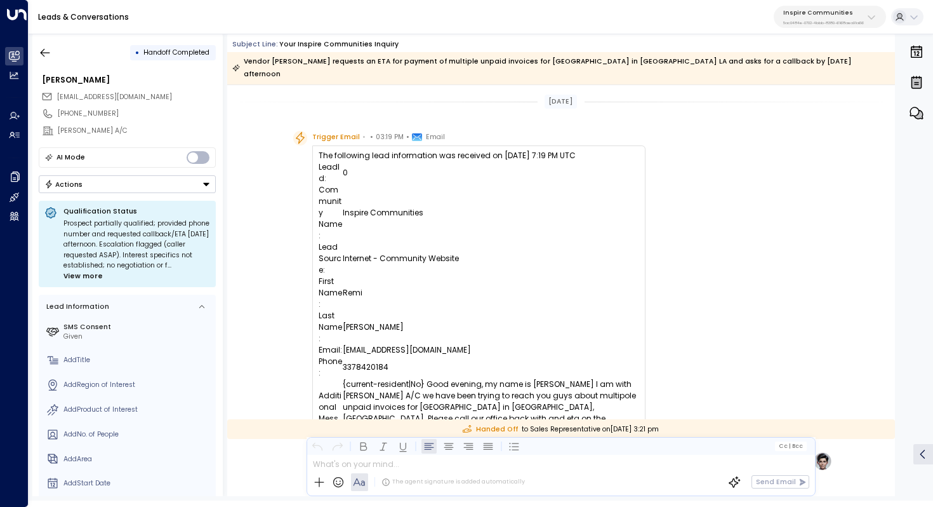
click at [337, 161] on td "LeadId:" at bounding box center [331, 172] width 24 height 23
drag, startPoint x: 326, startPoint y: 125, endPoint x: 384, endPoint y: 125, distance: 57.8
click at [384, 131] on div "Trigger Email • • 03:19 PM • Email" at bounding box center [378, 137] width 133 height 13
click at [384, 131] on span "03:19 PM" at bounding box center [390, 137] width 28 height 13
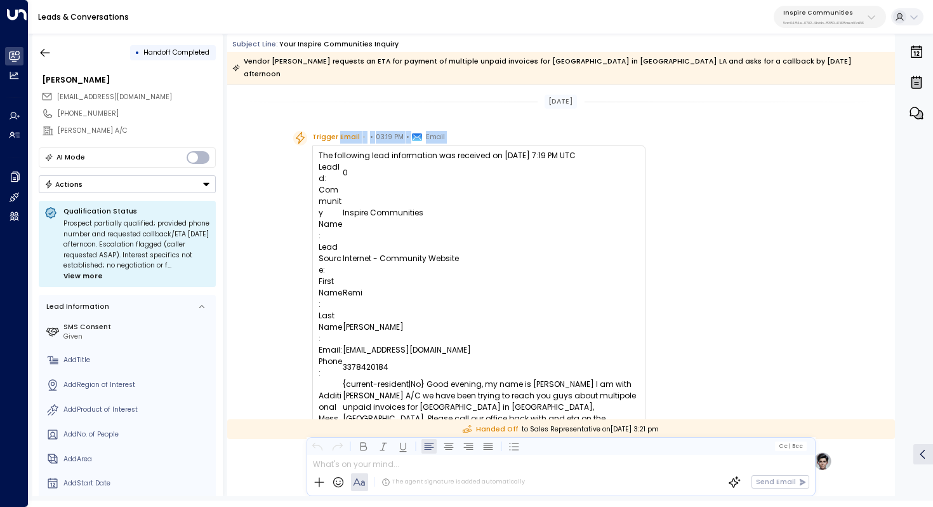
drag, startPoint x: 472, startPoint y: 125, endPoint x: 338, endPoint y: 121, distance: 134.7
click at [338, 131] on div "Trigger Email • • 03:19 PM • Email The following lead information was received …" at bounding box center [478, 297] width 333 height 333
click at [338, 131] on span "Trigger Email" at bounding box center [336, 137] width 48 height 13
drag, startPoint x: 345, startPoint y: 145, endPoint x: 450, endPoint y: 145, distance: 104.8
click at [450, 150] on div "The following lead information was received on [DATE] 7:19 PM UTC LeadId: 0 Com…" at bounding box center [479, 298] width 321 height 297
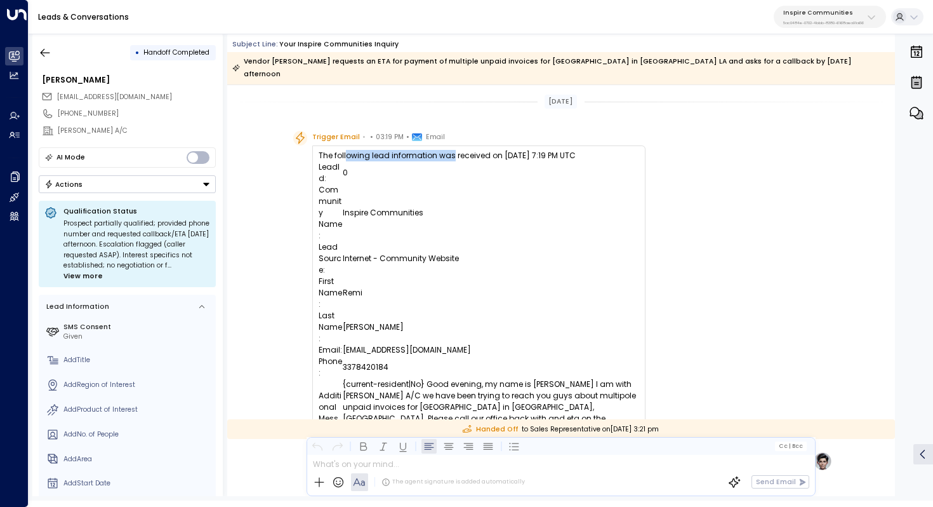
click at [450, 150] on div "The following lead information was received on [DATE] 7:19 PM UTC LeadId: 0 Com…" at bounding box center [479, 298] width 321 height 297
drag, startPoint x: 371, startPoint y: 144, endPoint x: 478, endPoint y: 143, distance: 106.7
click at [478, 150] on div "The following lead information was received on [DATE] 7:19 PM UTC LeadId: 0 Com…" at bounding box center [479, 298] width 321 height 297
drag, startPoint x: 495, startPoint y: 143, endPoint x: 545, endPoint y: 140, distance: 50.2
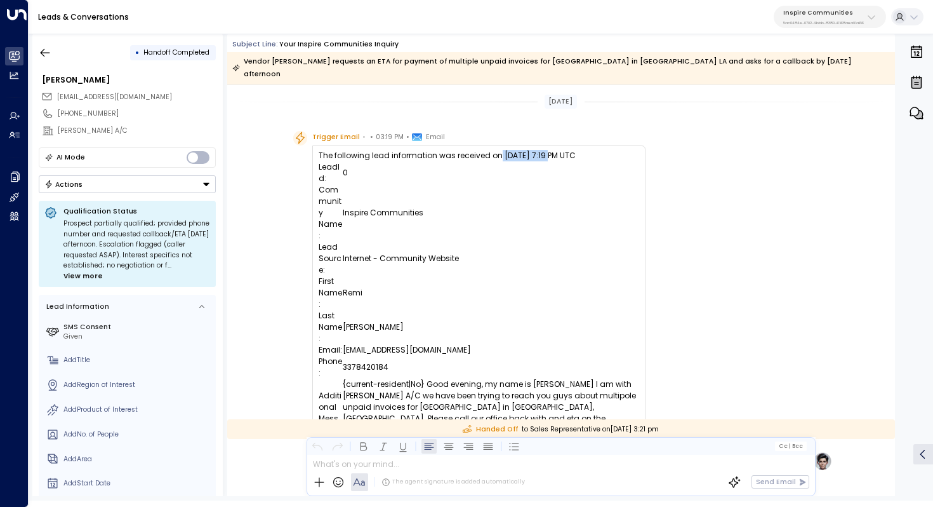
click at [545, 150] on div "The following lead information was received on [DATE] 7:19 PM UTC LeadId: 0 Com…" at bounding box center [479, 298] width 321 height 297
click at [429, 210] on td "Inspire Communities" at bounding box center [491, 212] width 297 height 57
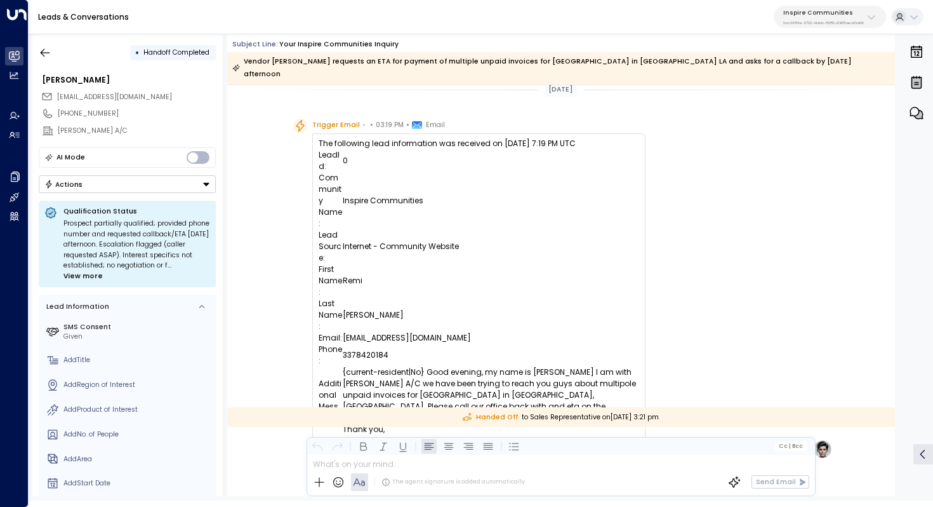
scroll to position [15, 0]
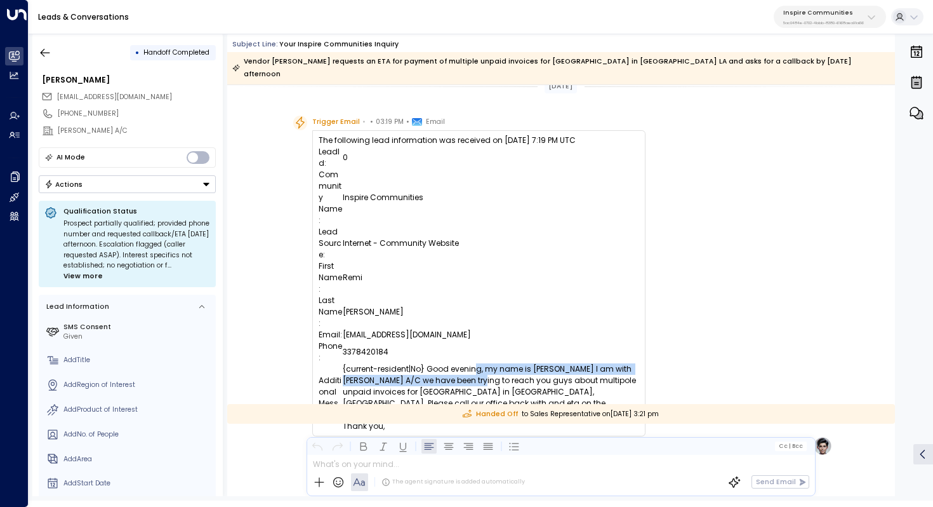
drag, startPoint x: 475, startPoint y: 313, endPoint x: 472, endPoint y: 321, distance: 8.8
click at [472, 363] on td "{current-resident|No} Good evening, my name is [PERSON_NAME] I am with [PERSON_…" at bounding box center [491, 397] width 297 height 69
drag, startPoint x: 492, startPoint y: 311, endPoint x: 488, endPoint y: 319, distance: 9.1
click at [488, 363] on td "{current-resident|No} Good evening, my name is [PERSON_NAME] I am with [PERSON_…" at bounding box center [491, 397] width 297 height 69
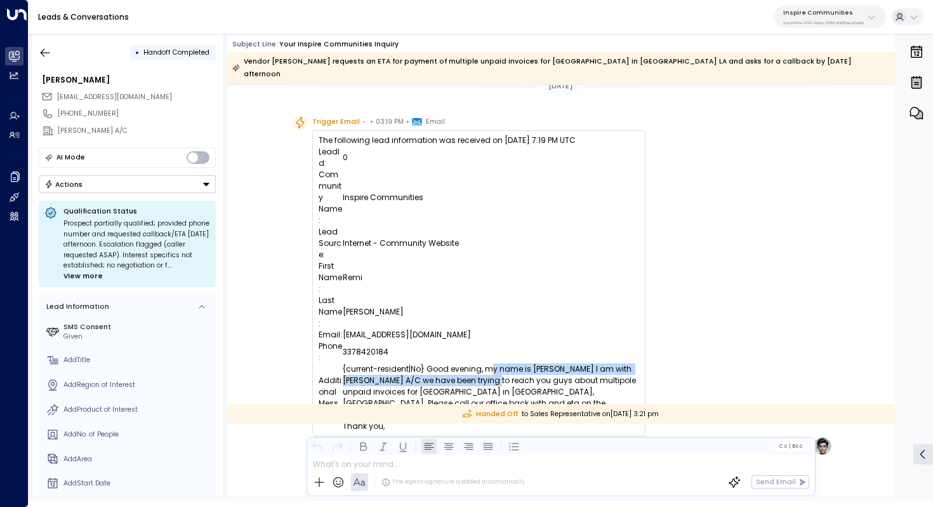
click at [488, 363] on td "{current-resident|No} Good evening, my name is [PERSON_NAME] I am with [PERSON_…" at bounding box center [491, 397] width 297 height 69
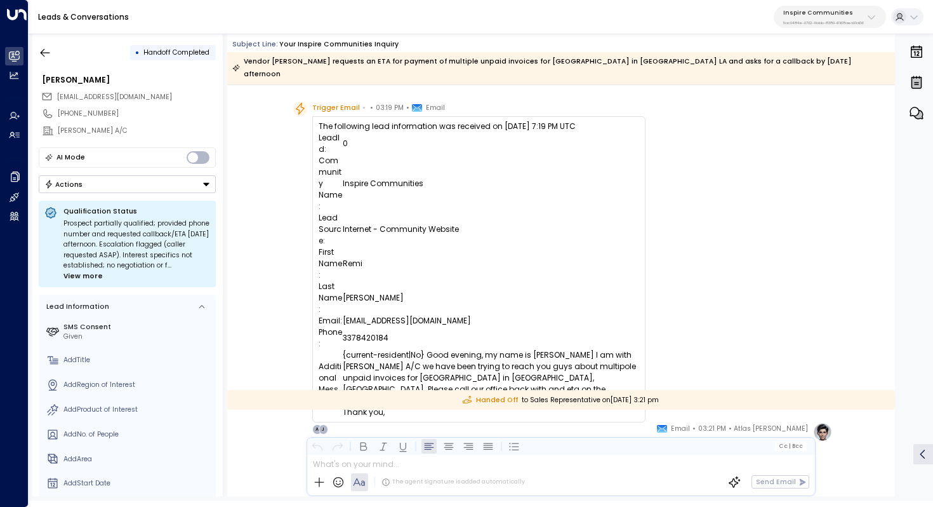
scroll to position [30, 0]
drag, startPoint x: 498, startPoint y: 305, endPoint x: 498, endPoint y: 312, distance: 7.6
click at [498, 348] on td "{current-resident|No} Good evening, my name is [PERSON_NAME] I am with [PERSON_…" at bounding box center [491, 382] width 297 height 69
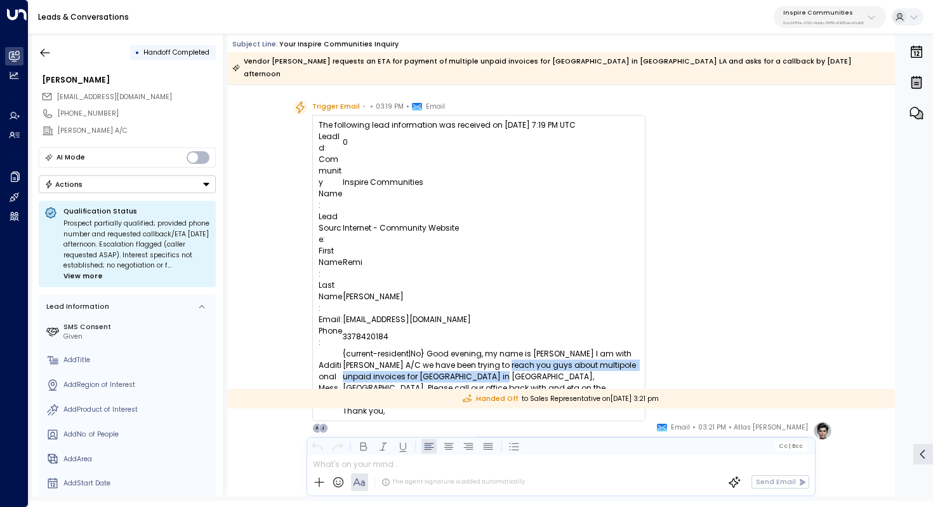
click at [498, 348] on td "{current-resident|No} Good evening, my name is [PERSON_NAME] I am with [PERSON_…" at bounding box center [491, 382] width 297 height 69
click at [509, 348] on td "{current-resident|No} Good evening, my name is [PERSON_NAME] I am with [PERSON_…" at bounding box center [491, 382] width 297 height 69
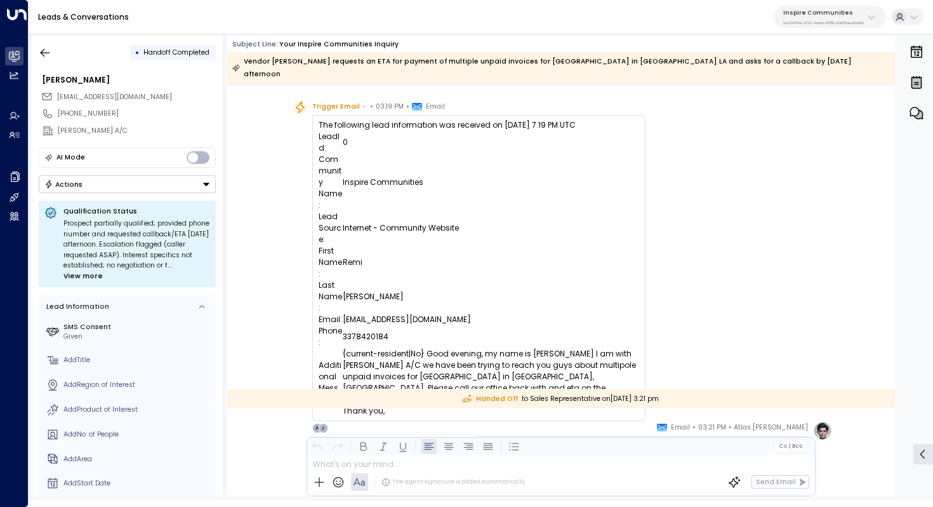
drag, startPoint x: 376, startPoint y: 317, endPoint x: 409, endPoint y: 317, distance: 33.0
click at [409, 348] on td "{current-resident|No} Good evening, my name is [PERSON_NAME] I am with [PERSON_…" at bounding box center [491, 382] width 297 height 69
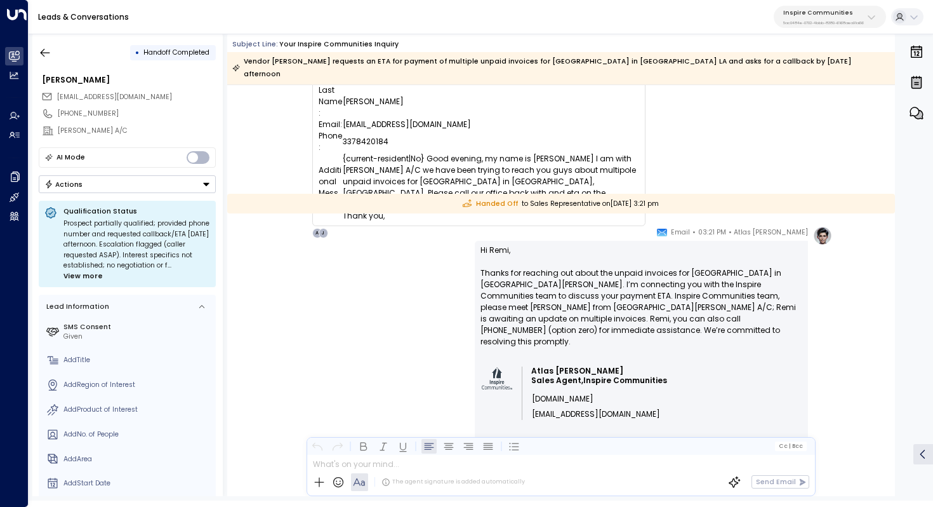
scroll to position [237, 0]
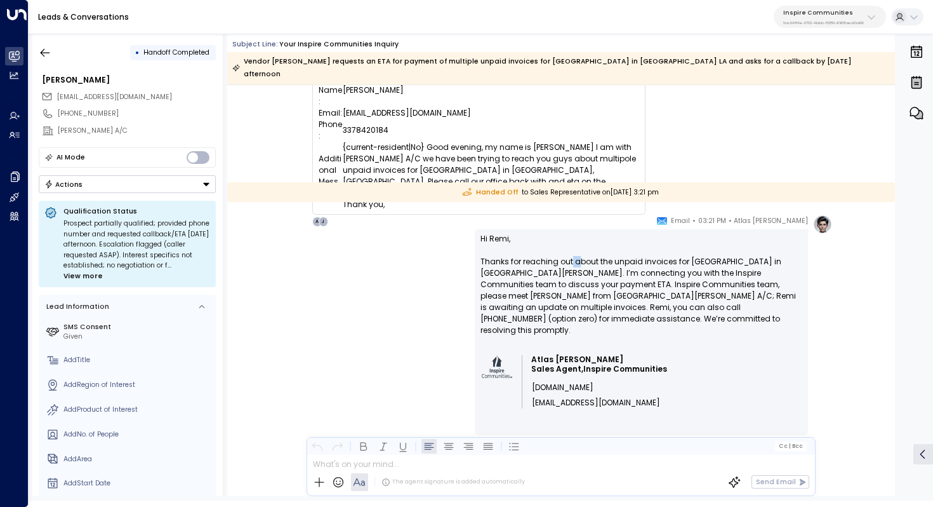
drag, startPoint x: 568, startPoint y: 248, endPoint x: 580, endPoint y: 248, distance: 11.4
click at [580, 248] on p "Hi [PERSON_NAME], Thanks for reaching out about the unpaid invoices for [GEOGRA…" at bounding box center [642, 290] width 322 height 114
drag, startPoint x: 594, startPoint y: 248, endPoint x: 594, endPoint y: 264, distance: 15.9
click at [594, 264] on p "Hi [PERSON_NAME], Thanks for reaching out about the unpaid invoices for [GEOGRA…" at bounding box center [642, 290] width 322 height 114
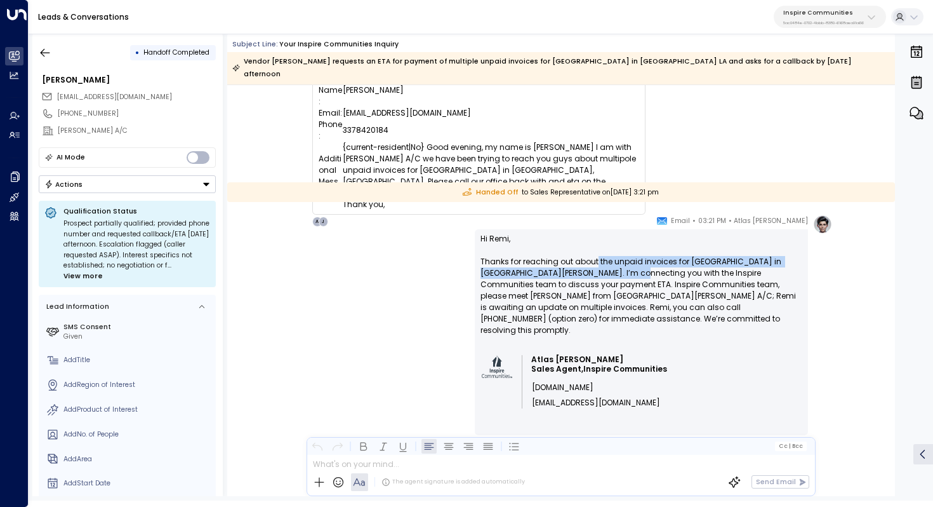
click at [594, 264] on p "Hi [PERSON_NAME], Thanks for reaching out about the unpaid invoices for [GEOGRA…" at bounding box center [642, 290] width 322 height 114
drag, startPoint x: 537, startPoint y: 250, endPoint x: 563, endPoint y: 250, distance: 25.4
click at [562, 250] on p "Hi [PERSON_NAME], Thanks for reaching out about the unpaid invoices for [GEOGRA…" at bounding box center [642, 290] width 322 height 114
click at [563, 250] on p "Hi [PERSON_NAME], Thanks for reaching out about the unpaid invoices for [GEOGRA…" at bounding box center [642, 290] width 322 height 114
click at [575, 255] on p "Hi [PERSON_NAME], Thanks for reaching out about the unpaid invoices for [GEOGRA…" at bounding box center [642, 290] width 322 height 114
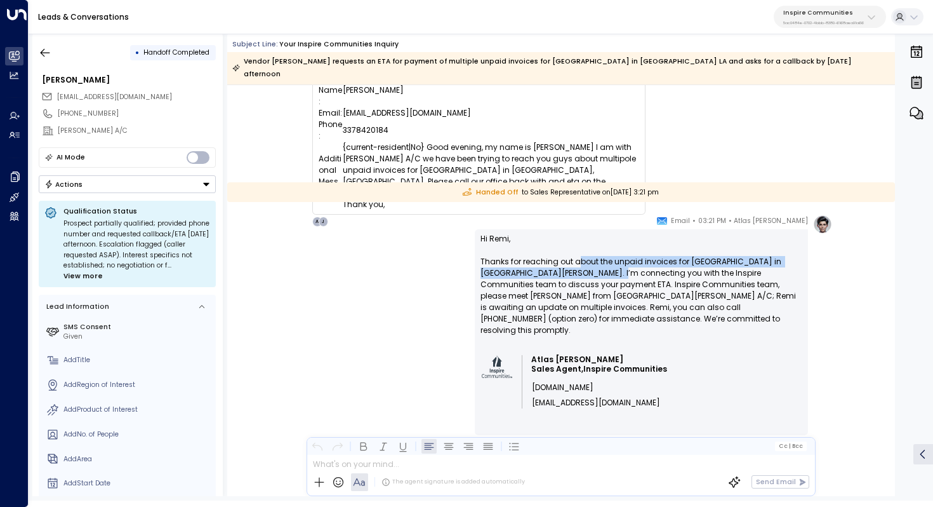
click at [575, 255] on p "Hi [PERSON_NAME], Thanks for reaching out about the unpaid invoices for [GEOGRA…" at bounding box center [642, 290] width 322 height 114
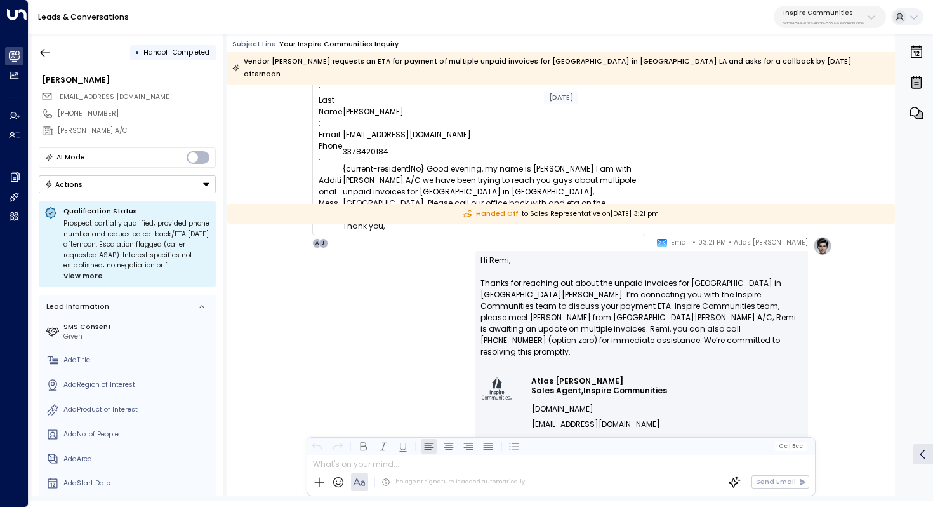
scroll to position [214, 0]
drag, startPoint x: 521, startPoint y: 135, endPoint x: 530, endPoint y: 135, distance: 9.5
click at [530, 164] on td "{current-resident|No} Good evening, my name is [PERSON_NAME] I am with [PERSON_…" at bounding box center [491, 198] width 297 height 69
drag, startPoint x: 495, startPoint y: 135, endPoint x: 503, endPoint y: 138, distance: 8.8
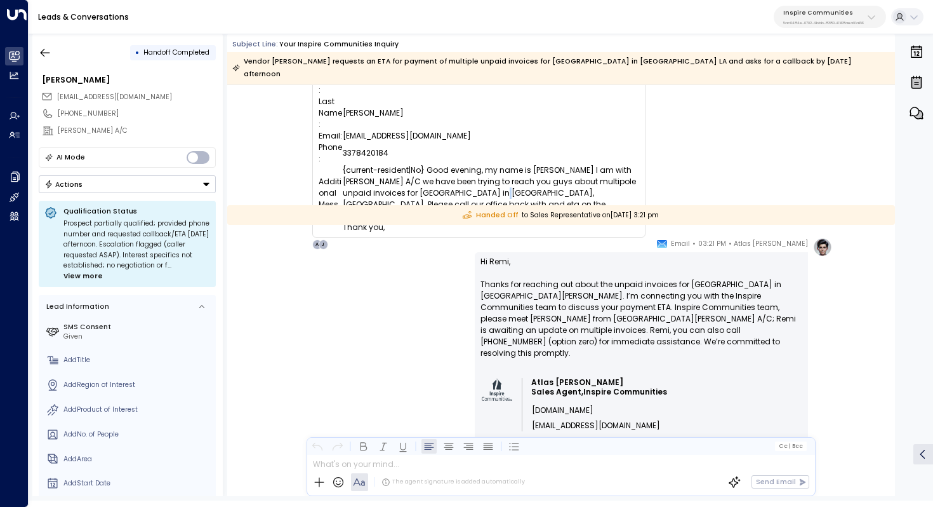
click at [503, 164] on td "{current-resident|No} Good evening, my name is [PERSON_NAME] I am with [PERSON_…" at bounding box center [491, 198] width 297 height 69
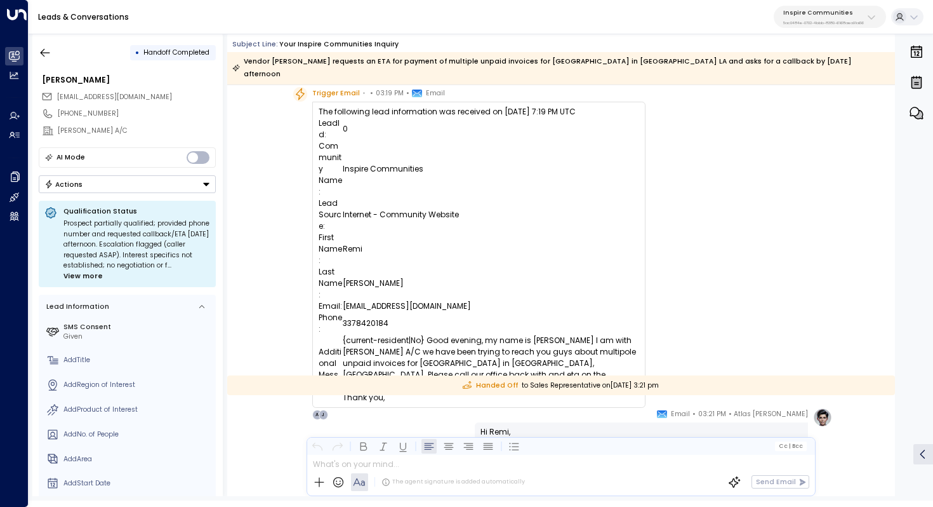
scroll to position [85, 0]
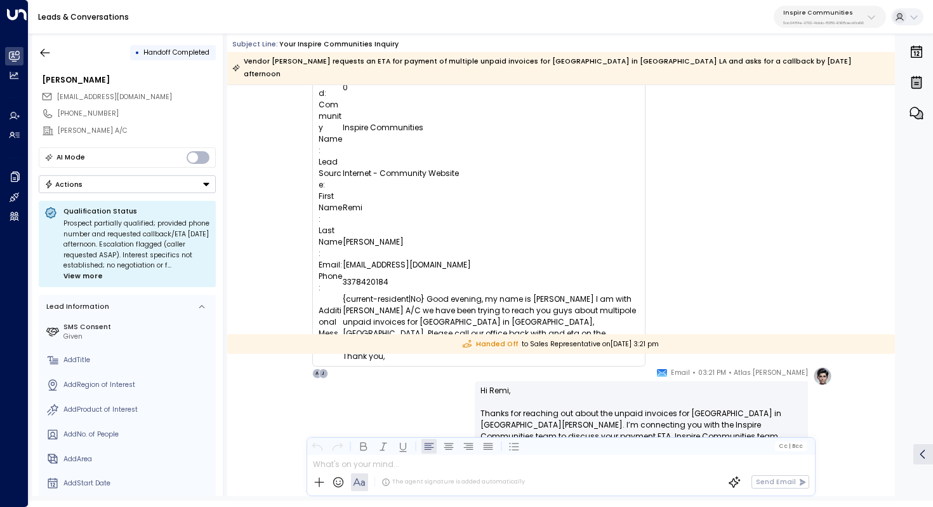
click at [517, 293] on td "{current-resident|No} Good evening, my name is [PERSON_NAME] I am with [PERSON_…" at bounding box center [491, 327] width 297 height 69
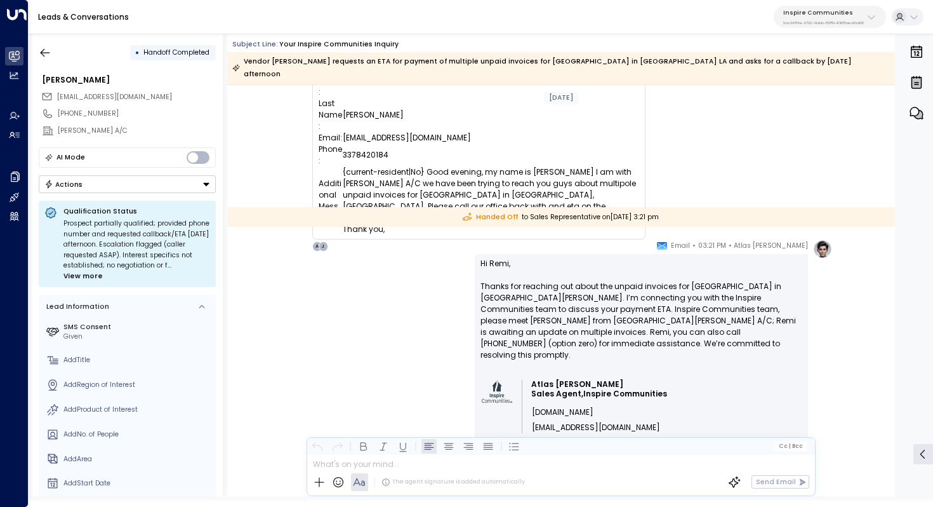
scroll to position [214, 0]
click at [46, 48] on icon "button" at bounding box center [45, 52] width 13 height 13
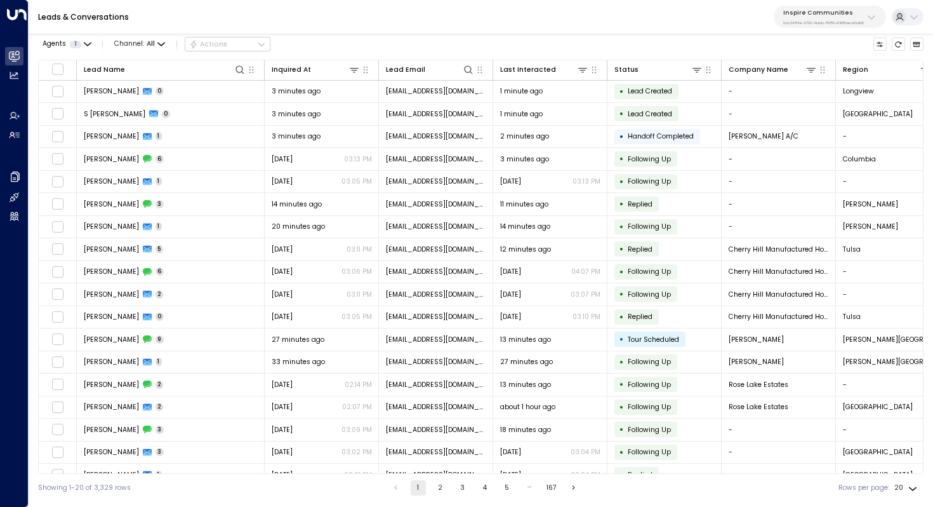
click at [817, 23] on p "5ac0484e-0702-4bbb-8380-6168aea91a66" at bounding box center [824, 22] width 81 height 5
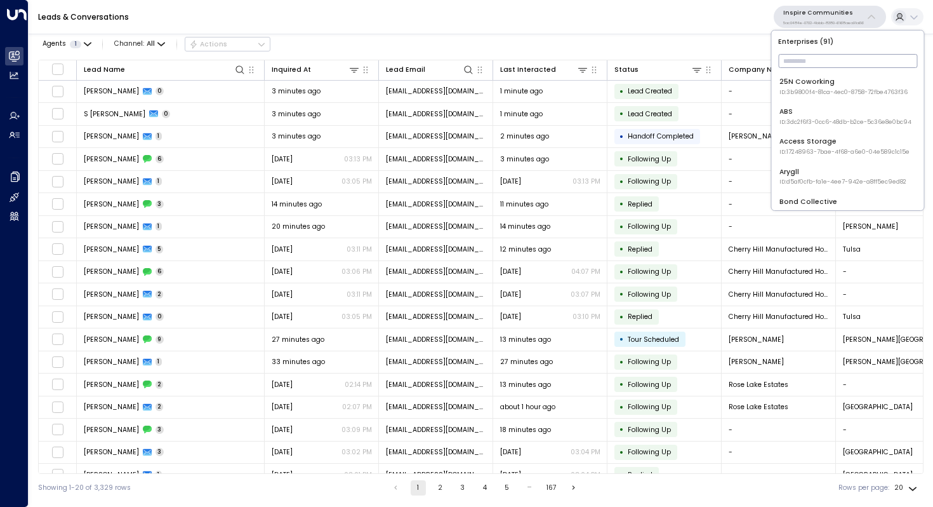
click at [807, 64] on input "text" at bounding box center [847, 61] width 139 height 20
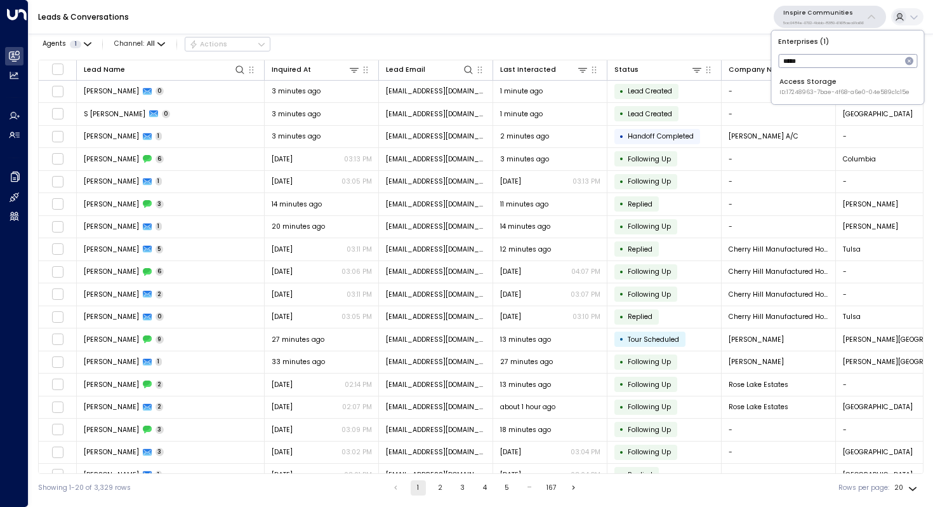
type input "*****"
click at [825, 86] on div "Access Storage ID: 17248963-7bae-4f68-a6e0-04e589c1c15e" at bounding box center [845, 87] width 130 height 20
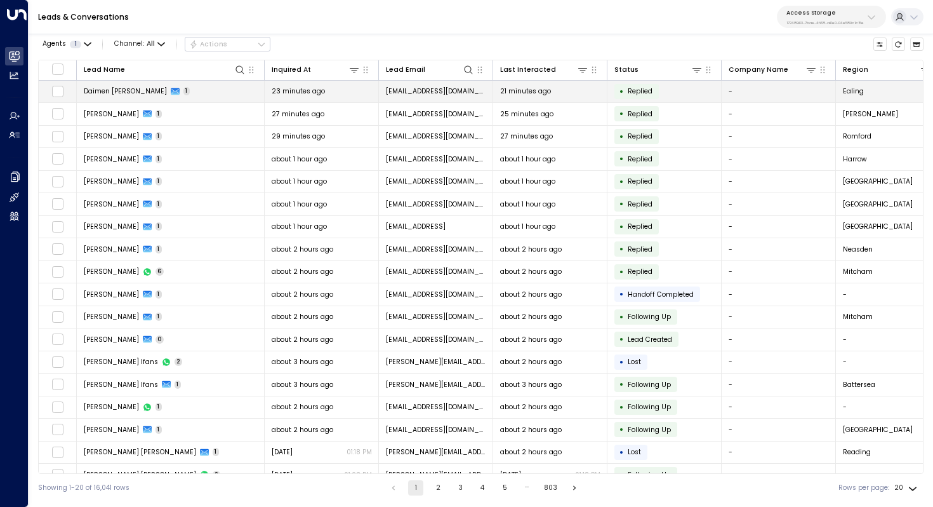
click at [119, 86] on span "Daimen [PERSON_NAME]" at bounding box center [125, 91] width 83 height 10
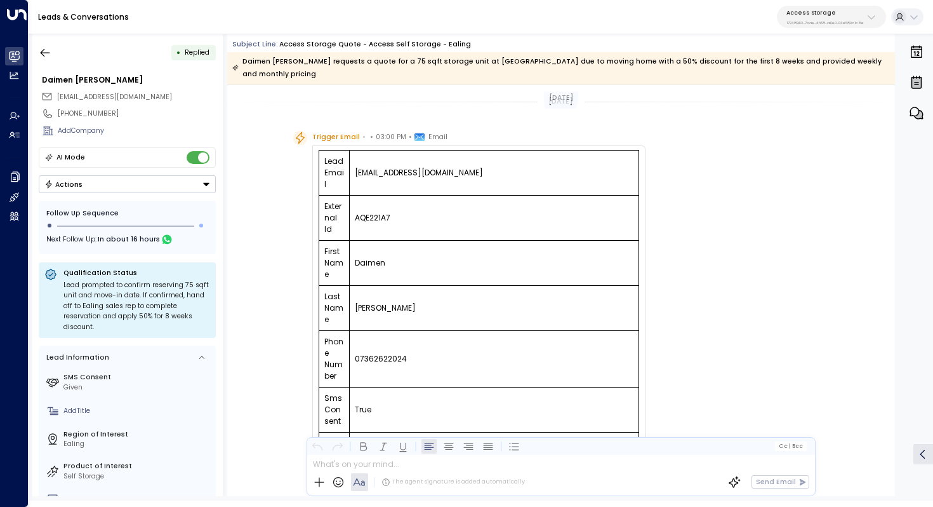
scroll to position [1, 0]
drag, startPoint x: 370, startPoint y: 152, endPoint x: 394, endPoint y: 152, distance: 24.1
click at [394, 152] on td "[EMAIL_ADDRESS][DOMAIN_NAME]" at bounding box center [495, 172] width 290 height 45
drag, startPoint x: 385, startPoint y: 157, endPoint x: 428, endPoint y: 157, distance: 42.5
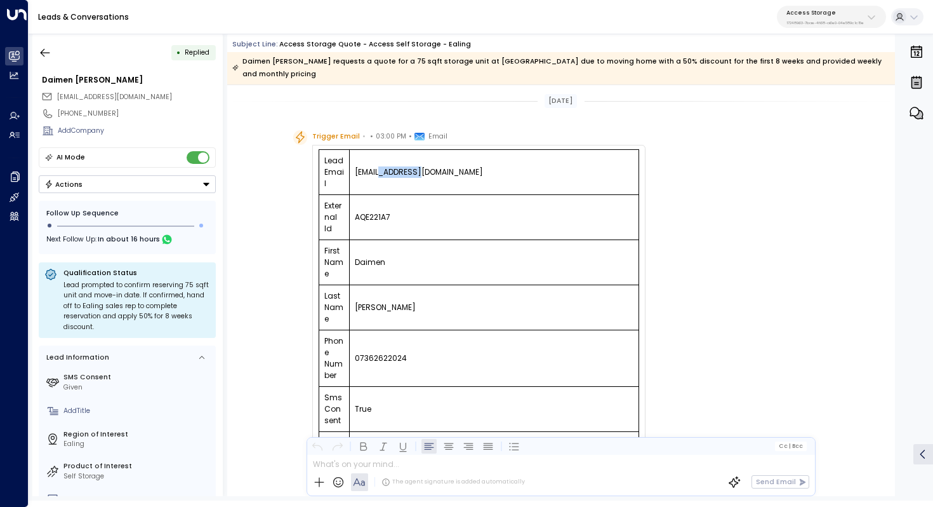
click at [428, 157] on td "[EMAIL_ADDRESS][DOMAIN_NAME]" at bounding box center [495, 172] width 290 height 45
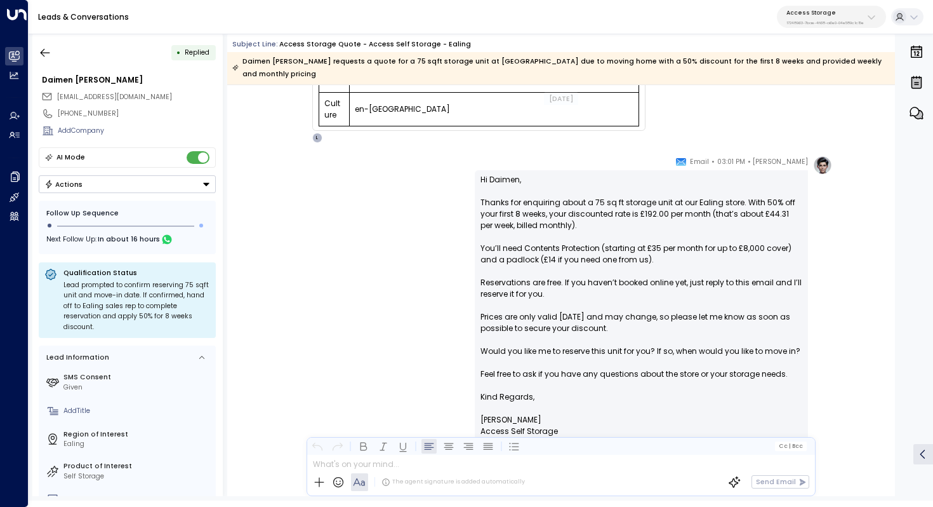
scroll to position [529, 0]
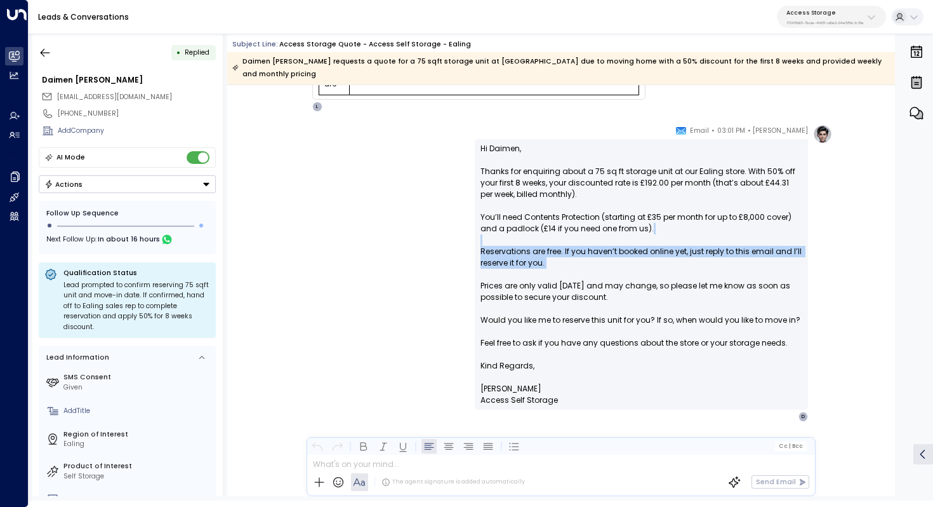
drag, startPoint x: 540, startPoint y: 231, endPoint x: 528, endPoint y: 265, distance: 36.4
click at [528, 265] on p "Hi Daimen, Thanks for enquiring about a 75 sq ft storage unit at our Ealing sto…" at bounding box center [642, 251] width 322 height 217
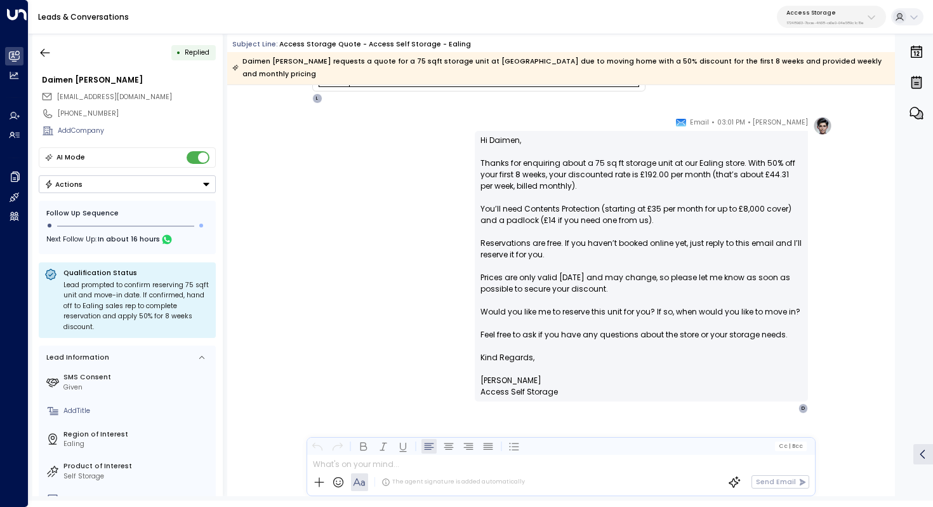
scroll to position [537, 0]
click at [55, 52] on button "button" at bounding box center [45, 52] width 23 height 23
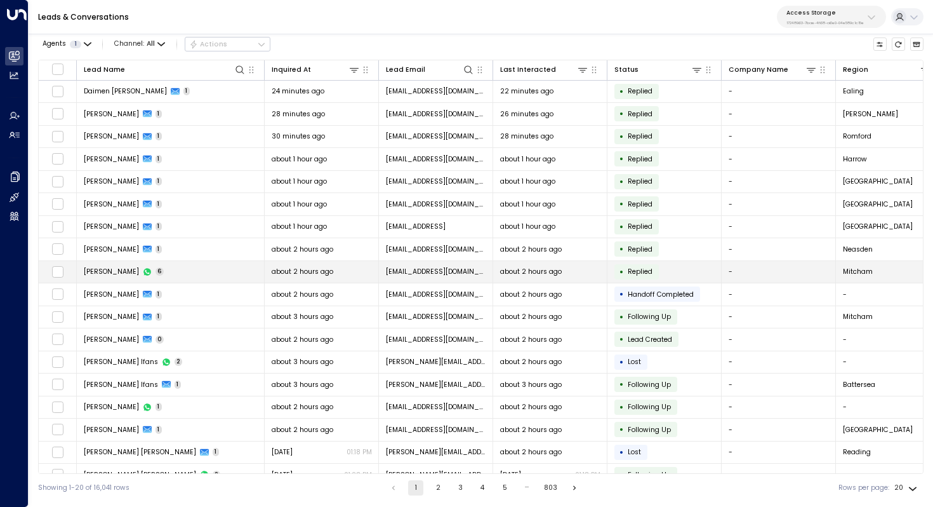
click at [189, 278] on td "[PERSON_NAME] 6" at bounding box center [171, 272] width 188 height 22
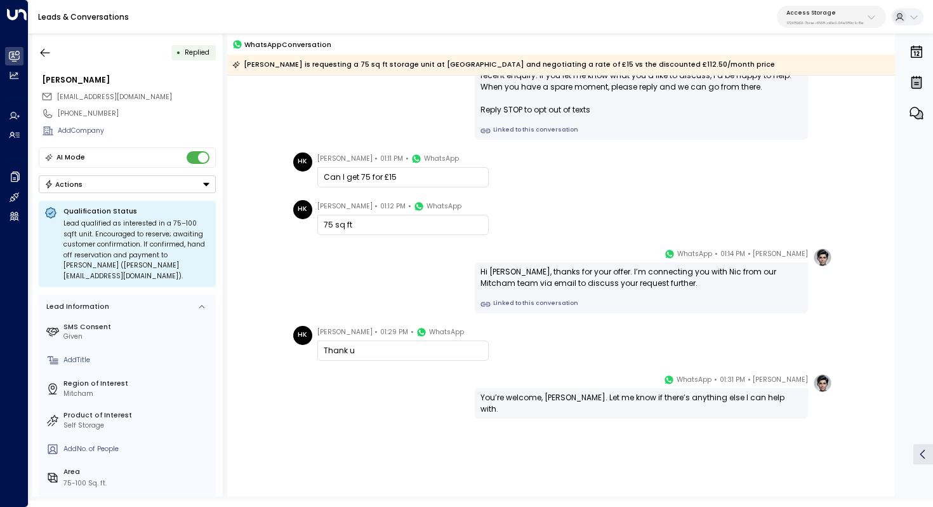
scroll to position [88, 0]
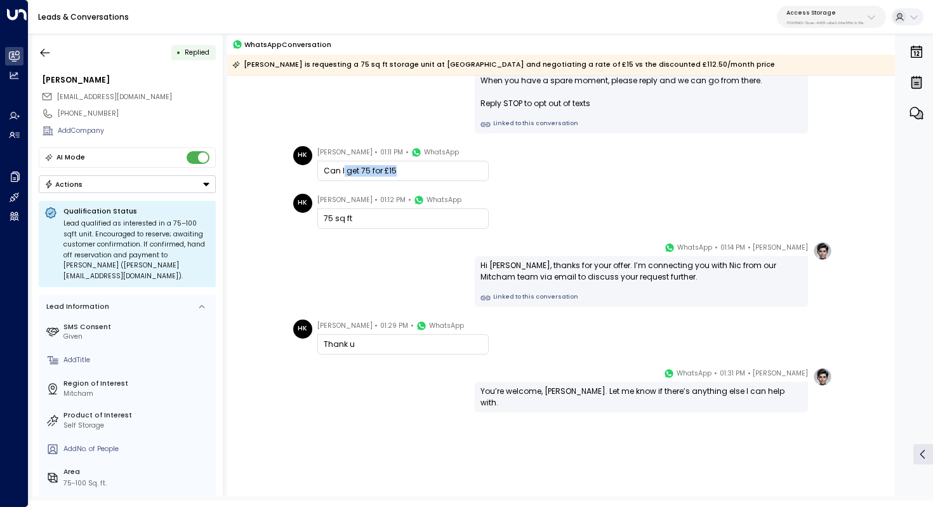
drag, startPoint x: 342, startPoint y: 170, endPoint x: 419, endPoint y: 170, distance: 77.5
click at [419, 170] on div "Can I get 75 for £15" at bounding box center [403, 170] width 159 height 11
click at [547, 189] on div "[DATE] [PERSON_NAME] • 01:00 PM • WhatsApp Hi [PERSON_NAME], it's [PERSON_NAME]…" at bounding box center [561, 242] width 668 height 508
drag, startPoint x: 572, startPoint y: 387, endPoint x: 590, endPoint y: 387, distance: 17.8
click at [590, 387] on div "You’re welcome, [PERSON_NAME]. Let me know if there’s anything else I can help …" at bounding box center [642, 396] width 322 height 23
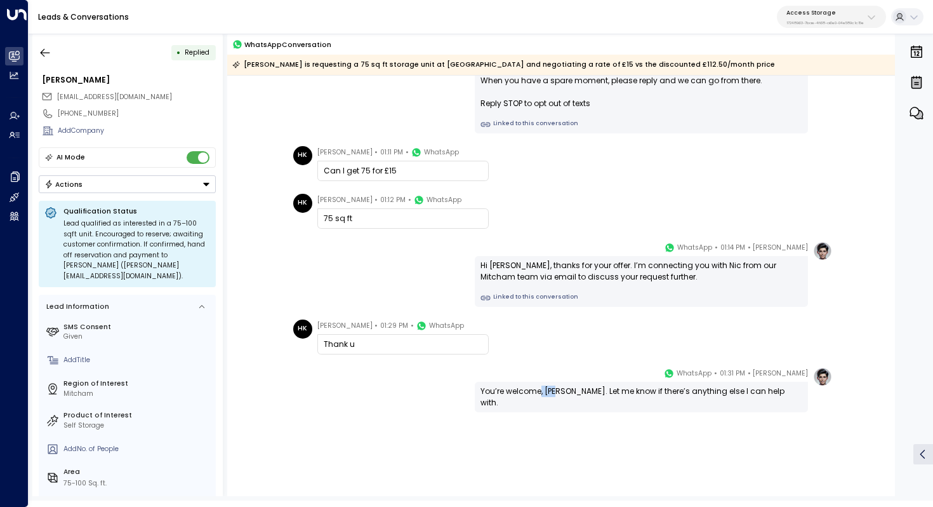
click at [590, 387] on div "You’re welcome, [PERSON_NAME]. Let me know if there’s anything else I can help …" at bounding box center [642, 396] width 322 height 23
click at [559, 271] on div "Hi [PERSON_NAME], thanks for your offer. I’m connecting you with Nic from our M…" at bounding box center [642, 271] width 322 height 23
drag, startPoint x: 407, startPoint y: 165, endPoint x: 337, endPoint y: 166, distance: 70.5
click at [337, 166] on div "Can I get 75 for £15" at bounding box center [403, 170] width 159 height 11
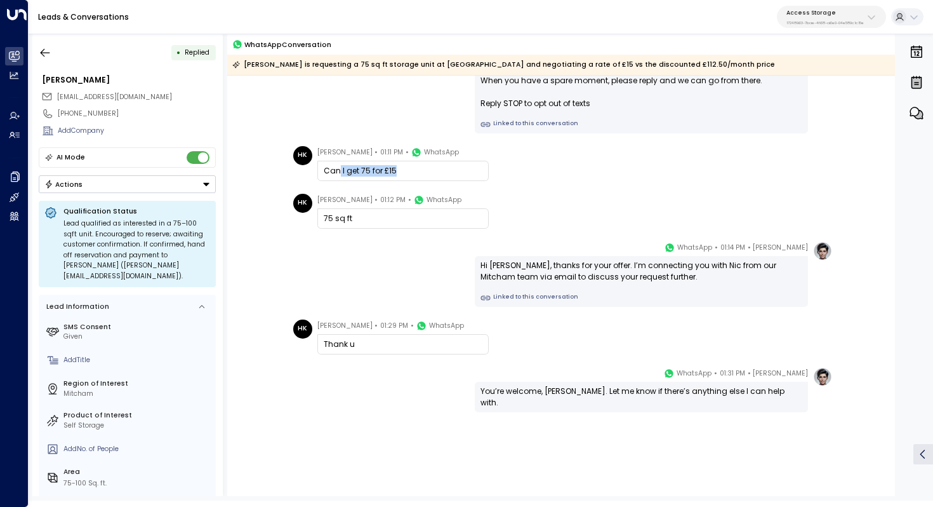
click at [337, 166] on div "Can I get 75 for £15" at bounding box center [403, 170] width 159 height 11
click at [45, 52] on icon "button" at bounding box center [46, 52] width 10 height 8
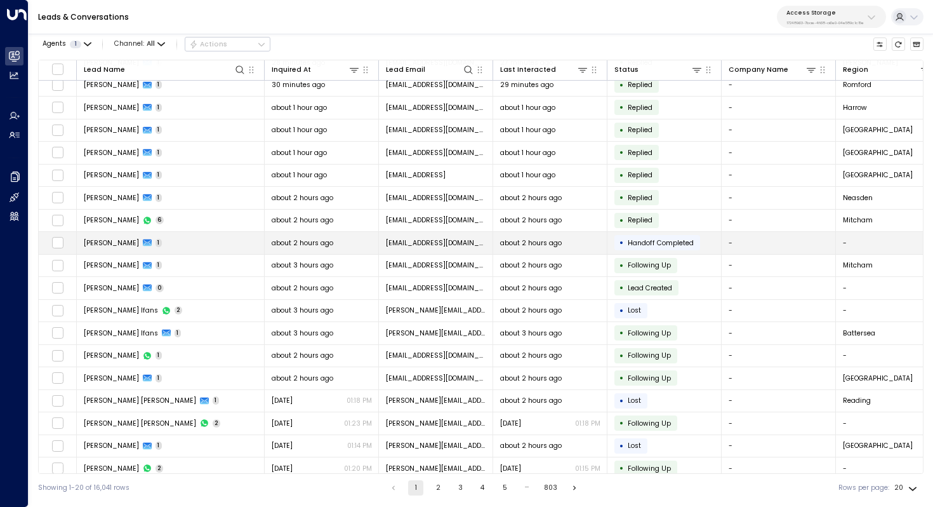
scroll to position [61, 0]
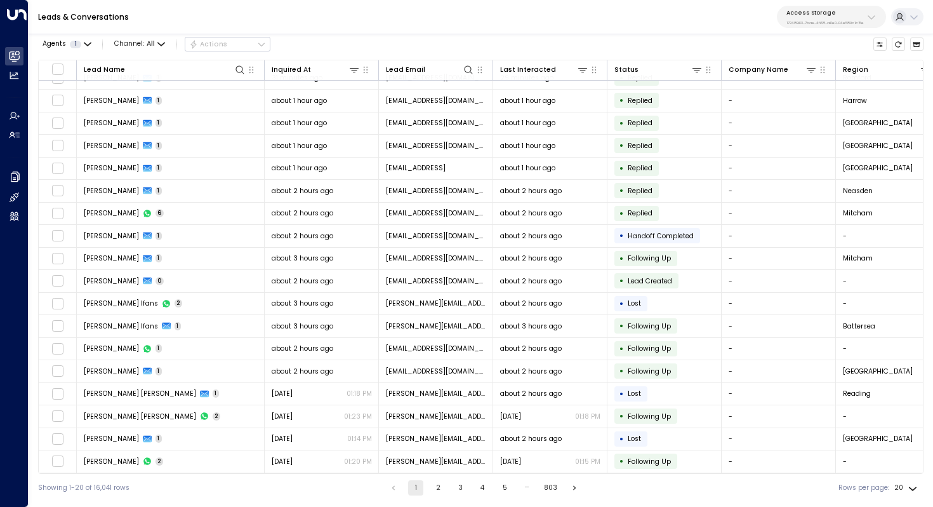
click at [828, 17] on div "Access Storage 17248963-7bae-4f68-a6e0-04e589c1c15e" at bounding box center [825, 17] width 77 height 17
type input "***"
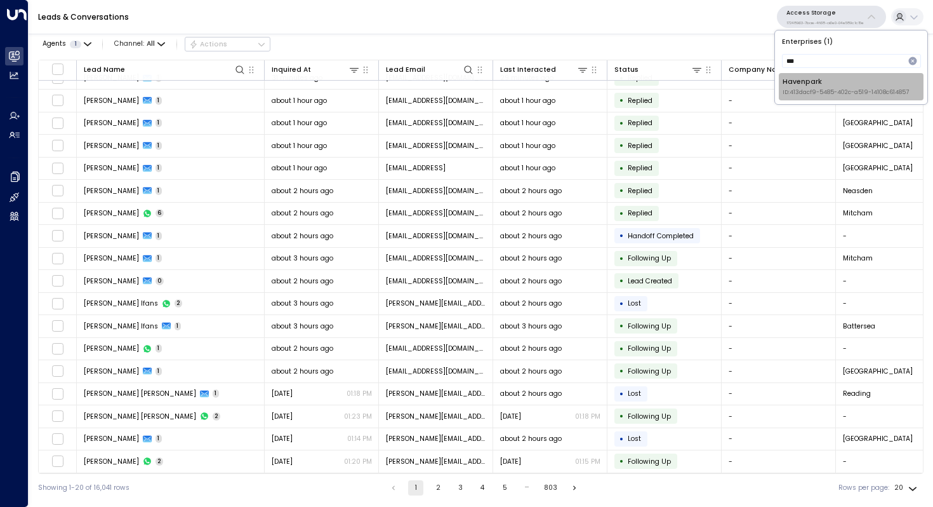
click at [827, 86] on div "Havenpark ID: 413dacf9-5485-402c-a519-14108c614857" at bounding box center [846, 87] width 126 height 20
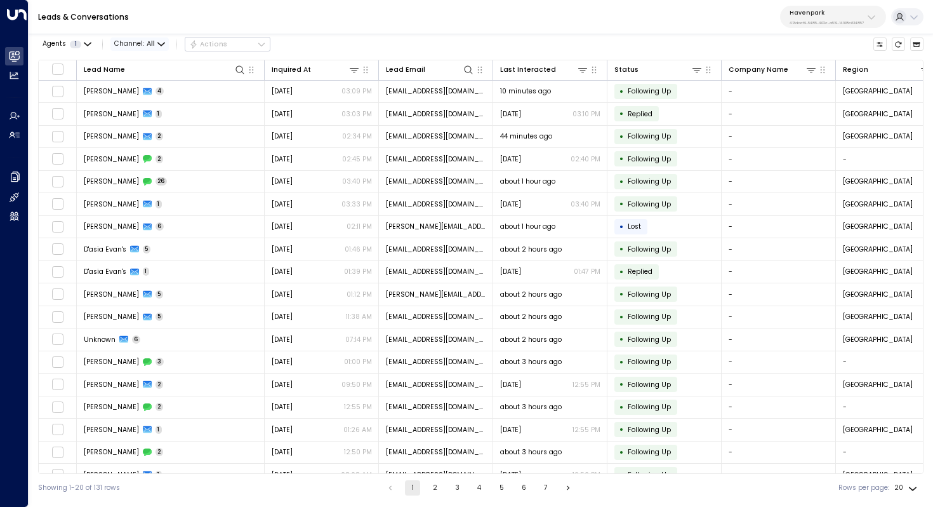
click at [159, 43] on icon "button" at bounding box center [161, 45] width 8 height 8
click at [153, 136] on p "Voice" at bounding box center [144, 141] width 41 height 10
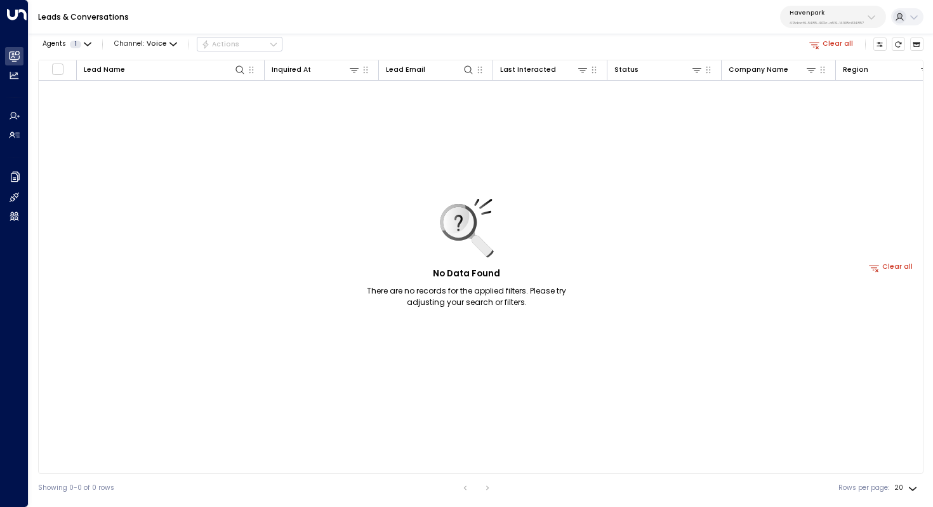
click at [834, 46] on button "Clear all" at bounding box center [832, 43] width 52 height 13
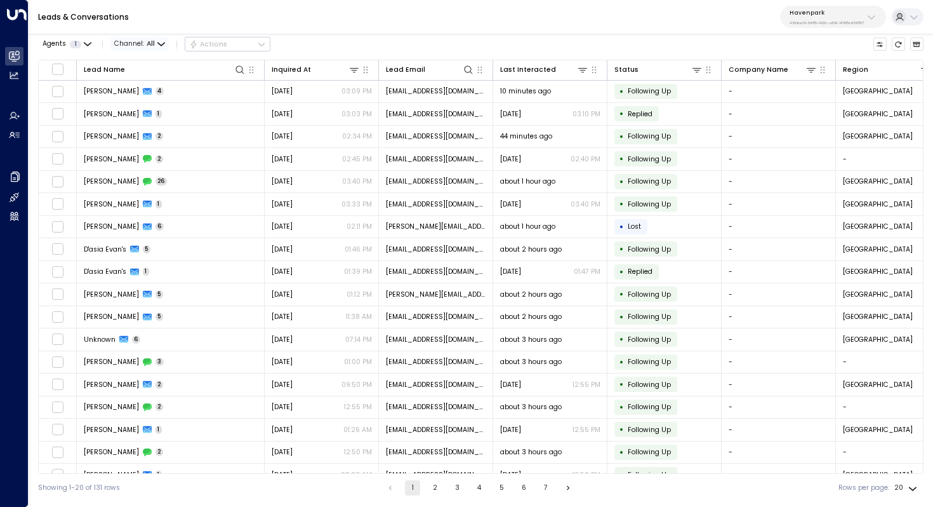
click at [157, 41] on icon "button" at bounding box center [161, 45] width 8 height 8
click at [149, 104] on li "Voice" at bounding box center [136, 99] width 46 height 10
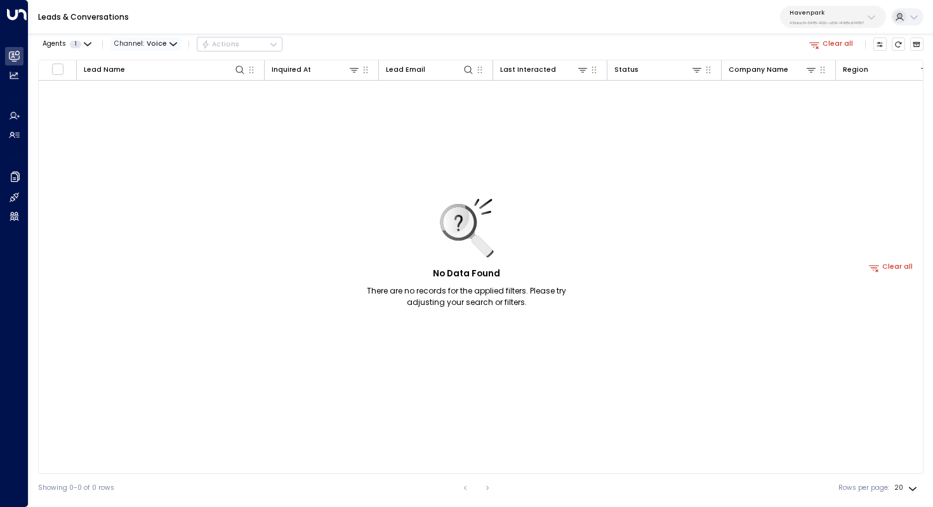
click at [147, 41] on span "Voice" at bounding box center [157, 44] width 20 height 8
click at [143, 62] on p "All" at bounding box center [136, 59] width 30 height 6
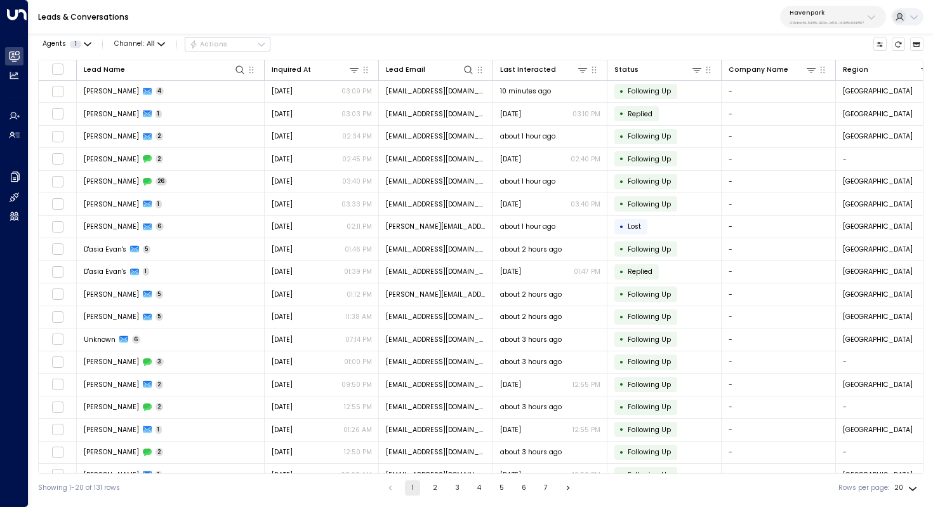
click at [846, 17] on div "Havenpark 413dacf9-5485-402c-a519-14108c614857" at bounding box center [827, 17] width 74 height 17
type input "*******"
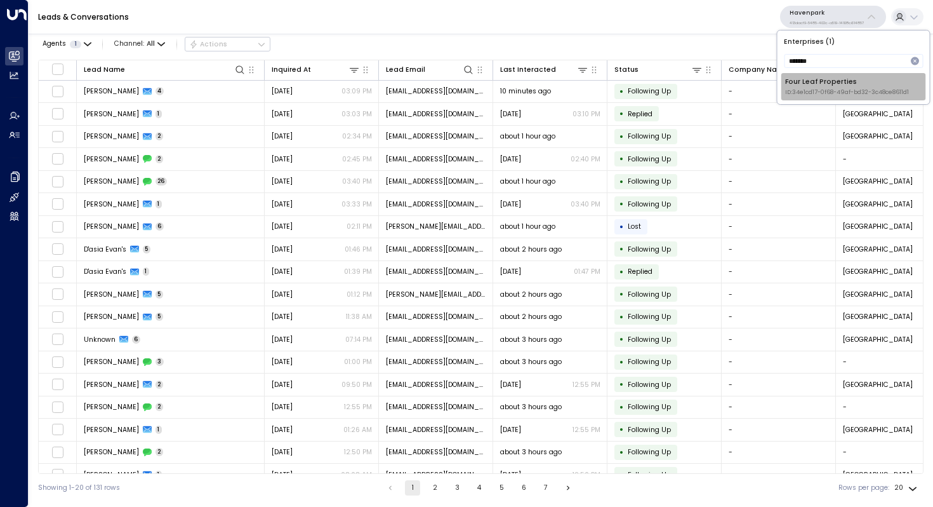
click at [828, 82] on div "Four Leaf Properties ID: 34e1cd17-0f68-49af-bd32-3c48ce8611d1" at bounding box center [847, 87] width 124 height 20
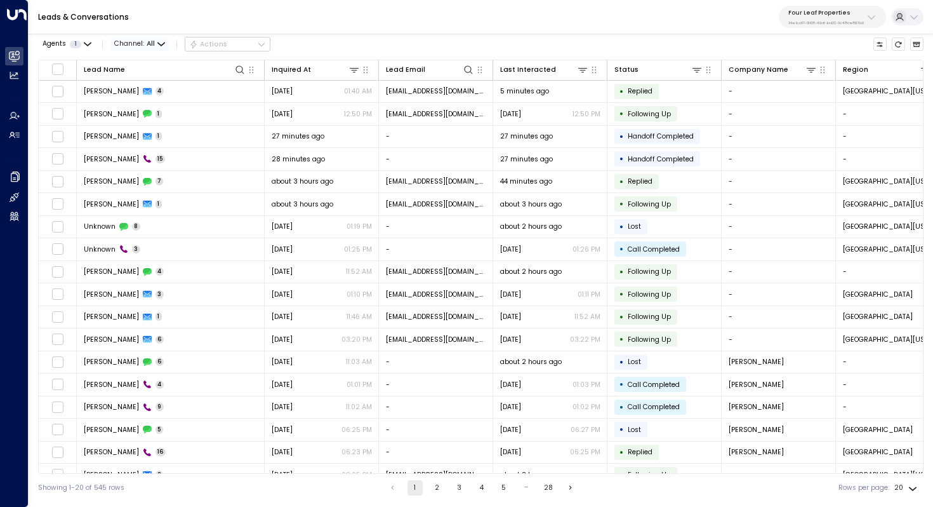
click at [139, 42] on span "Channel: All" at bounding box center [139, 43] width 58 height 13
click at [340, 17] on div at bounding box center [466, 253] width 933 height 507
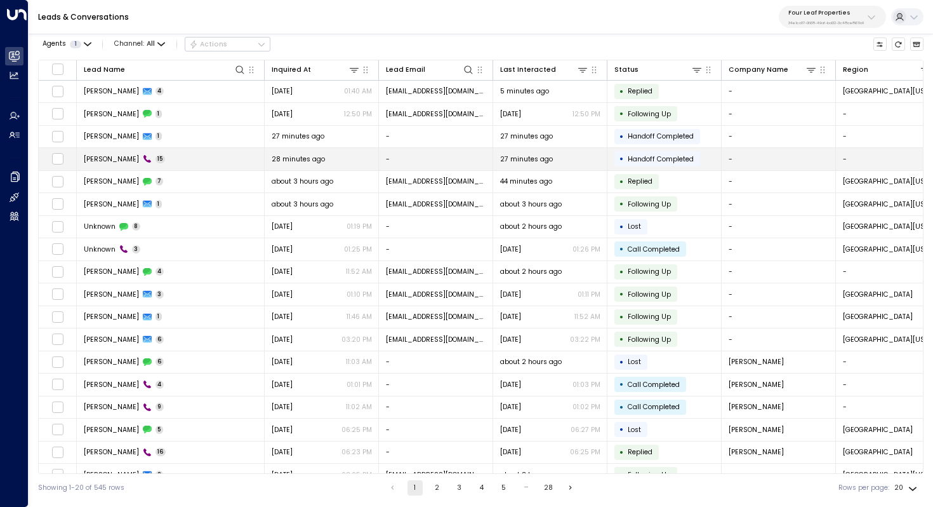
click at [106, 159] on span "[PERSON_NAME]" at bounding box center [111, 159] width 55 height 10
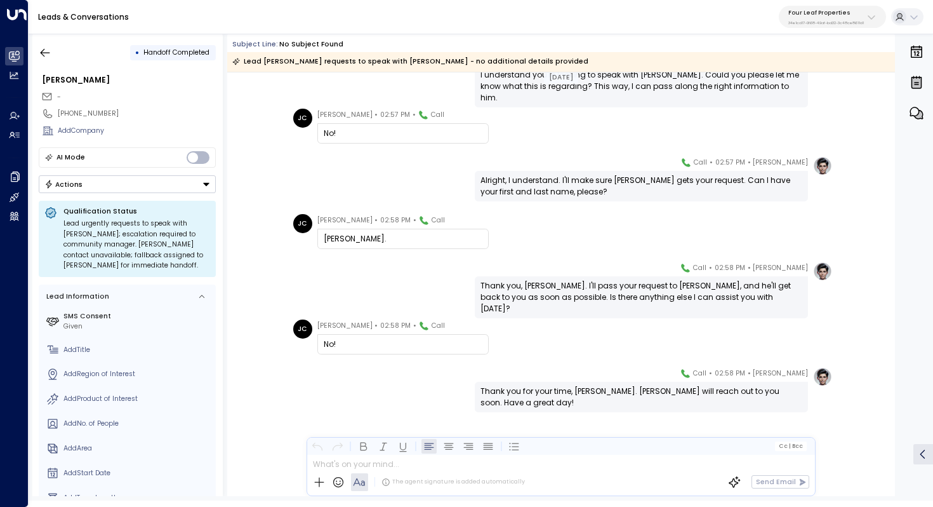
scroll to position [455, 0]
drag, startPoint x: 338, startPoint y: 133, endPoint x: 327, endPoint y: 133, distance: 11.4
click at [327, 133] on div "No!" at bounding box center [403, 133] width 159 height 11
click at [40, 55] on icon "button" at bounding box center [45, 52] width 13 height 13
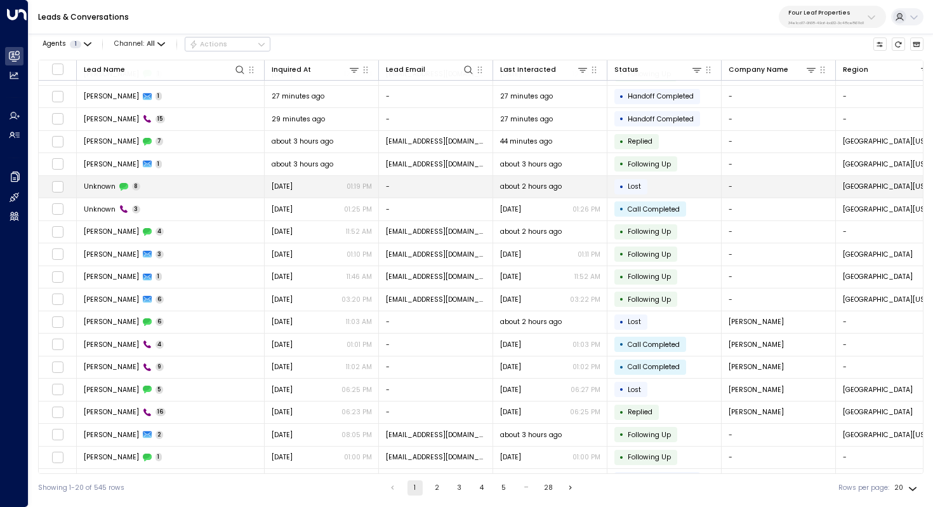
scroll to position [61, 0]
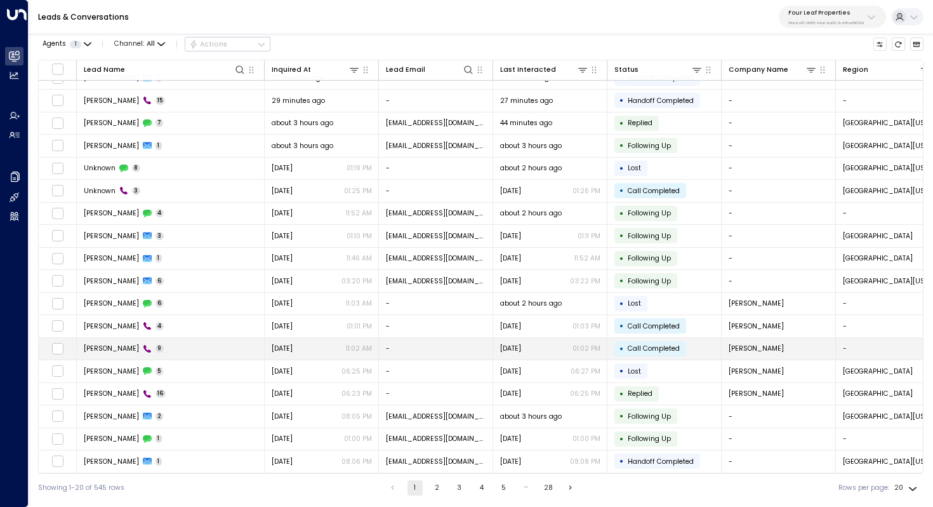
click at [189, 340] on td "[PERSON_NAME] 9" at bounding box center [171, 349] width 188 height 22
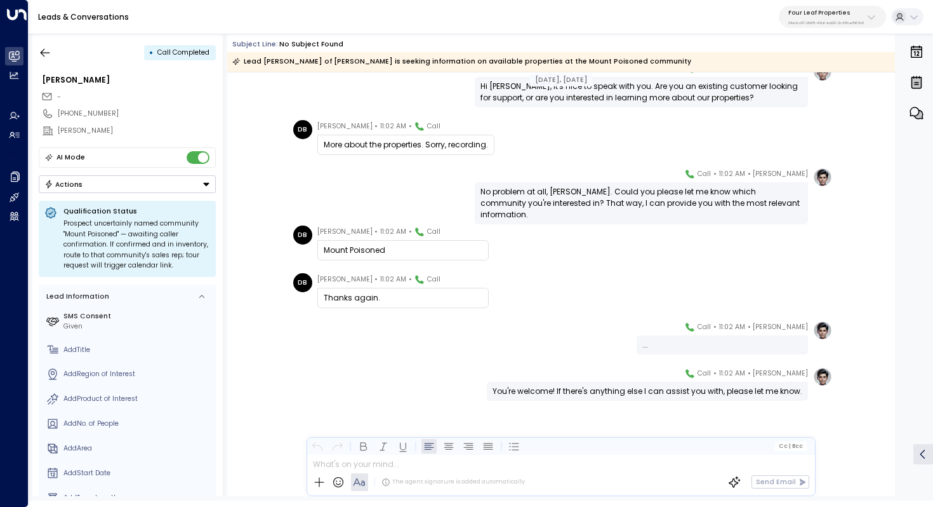
scroll to position [150, 0]
drag, startPoint x: 412, startPoint y: 147, endPoint x: 422, endPoint y: 147, distance: 9.5
click at [420, 147] on div "More about the properties. Sorry, recording." at bounding box center [406, 144] width 164 height 11
click at [422, 147] on div "More about the properties. Sorry, recording." at bounding box center [406, 144] width 164 height 11
drag, startPoint x: 344, startPoint y: 250, endPoint x: 376, endPoint y: 250, distance: 32.4
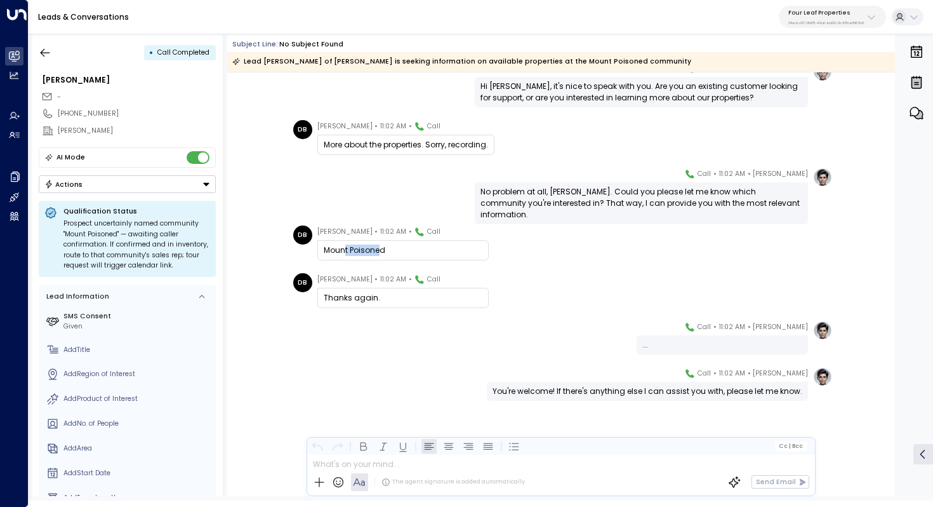
click at [376, 250] on div "Mount Poisoned" at bounding box center [403, 249] width 159 height 11
click at [44, 52] on icon "button" at bounding box center [46, 52] width 10 height 8
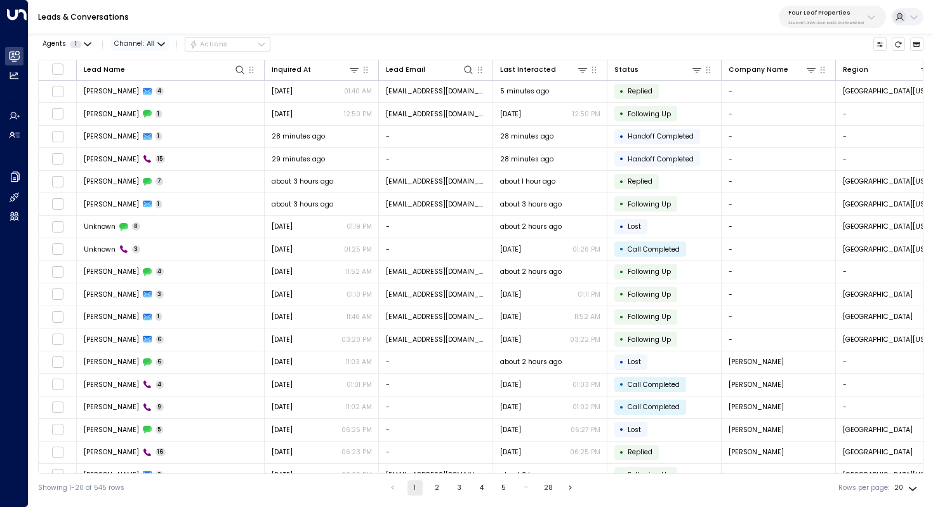
click at [147, 43] on span "All" at bounding box center [151, 44] width 8 height 8
click at [144, 90] on p "Voice" at bounding box center [136, 87] width 30 height 6
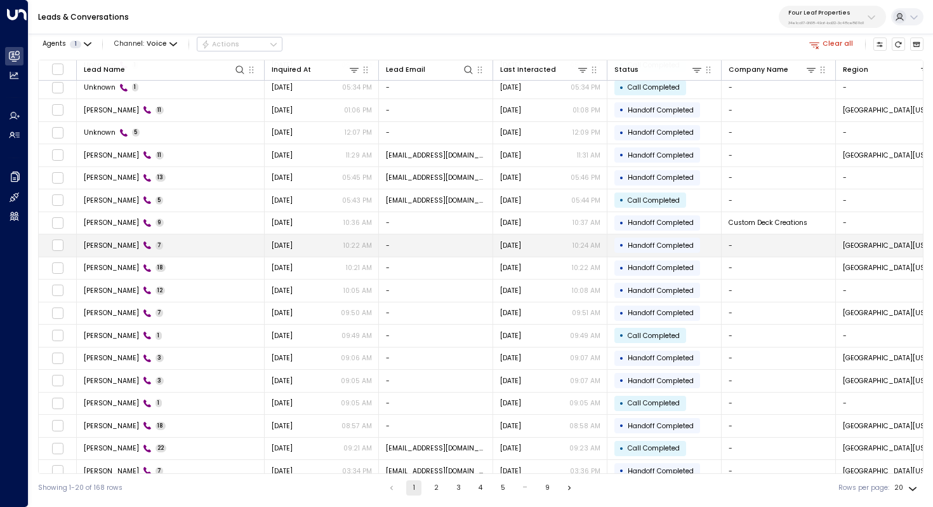
scroll to position [61, 0]
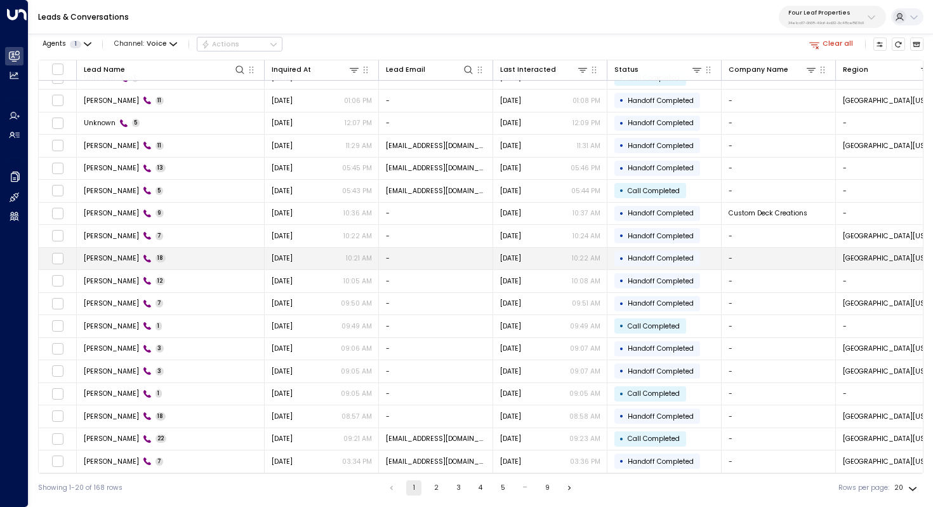
click at [187, 252] on td "[PERSON_NAME] 18" at bounding box center [171, 259] width 188 height 22
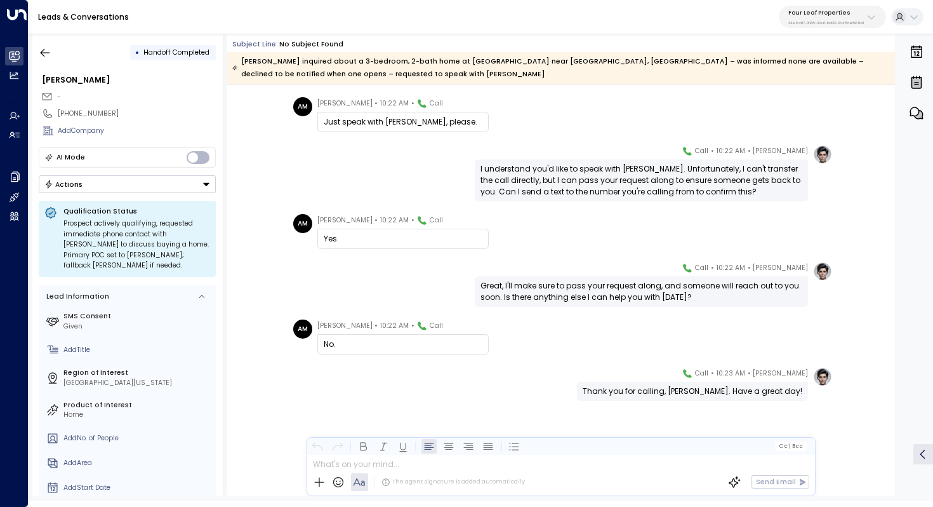
scroll to position [722, 0]
click at [45, 51] on icon "button" at bounding box center [45, 52] width 13 height 13
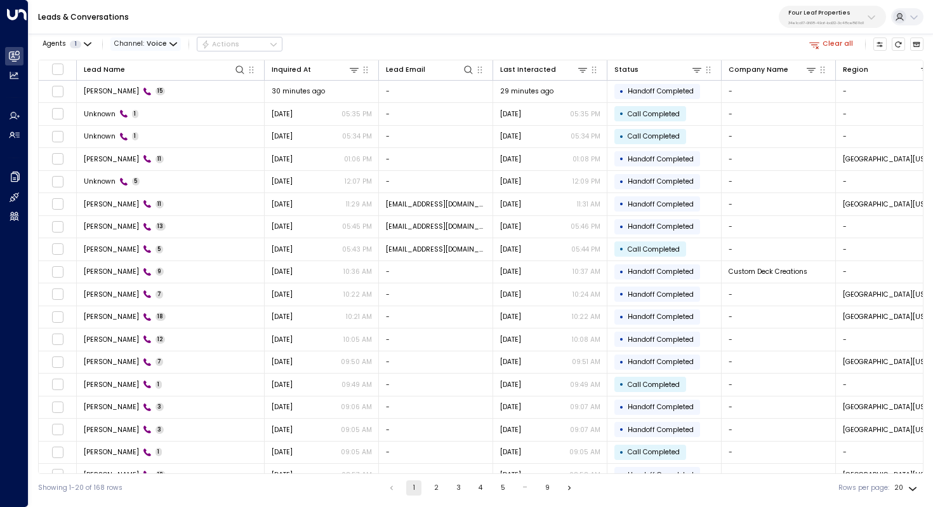
click at [161, 41] on span "Voice" at bounding box center [157, 44] width 20 height 8
click at [142, 65] on p "All" at bounding box center [144, 65] width 41 height 10
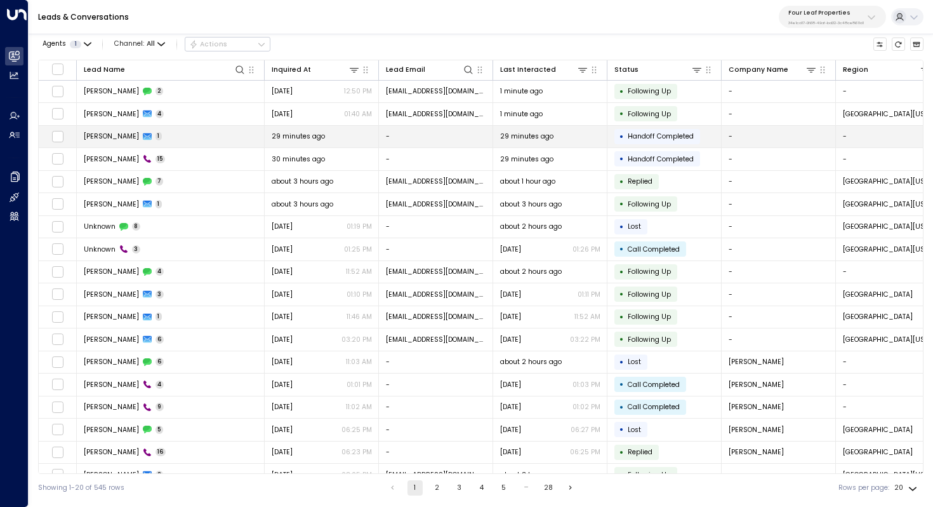
click at [162, 145] on td "[PERSON_NAME] 1" at bounding box center [171, 137] width 188 height 22
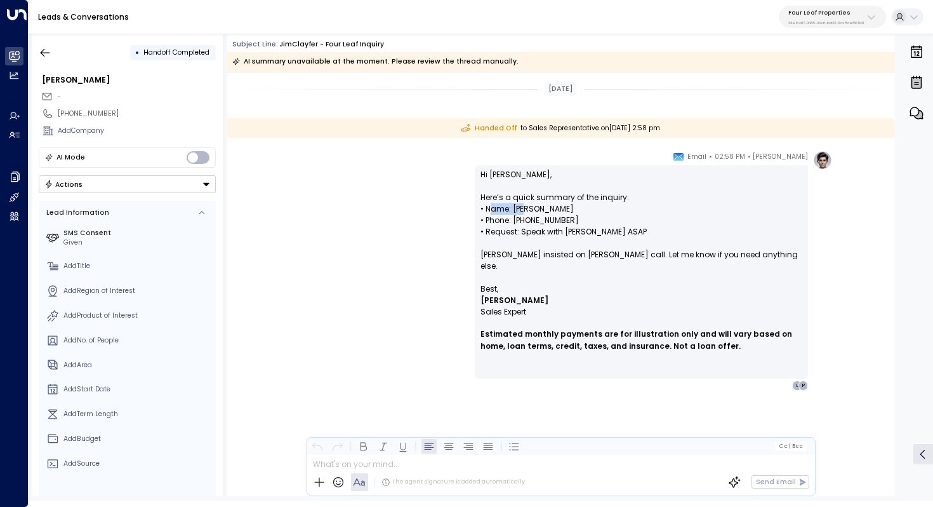
drag, startPoint x: 489, startPoint y: 210, endPoint x: 527, endPoint y: 209, distance: 38.1
click at [527, 210] on p "Hi [PERSON_NAME], Here’s a quick summary of the inquiry: • Name: [PERSON_NAME] …" at bounding box center [642, 226] width 322 height 114
click at [527, 209] on p "Hi [PERSON_NAME], Here’s a quick summary of the inquiry: • Name: [PERSON_NAME] …" at bounding box center [642, 226] width 322 height 114
drag, startPoint x: 548, startPoint y: 213, endPoint x: 511, endPoint y: 213, distance: 36.8
click at [511, 213] on p "Hi [PERSON_NAME], Here’s a quick summary of the inquiry: • Name: [PERSON_NAME] …" at bounding box center [642, 226] width 322 height 114
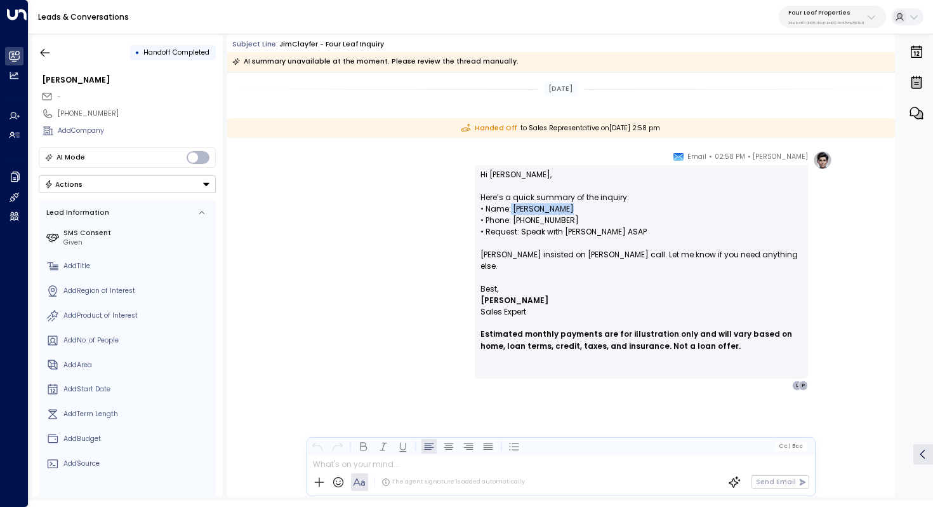
click at [511, 213] on p "Hi [PERSON_NAME], Here’s a quick summary of the inquiry: • Name: [PERSON_NAME] …" at bounding box center [642, 226] width 322 height 114
drag, startPoint x: 509, startPoint y: 227, endPoint x: 605, endPoint y: 227, distance: 95.9
click at [605, 227] on p "Hi [PERSON_NAME], Here’s a quick summary of the inquiry: • Name: [PERSON_NAME] …" at bounding box center [642, 226] width 322 height 114
drag, startPoint x: 509, startPoint y: 260, endPoint x: 554, endPoint y: 260, distance: 45.1
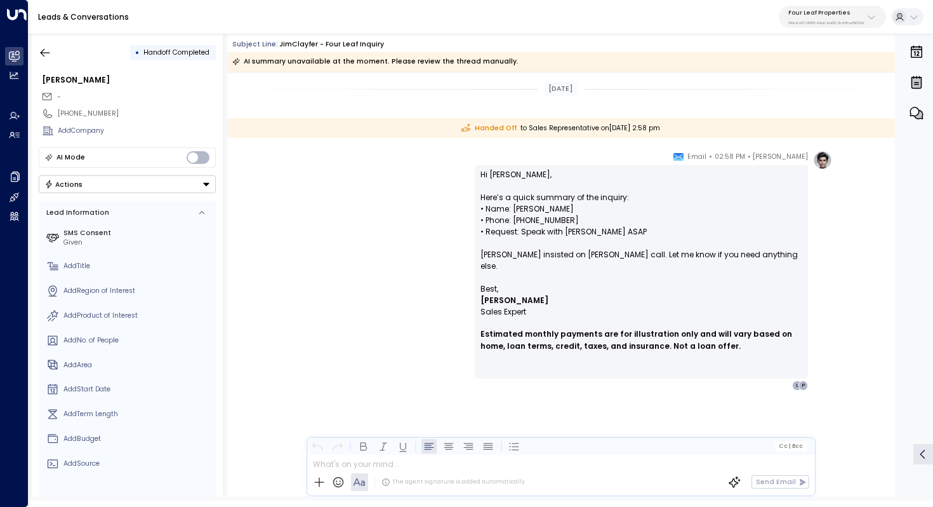
click at [554, 260] on p "Hi [PERSON_NAME], Here’s a quick summary of the inquiry: • Name: [PERSON_NAME] …" at bounding box center [642, 226] width 322 height 114
drag, startPoint x: 599, startPoint y: 260, endPoint x: 554, endPoint y: 260, distance: 45.1
click at [554, 260] on p "Hi [PERSON_NAME], Here’s a quick summary of the inquiry: • Name: [PERSON_NAME] …" at bounding box center [642, 226] width 322 height 114
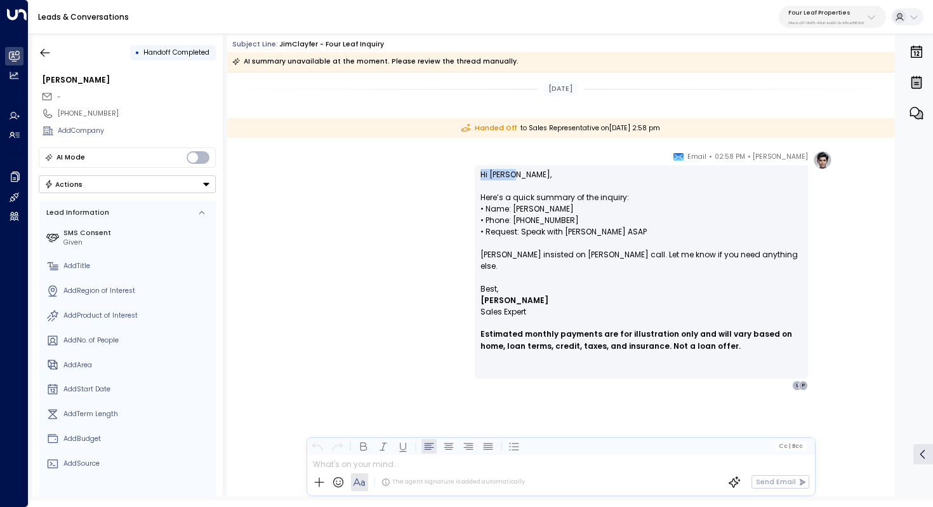
drag, startPoint x: 521, startPoint y: 173, endPoint x: 476, endPoint y: 173, distance: 45.7
click at [476, 173] on div "Hi [PERSON_NAME], Here’s a quick summary of the inquiry: • Name: [PERSON_NAME] …" at bounding box center [641, 271] width 333 height 213
click at [497, 173] on p "Hi [PERSON_NAME], Here’s a quick summary of the inquiry: • Name: [PERSON_NAME] …" at bounding box center [642, 226] width 322 height 114
click at [795, 380] on div "L" at bounding box center [797, 385] width 10 height 10
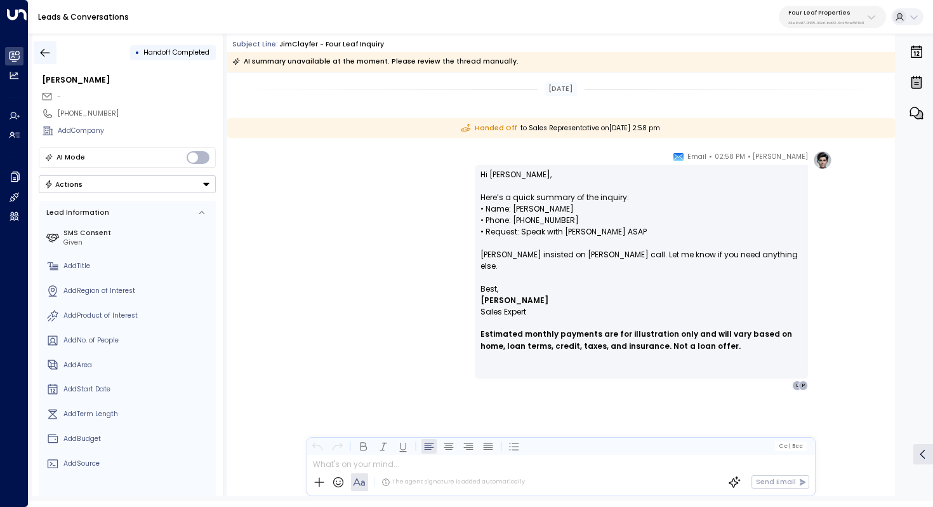
click at [44, 53] on icon "button" at bounding box center [45, 52] width 13 height 13
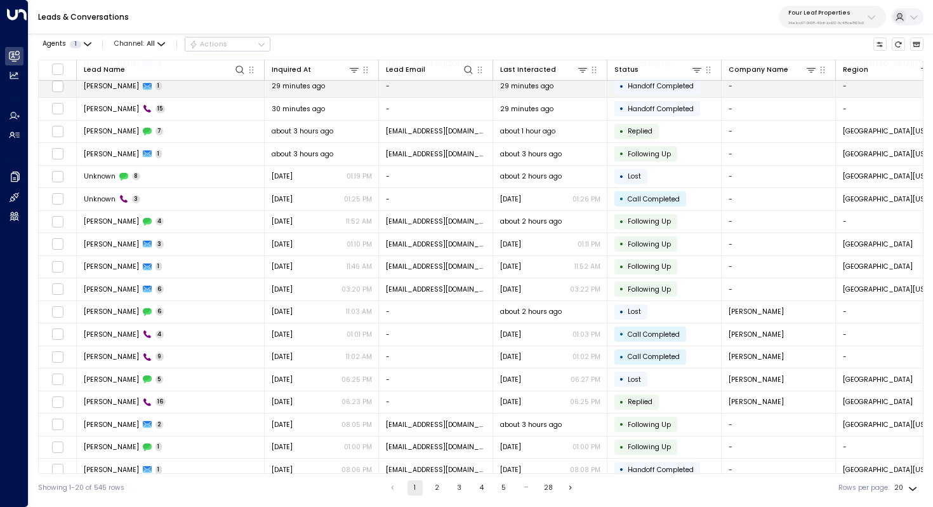
scroll to position [61, 0]
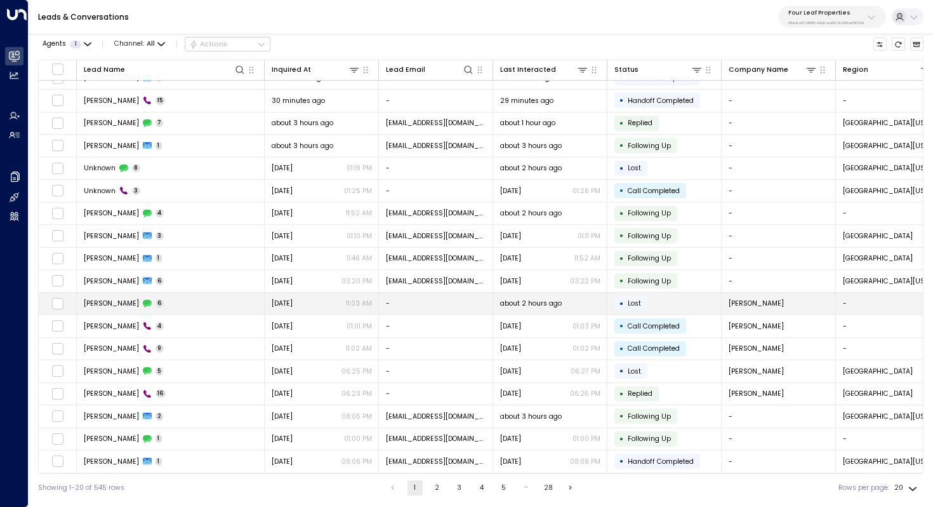
click at [112, 300] on span "[PERSON_NAME]" at bounding box center [111, 303] width 55 height 10
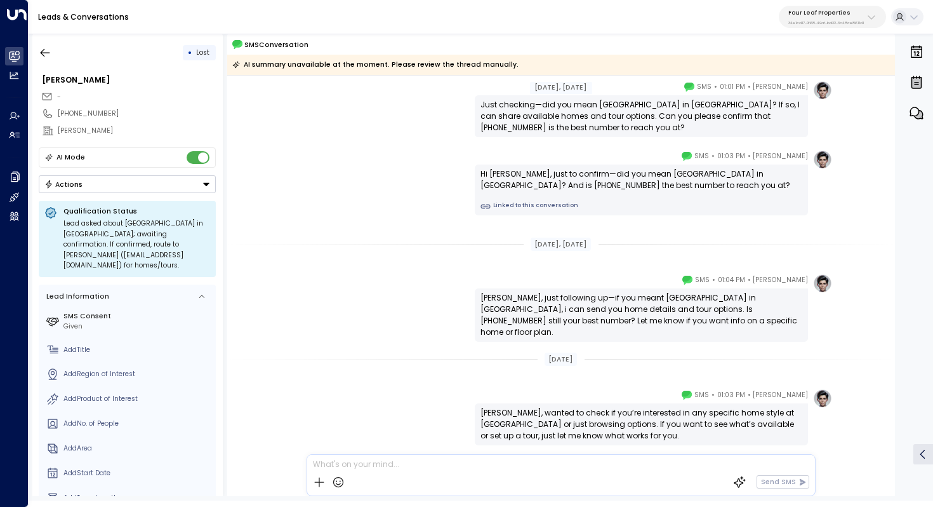
scroll to position [193, 0]
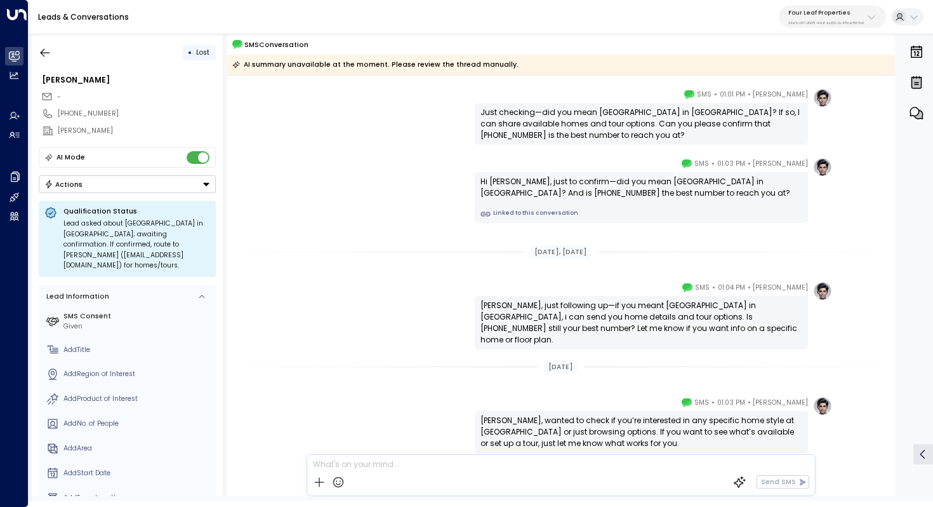
click at [787, 181] on div "Hi [PERSON_NAME], just to confirm—did you mean [GEOGRAPHIC_DATA] in [GEOGRAPHIC…" at bounding box center [642, 187] width 322 height 23
drag, startPoint x: 775, startPoint y: 181, endPoint x: 746, endPoint y: 180, distance: 28.6
click at [746, 180] on div "Hi [PERSON_NAME], just to confirm—did you mean [GEOGRAPHIC_DATA] in [GEOGRAPHIC…" at bounding box center [642, 187] width 322 height 23
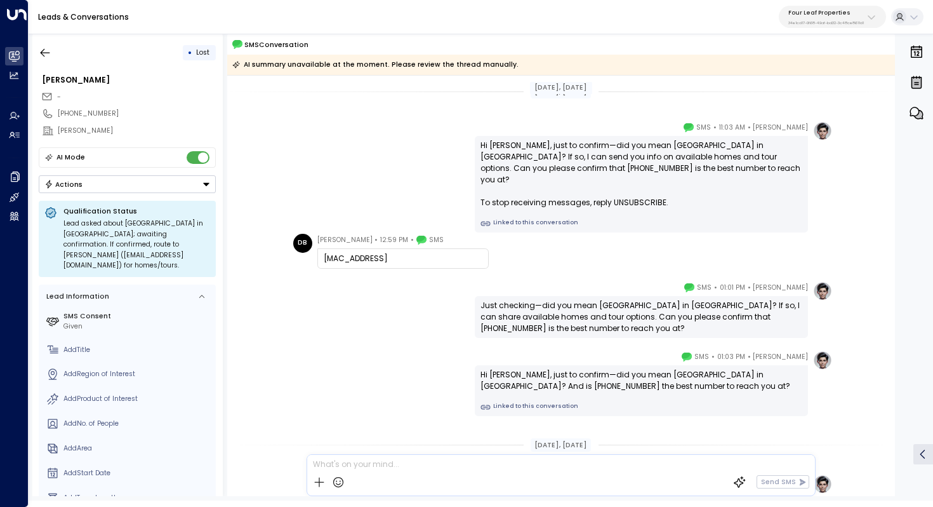
scroll to position [245, 0]
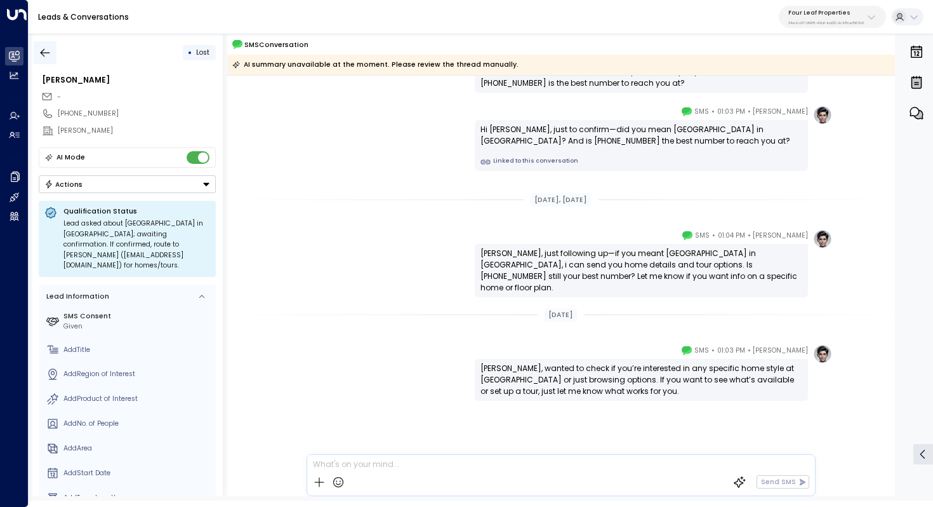
click at [43, 53] on icon "button" at bounding box center [45, 52] width 13 height 13
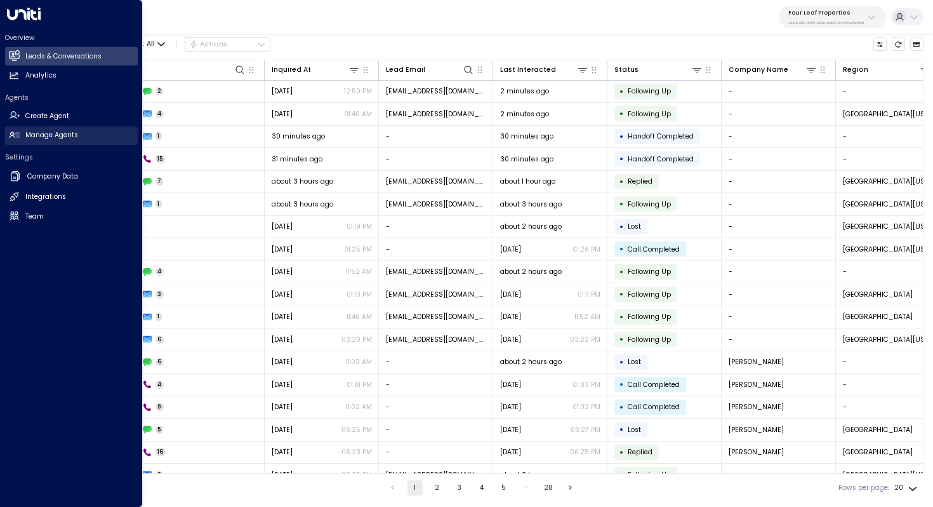
click at [36, 133] on h2 "Manage Agents" at bounding box center [51, 135] width 53 height 10
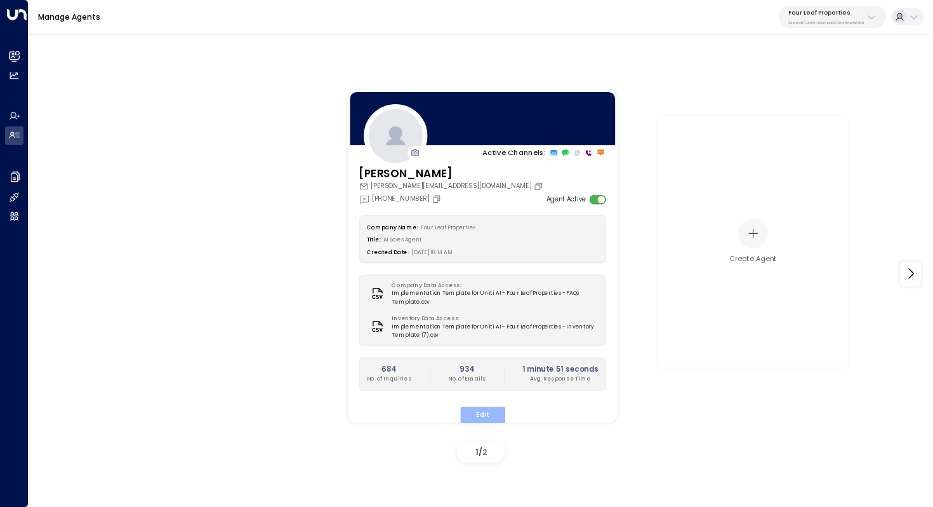
click at [482, 408] on button "Edit" at bounding box center [482, 414] width 45 height 17
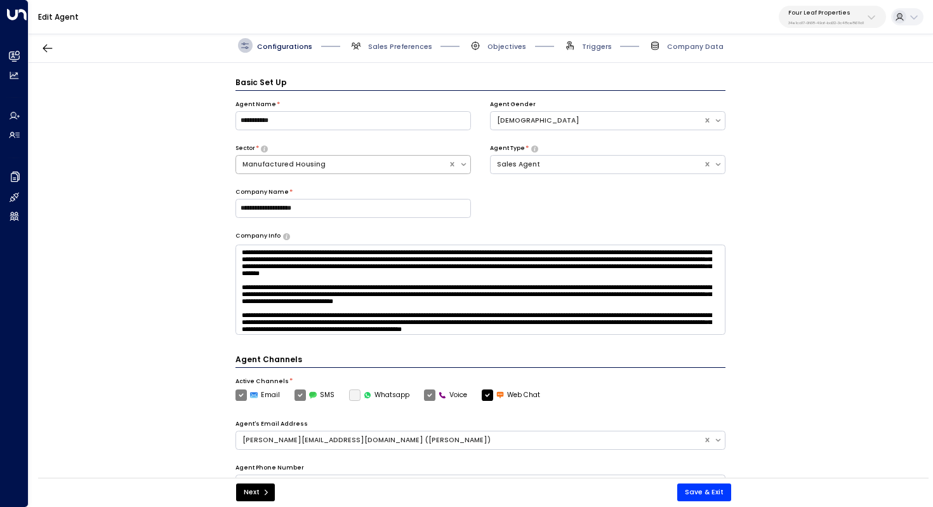
scroll to position [14, 0]
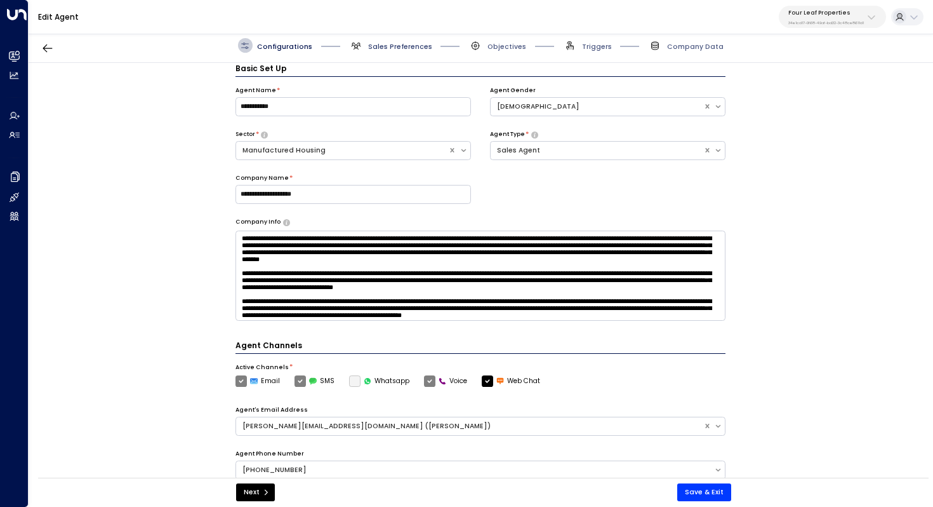
click at [404, 49] on span "Sales Preferences" at bounding box center [400, 47] width 64 height 10
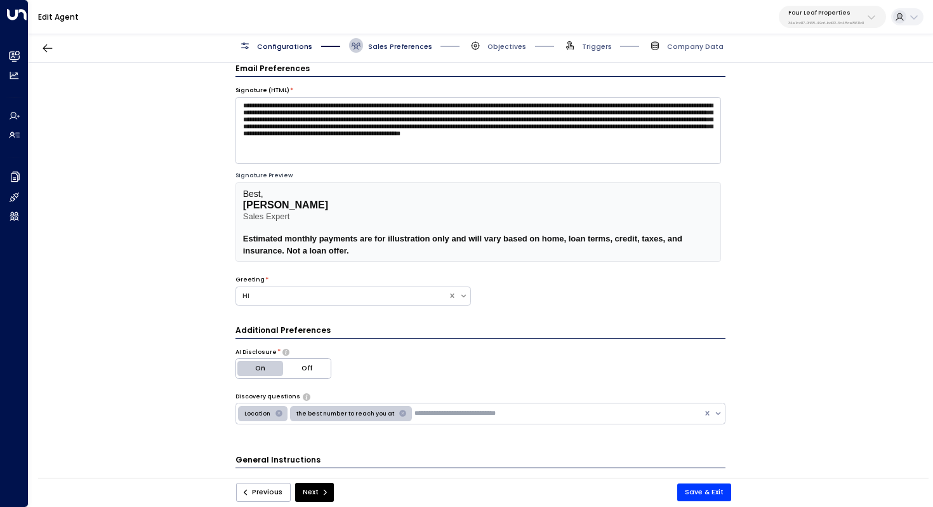
click at [404, 46] on span "Sales Preferences" at bounding box center [400, 47] width 64 height 10
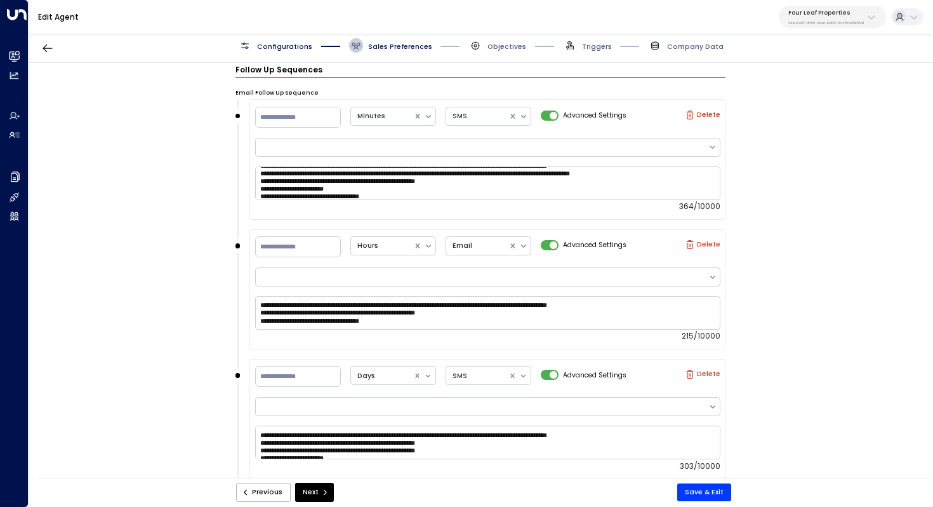
scroll to position [0, 0]
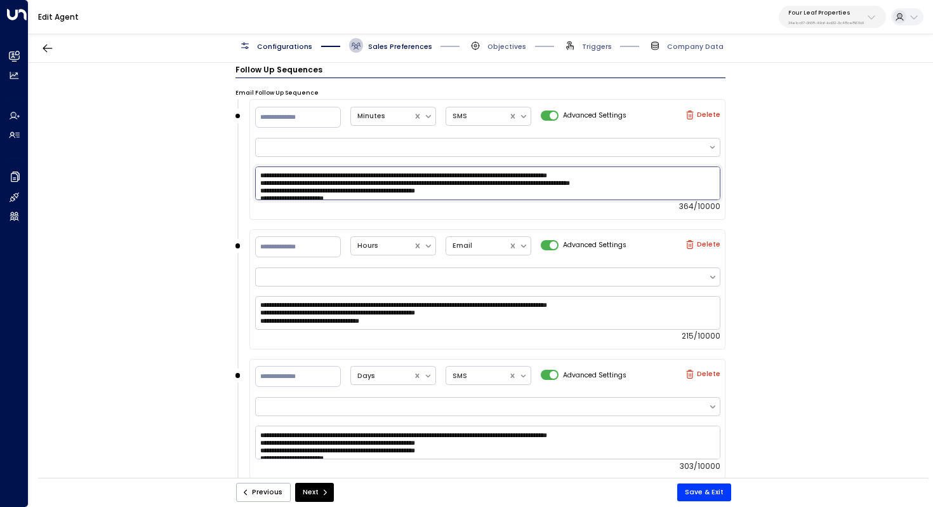
click at [467, 189] on textarea "**********" at bounding box center [487, 183] width 465 height 34
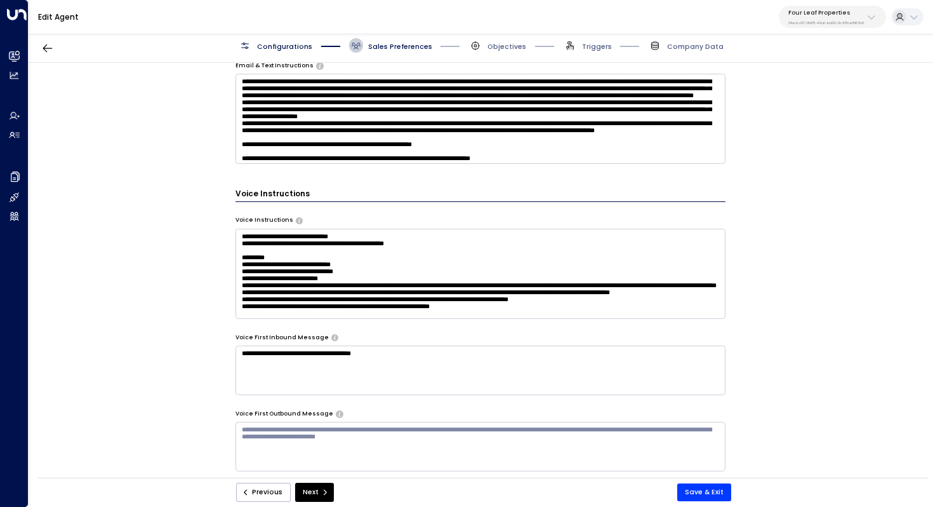
scroll to position [363, 0]
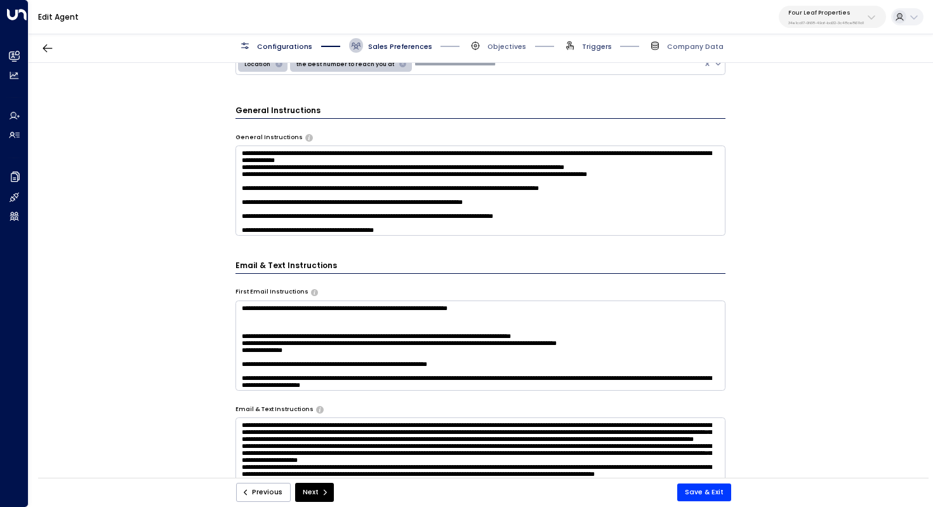
click at [605, 48] on span "Triggers" at bounding box center [597, 47] width 30 height 10
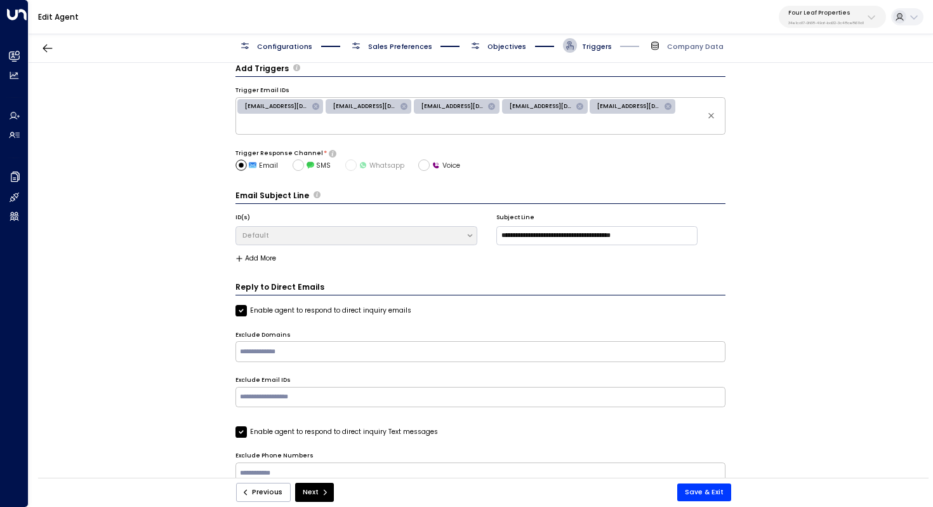
click at [501, 52] on div "Configurations Sales Preferences Objectives Triggers Company Data" at bounding box center [481, 46] width 905 height 34
click at [499, 46] on span "Objectives" at bounding box center [507, 47] width 39 height 10
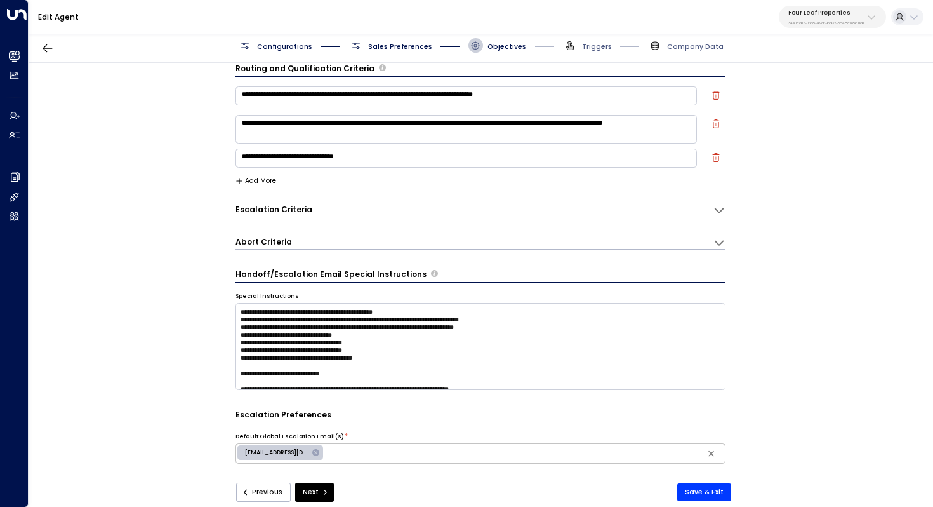
scroll to position [0, 0]
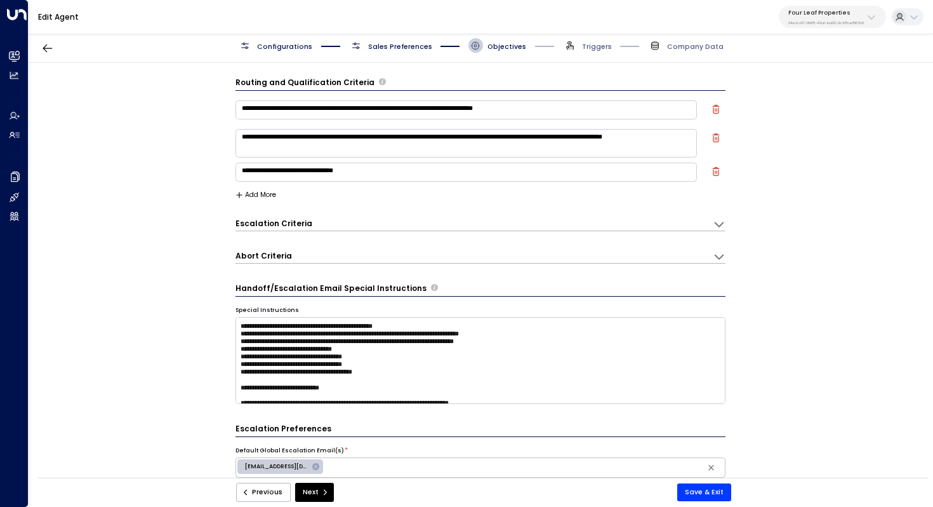
click at [720, 225] on icon at bounding box center [719, 224] width 13 height 13
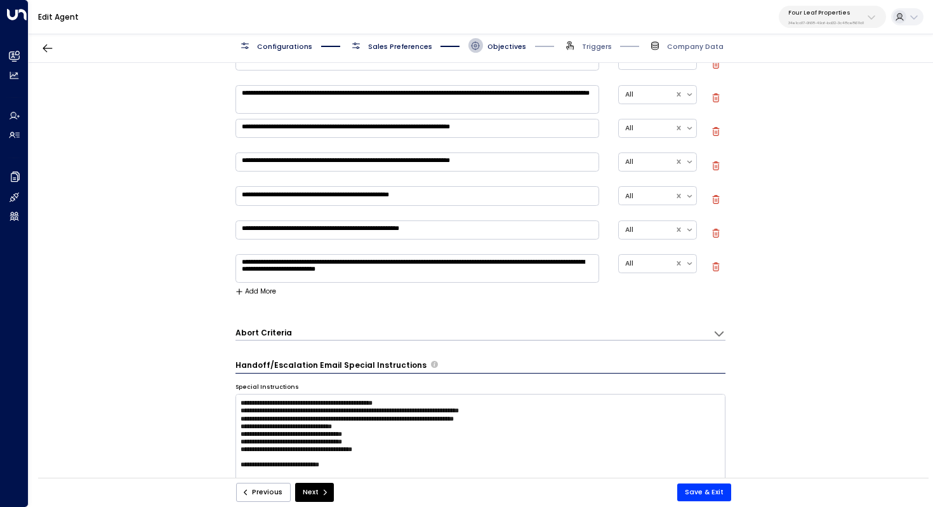
scroll to position [331, 0]
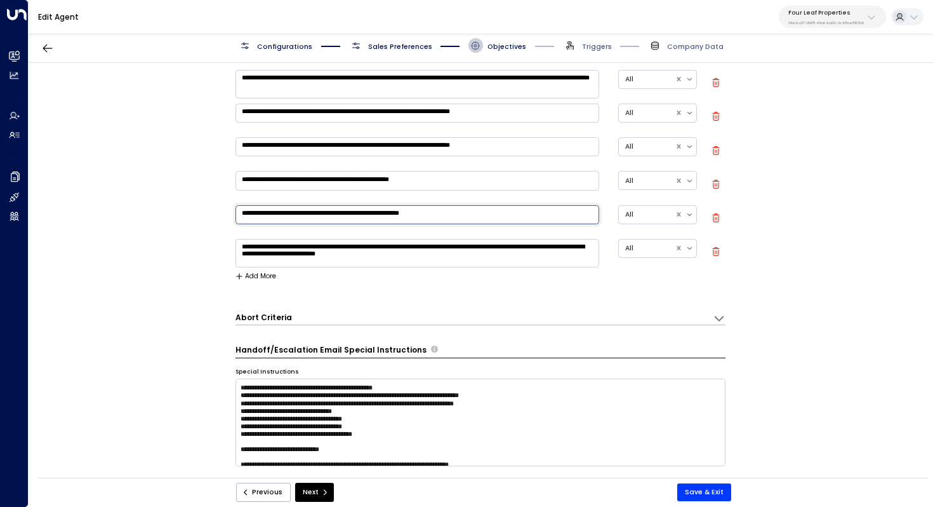
drag, startPoint x: 322, startPoint y: 215, endPoint x: 399, endPoint y: 216, distance: 76.8
click at [399, 216] on textarea "**********" at bounding box center [418, 214] width 364 height 19
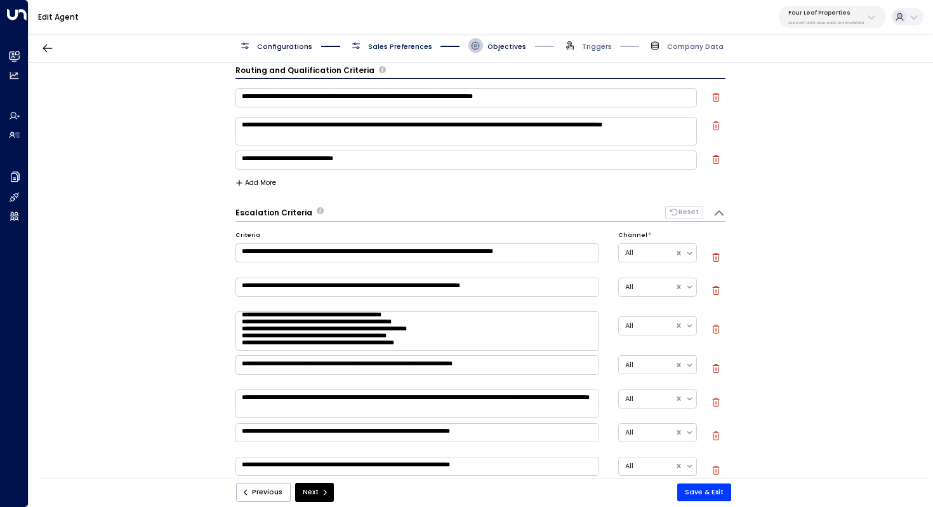
scroll to position [0, 0]
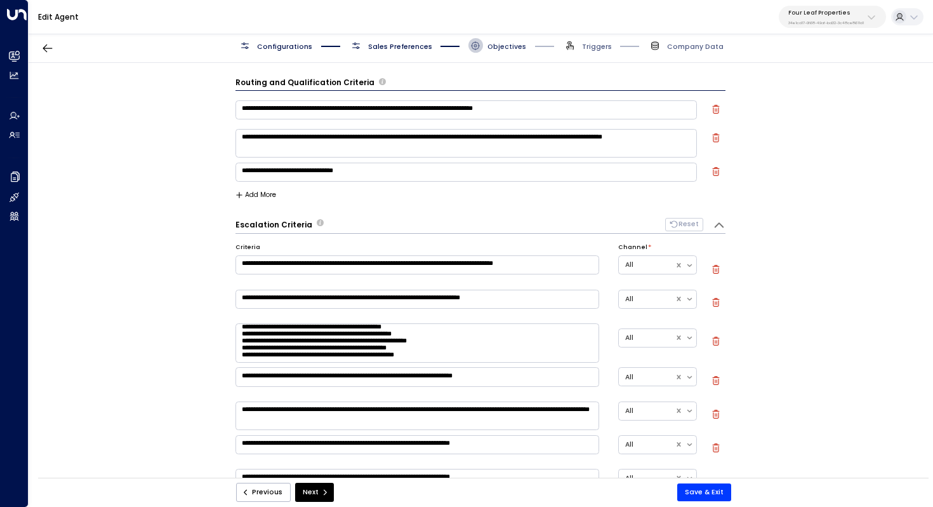
click at [498, 46] on span "Objectives" at bounding box center [507, 47] width 39 height 10
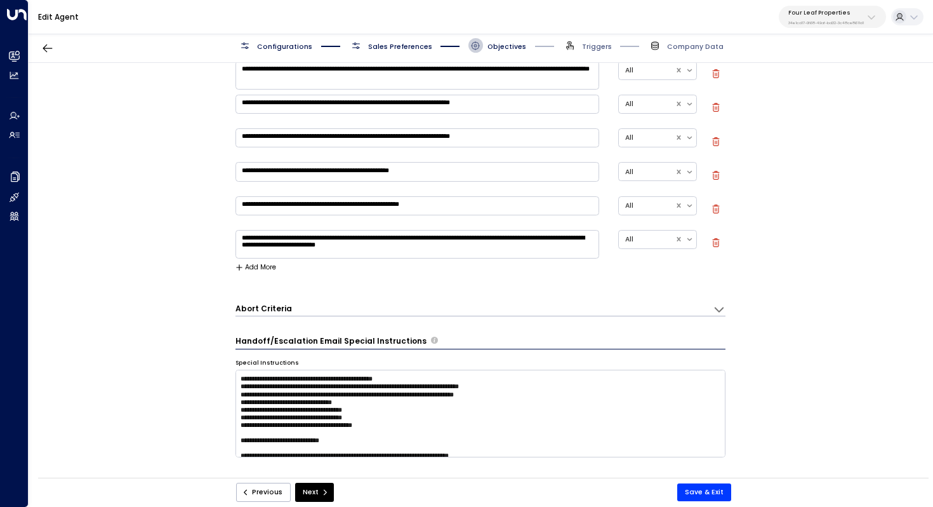
scroll to position [345, 0]
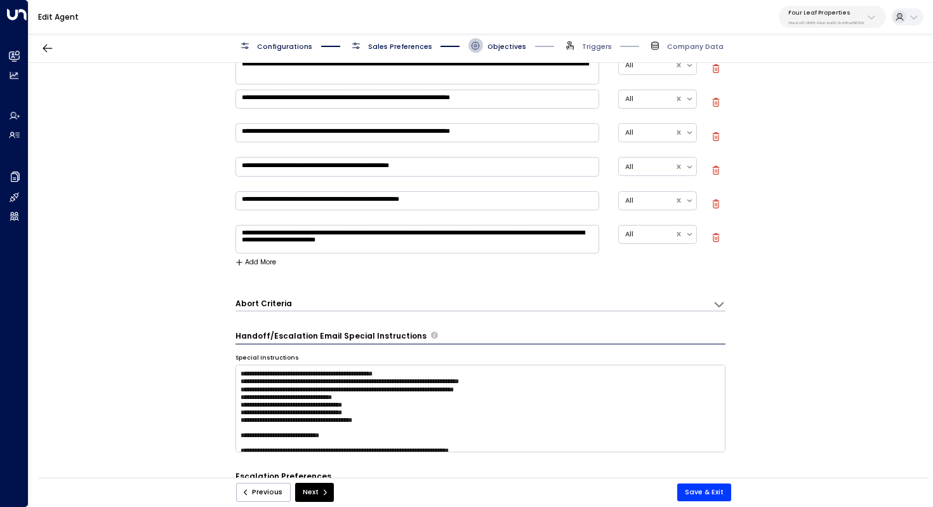
click at [720, 305] on icon at bounding box center [719, 304] width 13 height 13
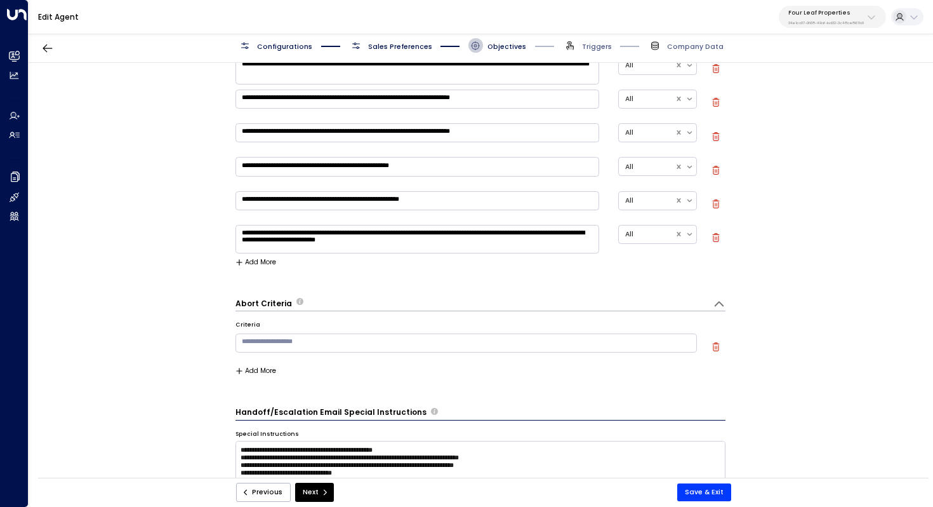
click at [720, 305] on icon at bounding box center [719, 304] width 13 height 13
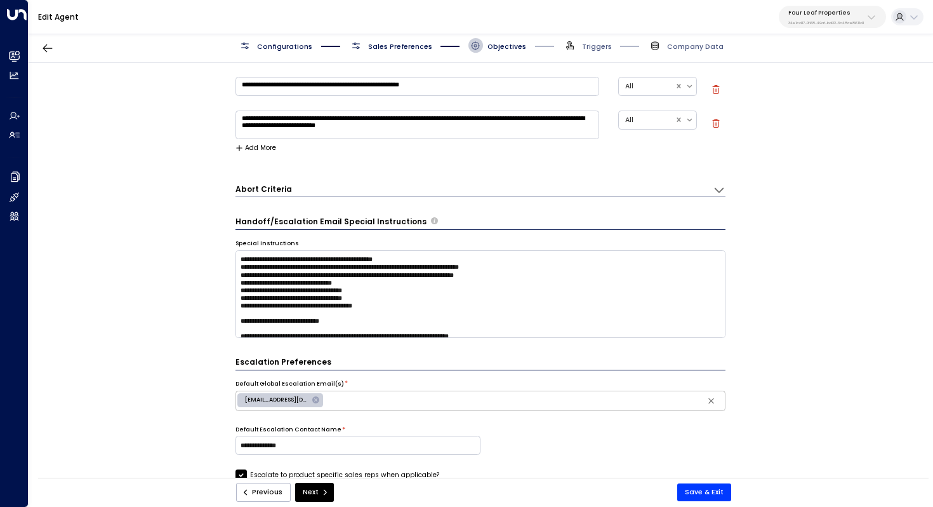
scroll to position [464, 0]
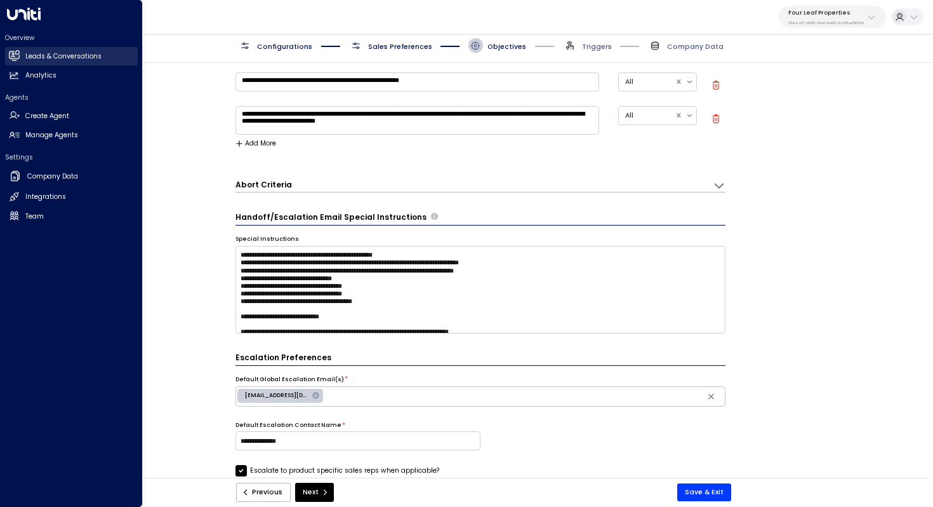
click at [39, 51] on h2 "Leads & Conversations" at bounding box center [63, 56] width 76 height 10
